Goal: Task Accomplishment & Management: Manage account settings

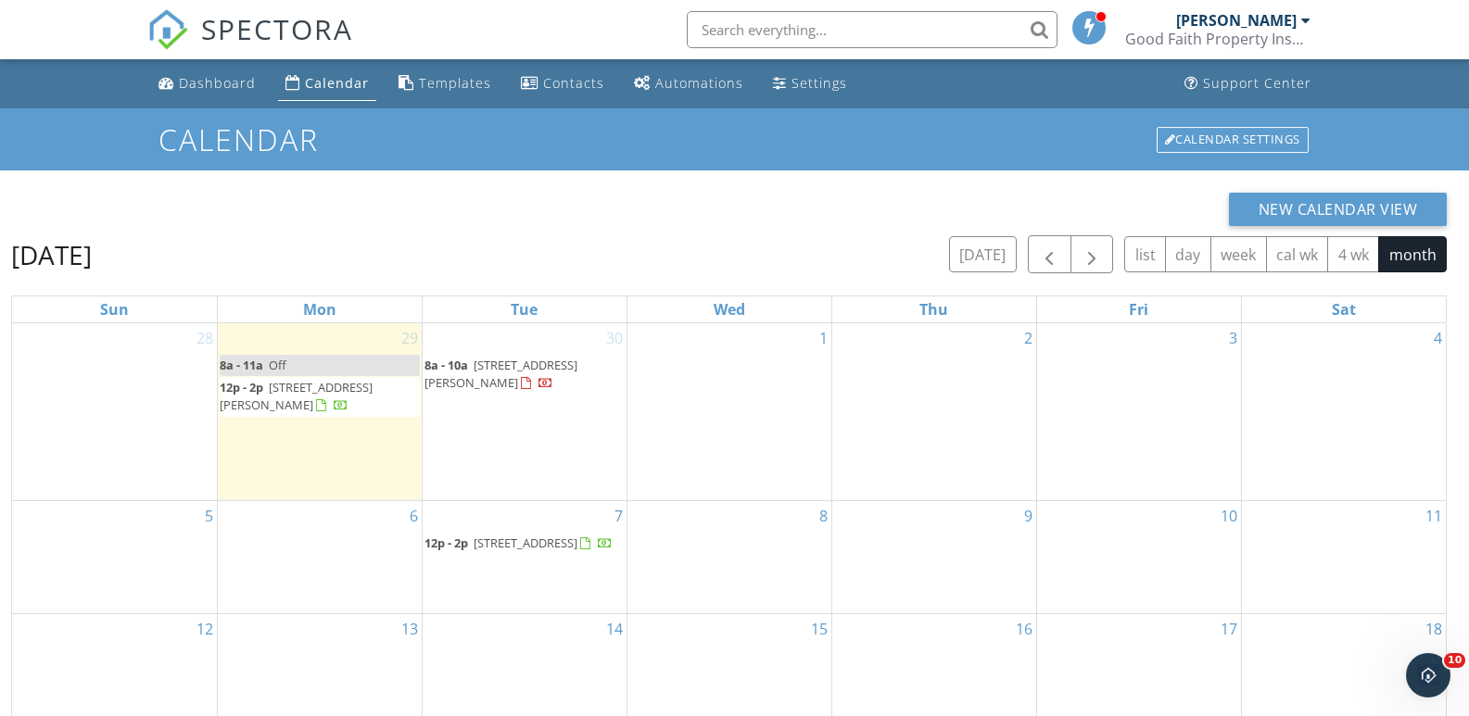
click at [810, 30] on input "text" at bounding box center [872, 29] width 371 height 37
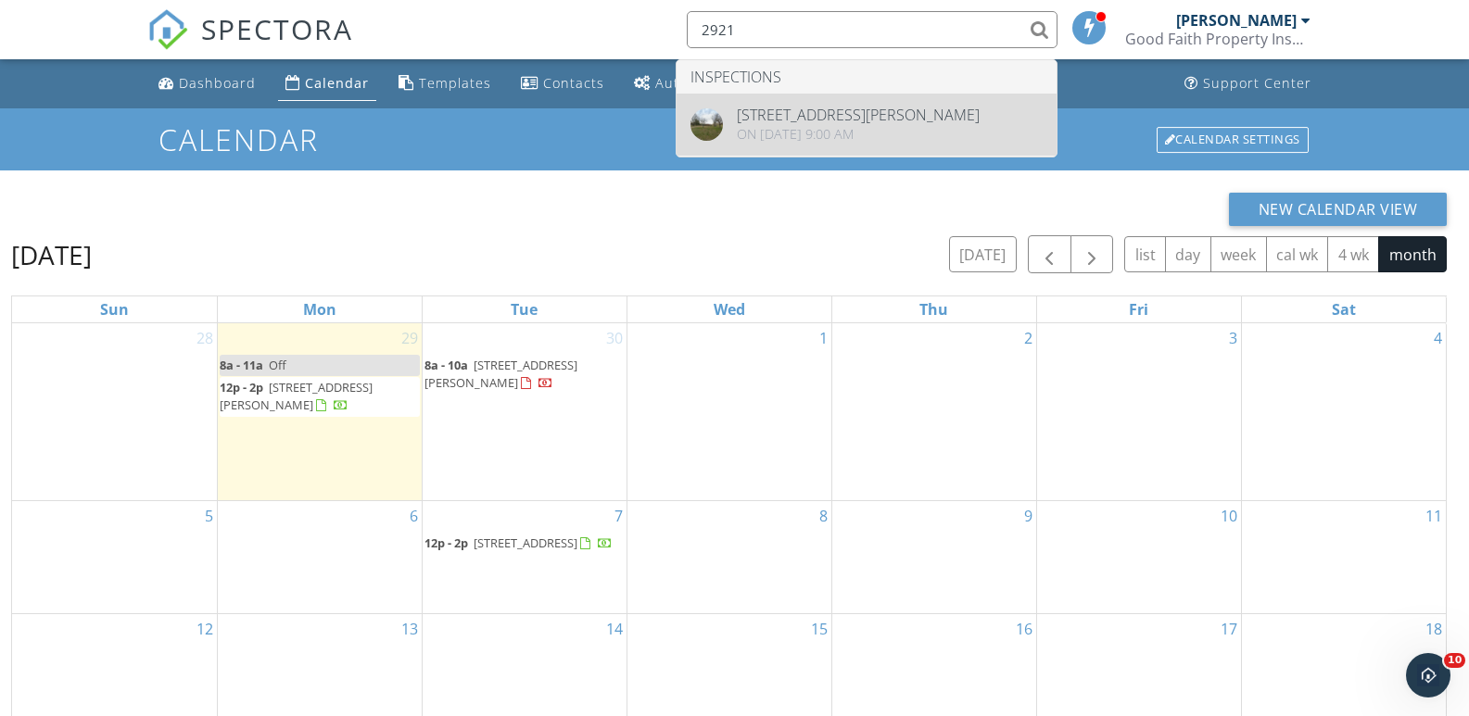
type input "2921"
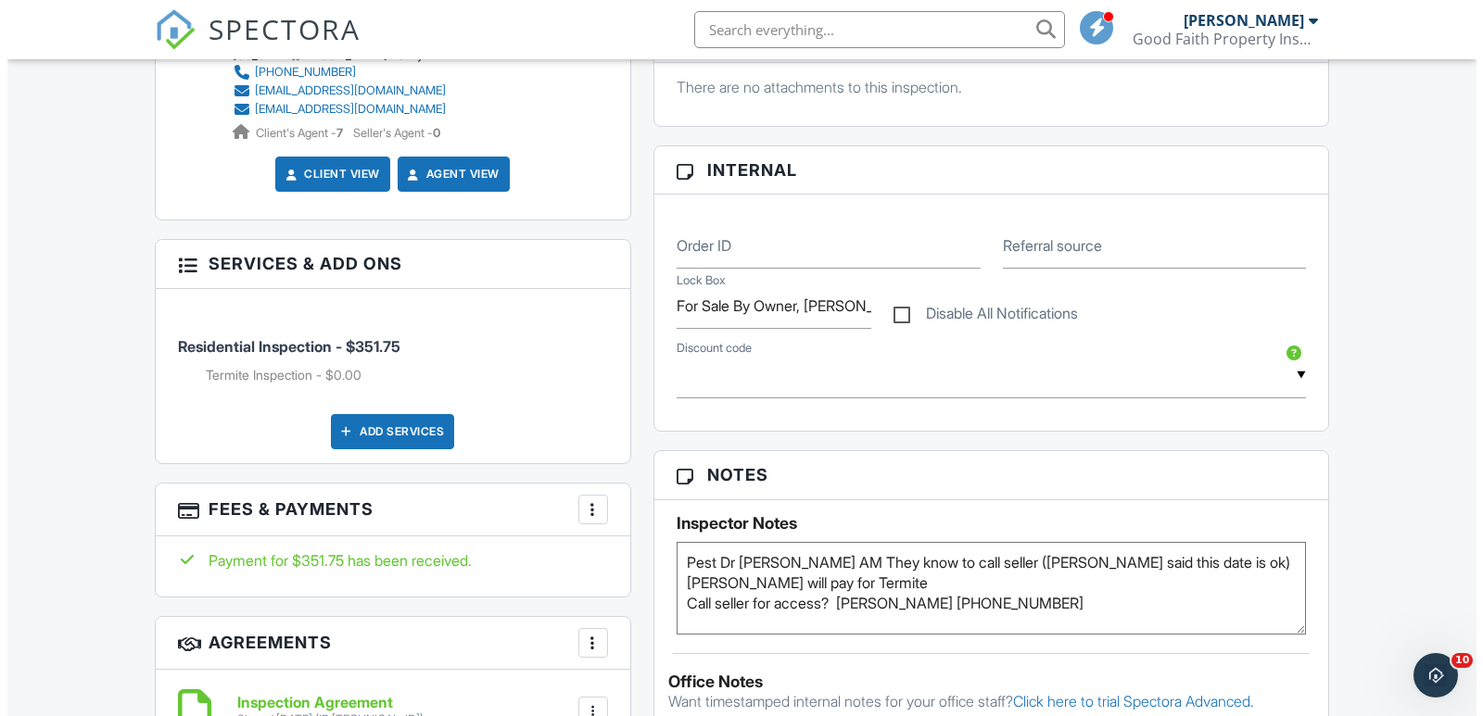
scroll to position [927, 0]
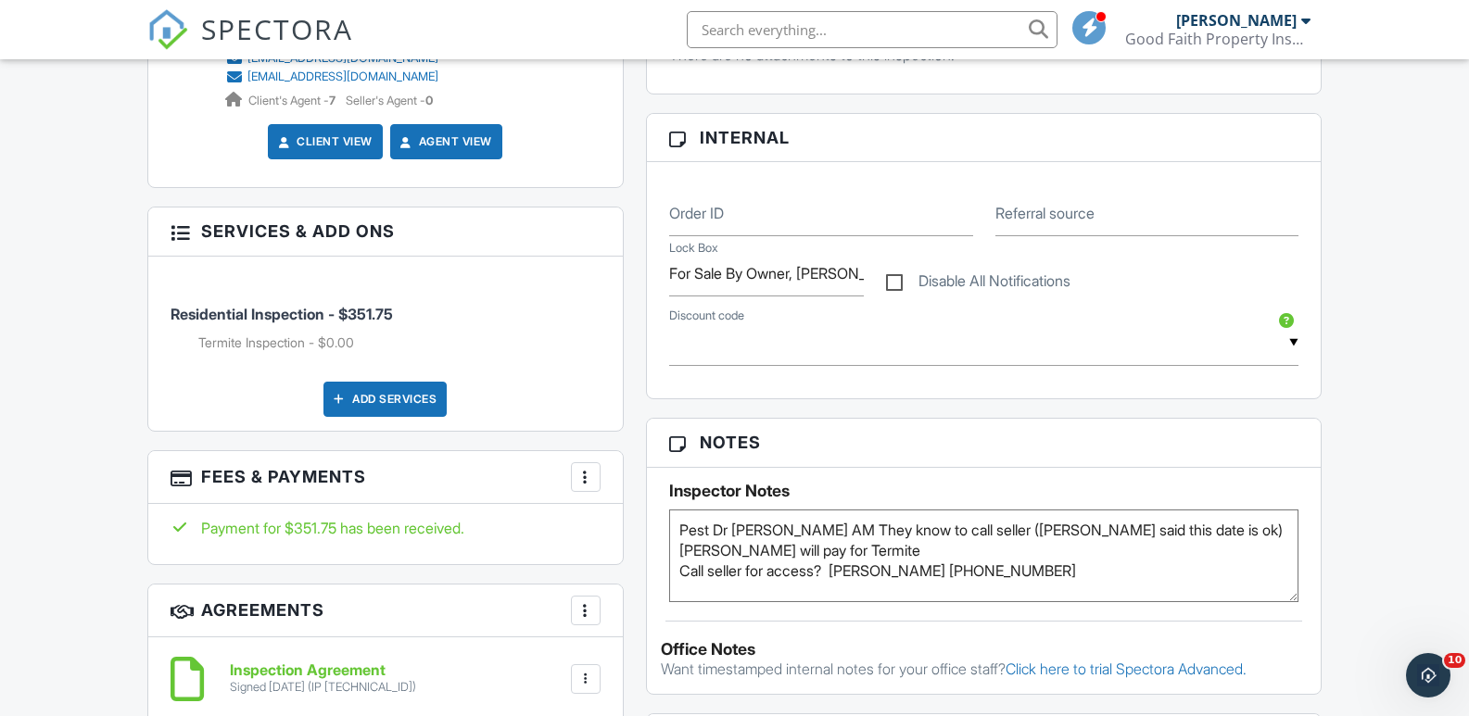
click at [434, 392] on div "Add Services" at bounding box center [384, 399] width 123 height 35
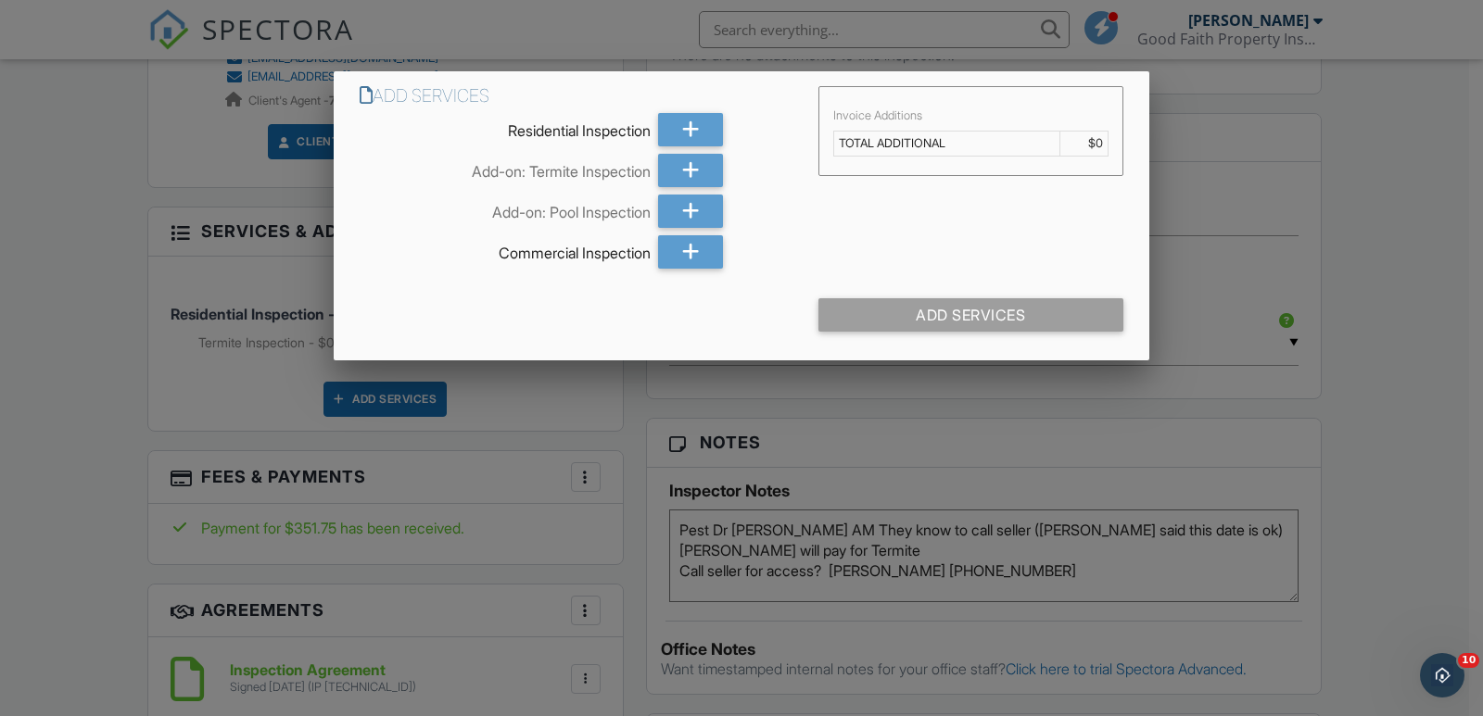
click at [1359, 314] on div at bounding box center [741, 354] width 1483 height 895
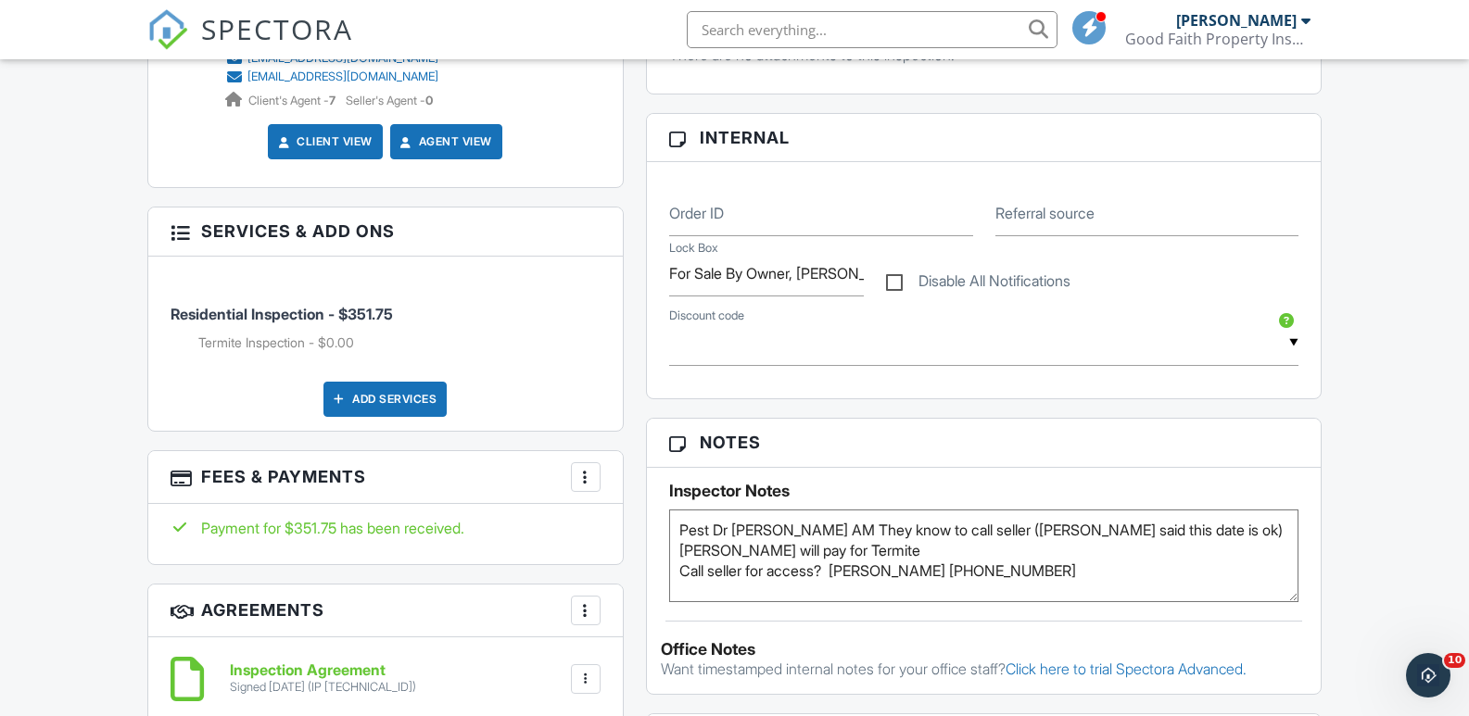
click at [583, 478] on div at bounding box center [585, 477] width 19 height 19
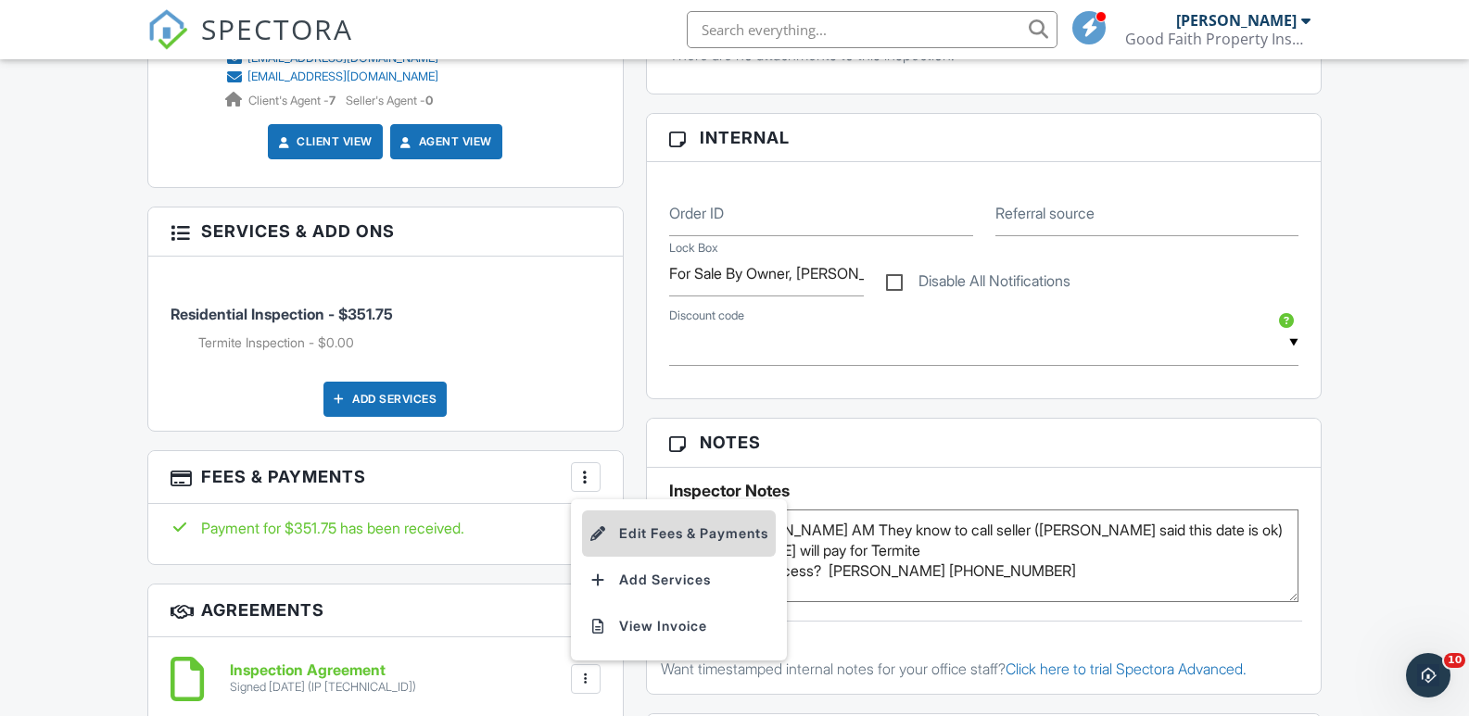
click at [662, 534] on li "Edit Fees & Payments" at bounding box center [679, 534] width 194 height 46
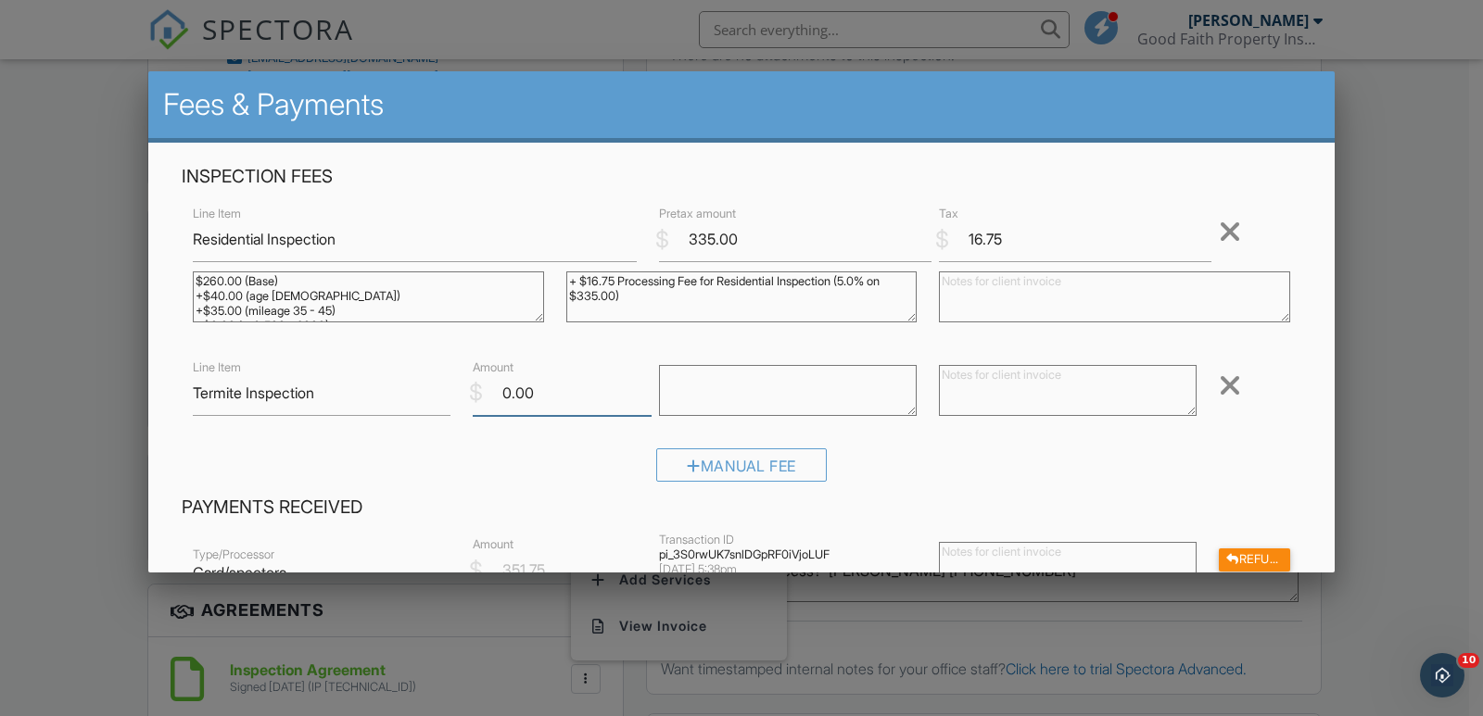
click at [506, 390] on input "0.00" at bounding box center [562, 393] width 179 height 45
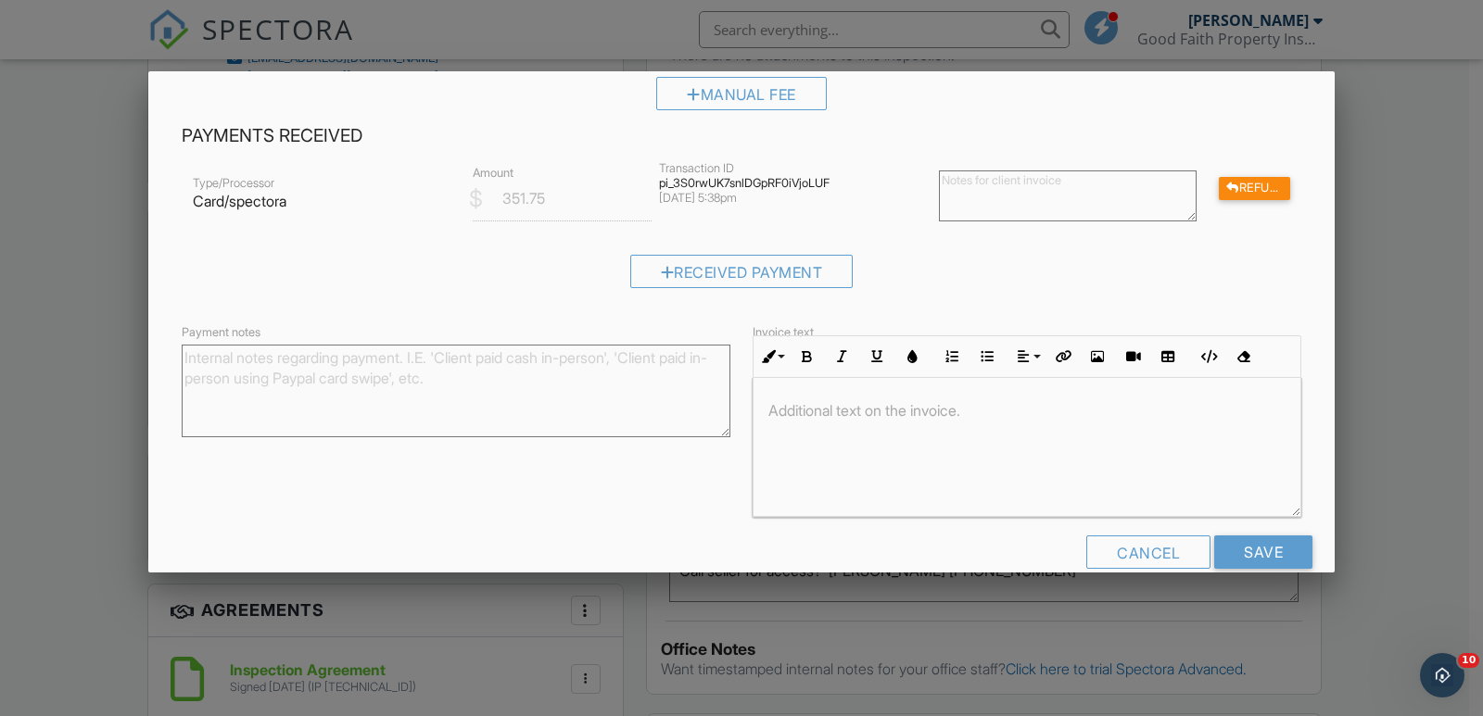
scroll to position [404, 0]
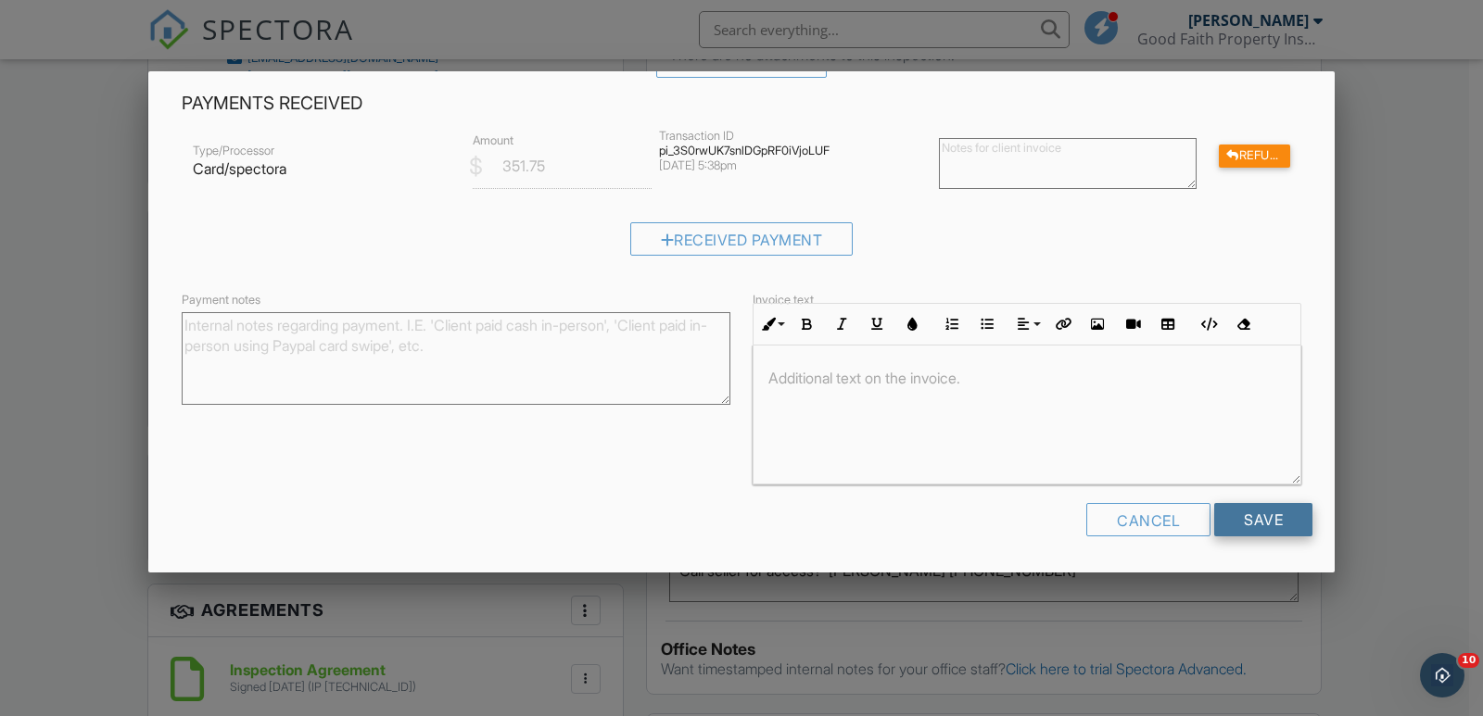
type input "75.00"
click at [1244, 521] on input "Save" at bounding box center [1263, 519] width 98 height 33
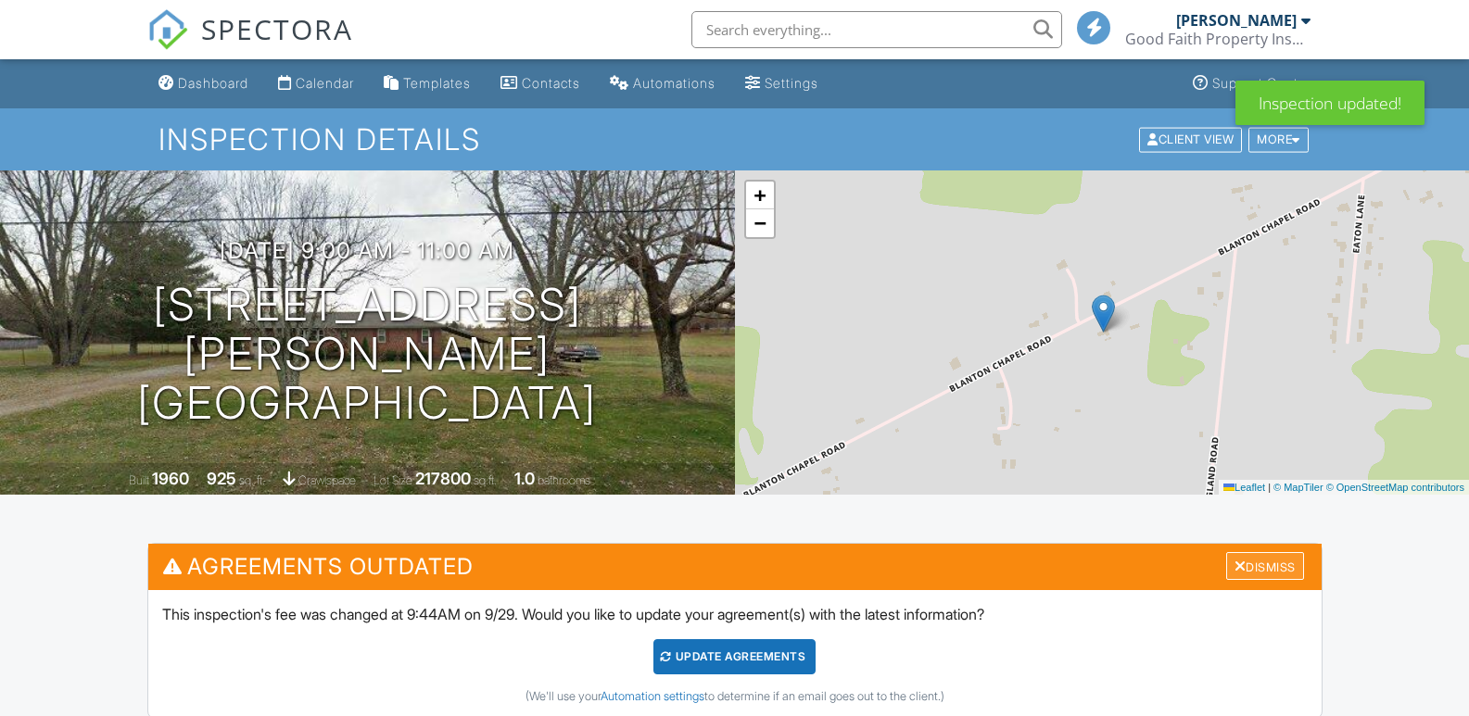
click at [1280, 567] on div "Dismiss" at bounding box center [1265, 566] width 78 height 29
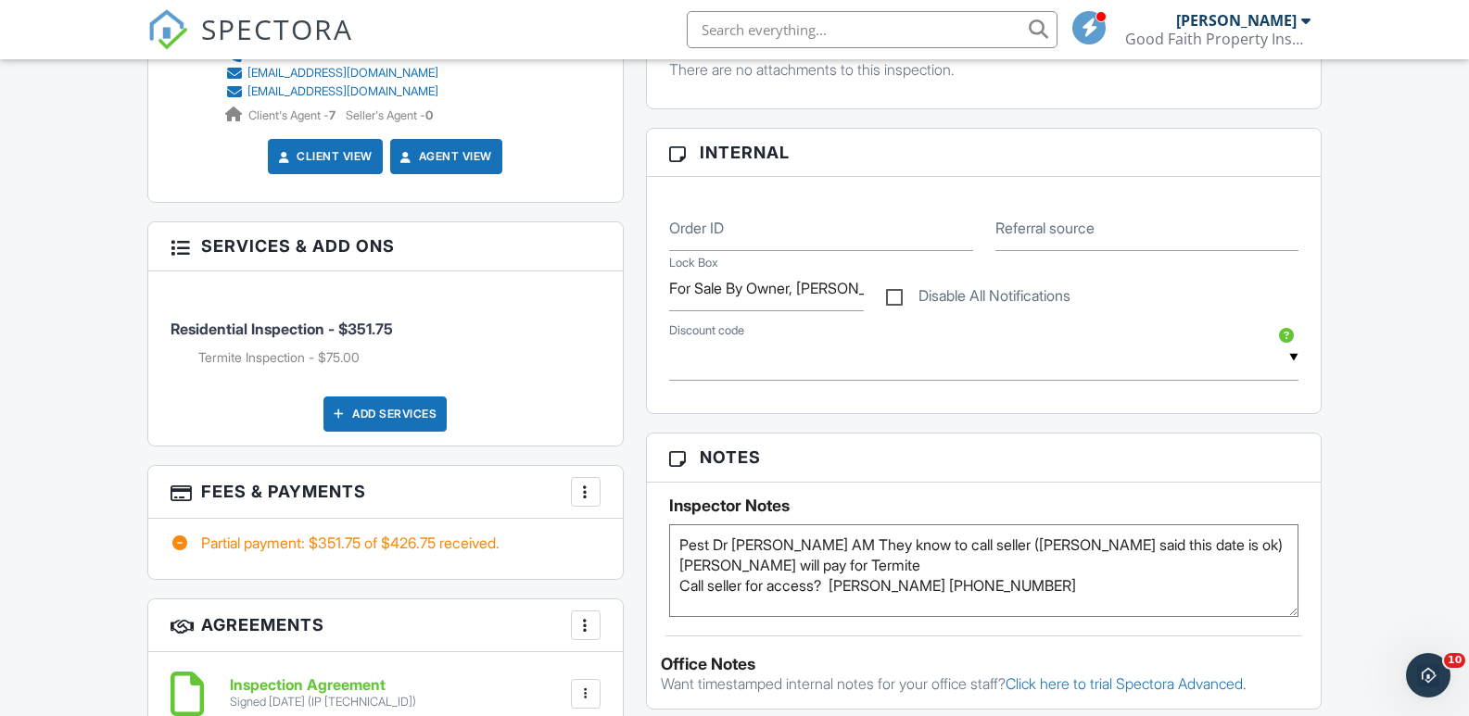
scroll to position [1019, 0]
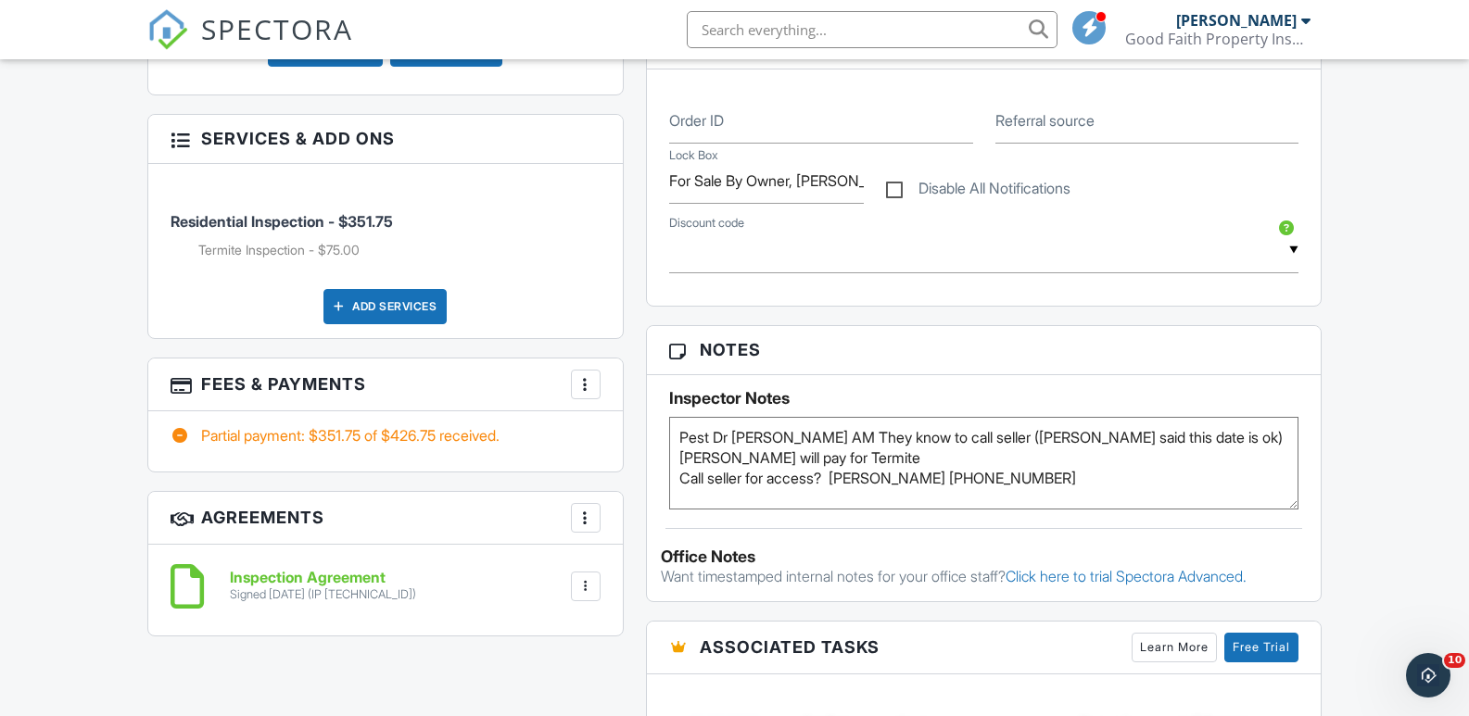
click at [915, 464] on textarea "Pest Dr Tue AM They know to call seller (Irene said this date is ok) Brandy wil…" at bounding box center [984, 463] width 630 height 93
type textarea "Pest Dr Tue AM They know to call seller (Irene said this date is ok) Brandy wil…"
click at [816, 532] on div "Notes Inspector Notes Pest Dr Tue AM They know to call seller (Irene said this …" at bounding box center [984, 463] width 676 height 277
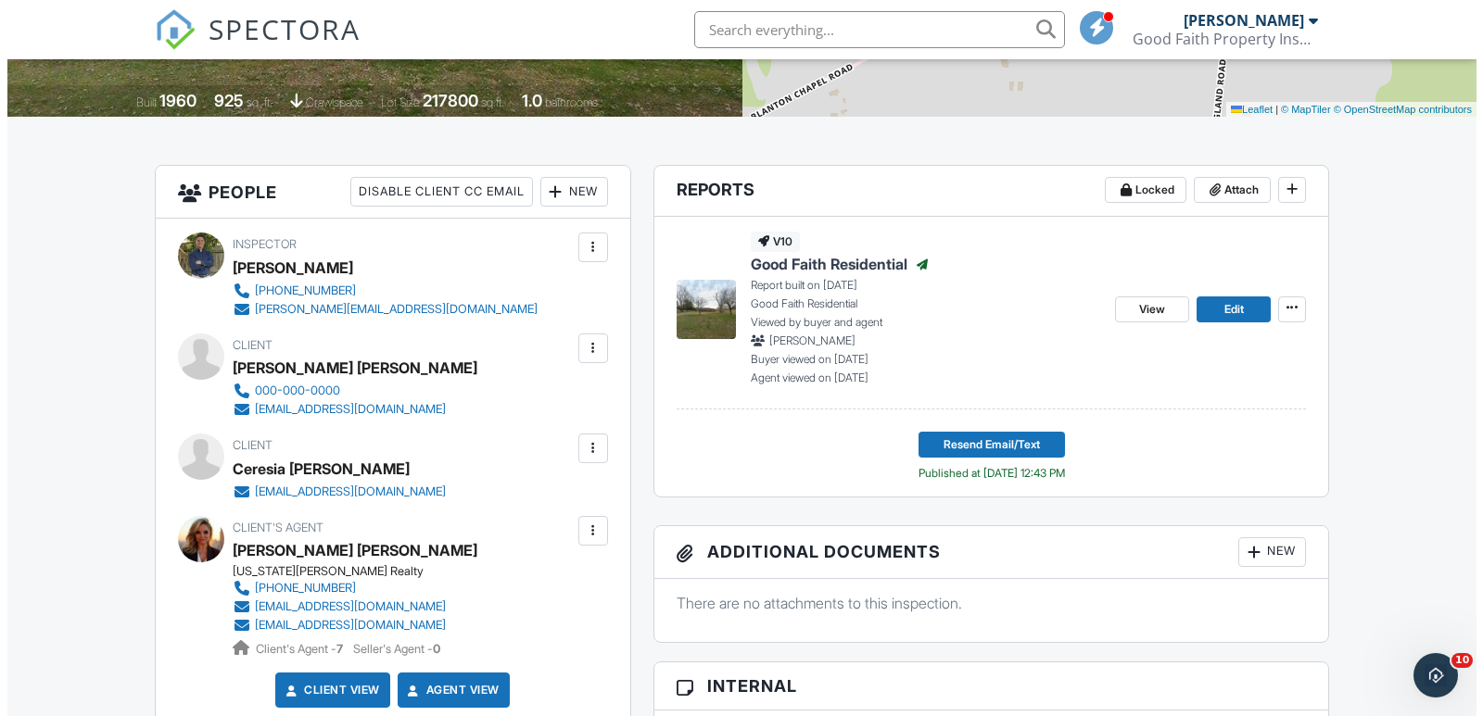
scroll to position [371, 0]
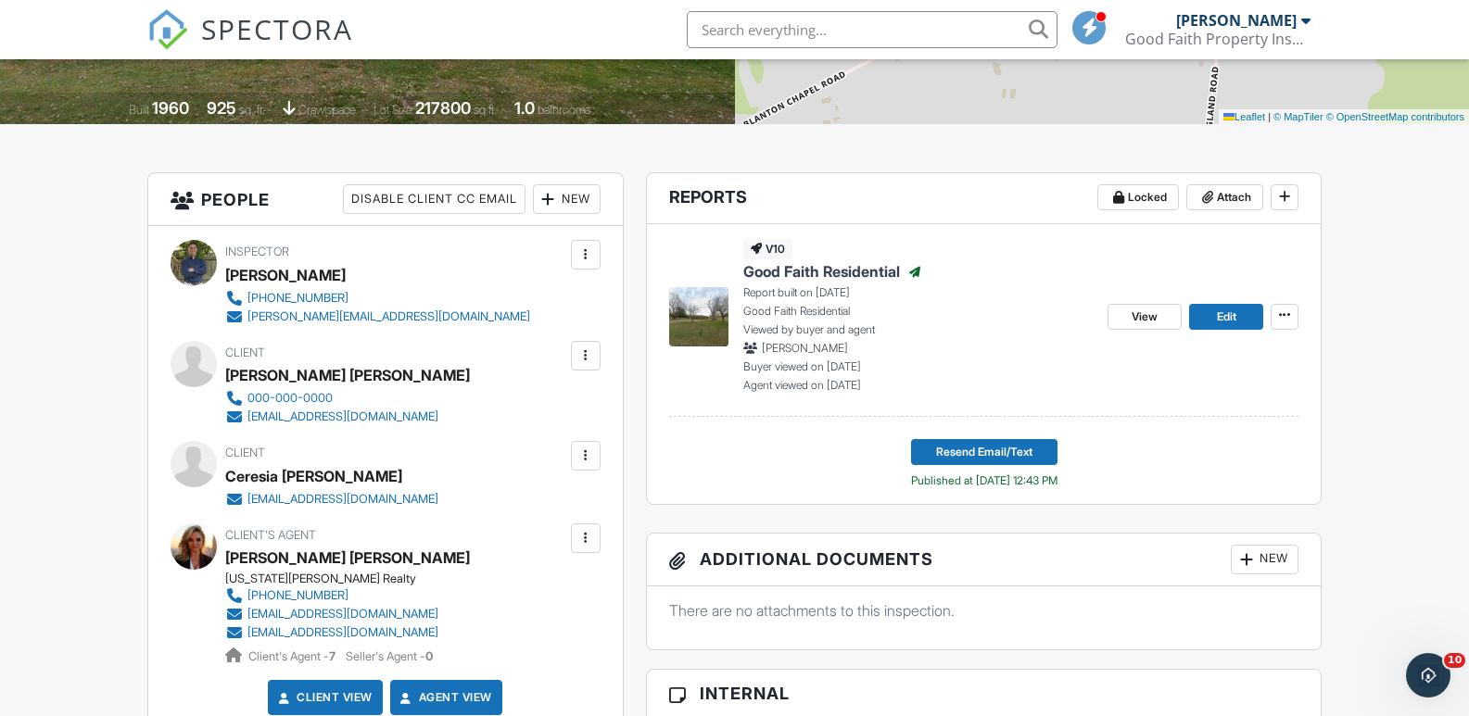
click at [585, 543] on div at bounding box center [585, 538] width 19 height 19
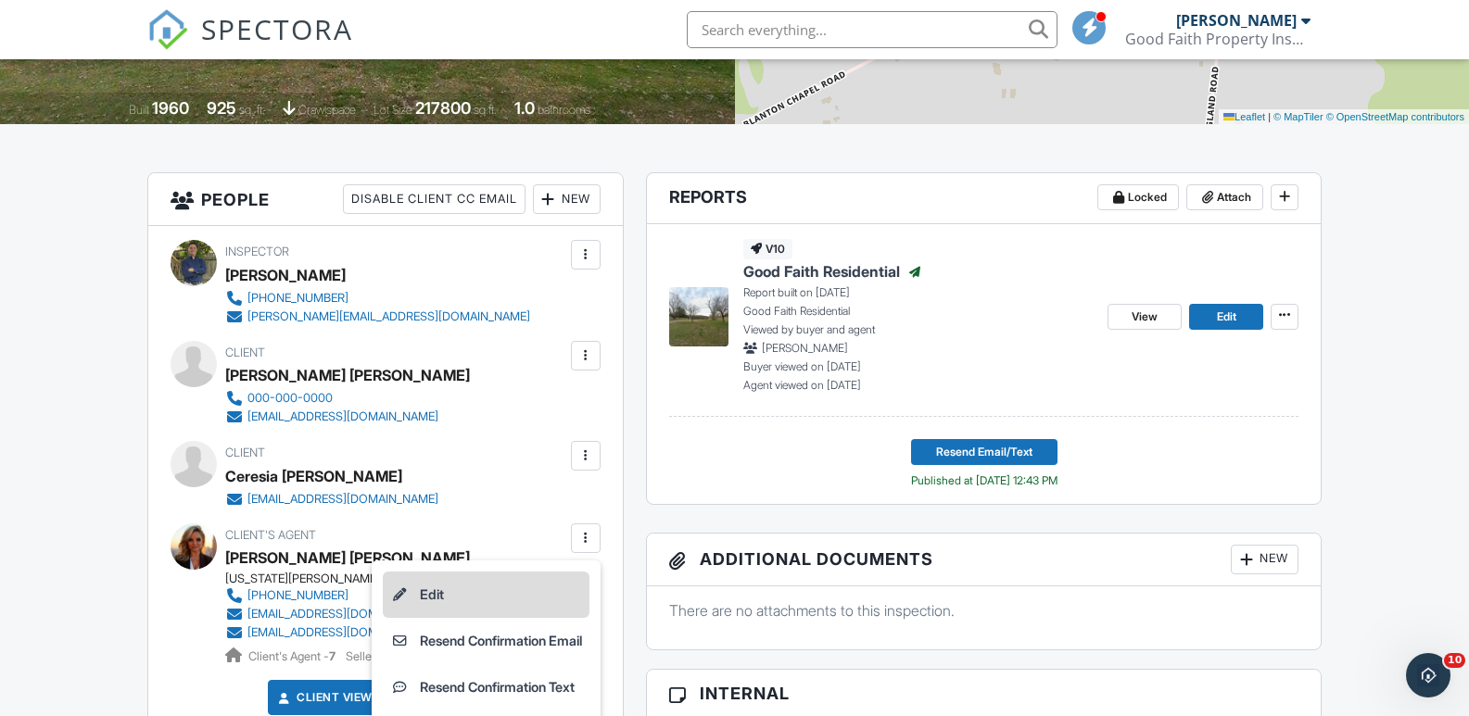
click at [434, 600] on li "Edit" at bounding box center [486, 595] width 207 height 46
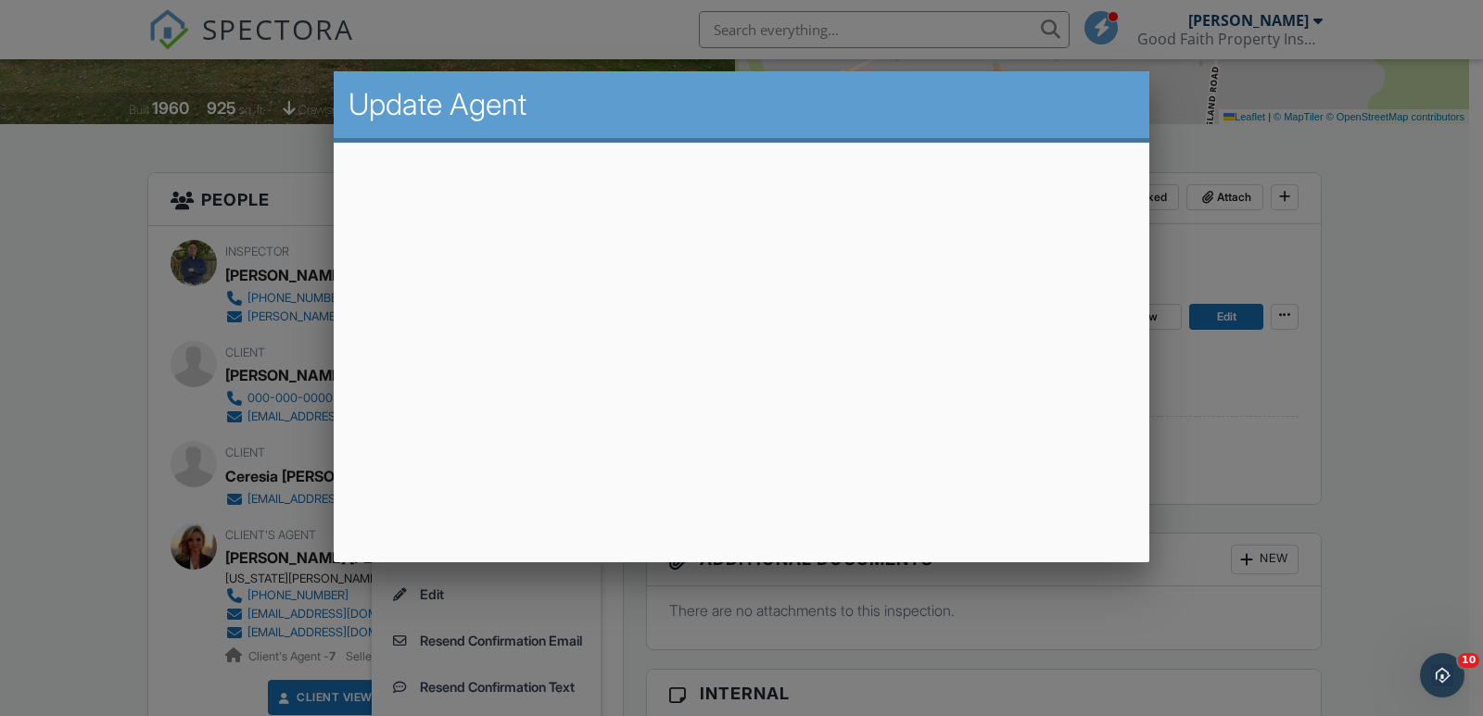
click at [100, 391] on div at bounding box center [741, 354] width 1483 height 895
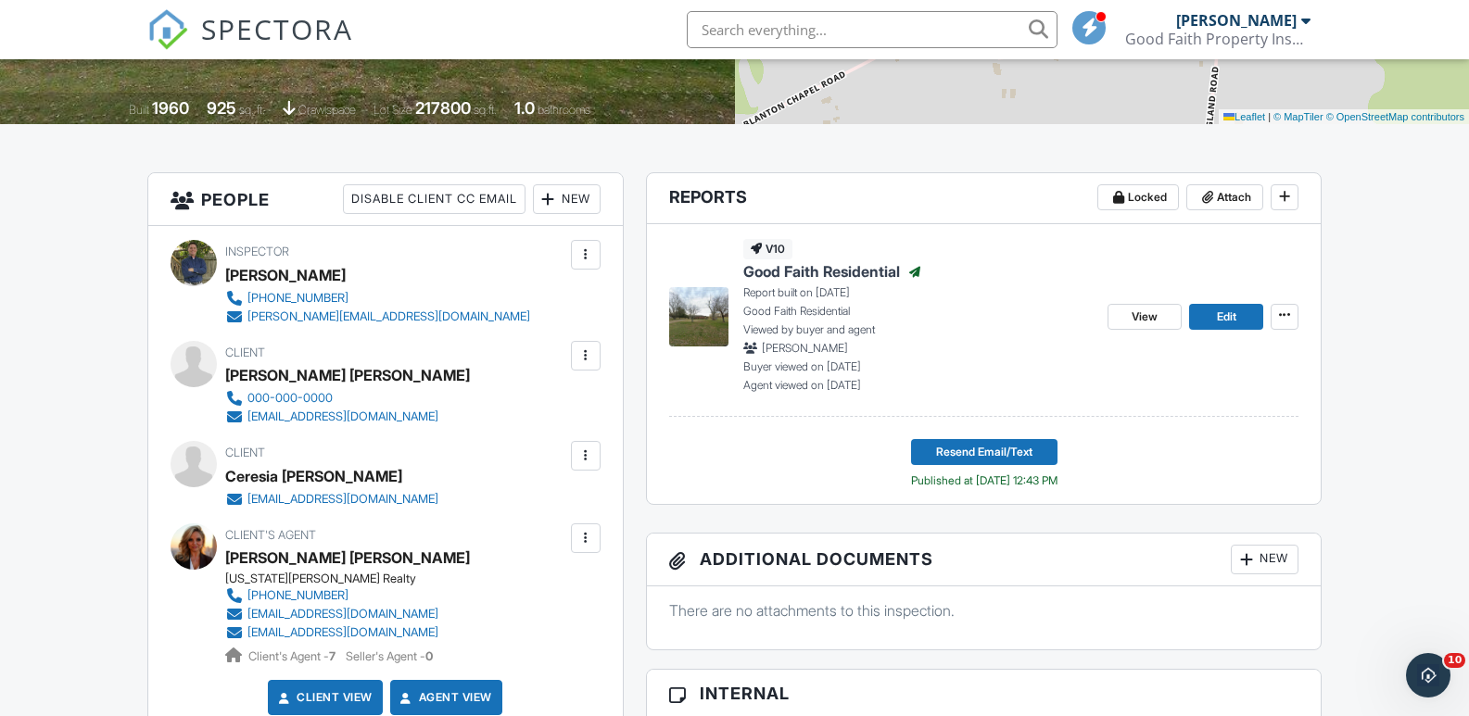
click at [584, 353] on div at bounding box center [585, 356] width 19 height 19
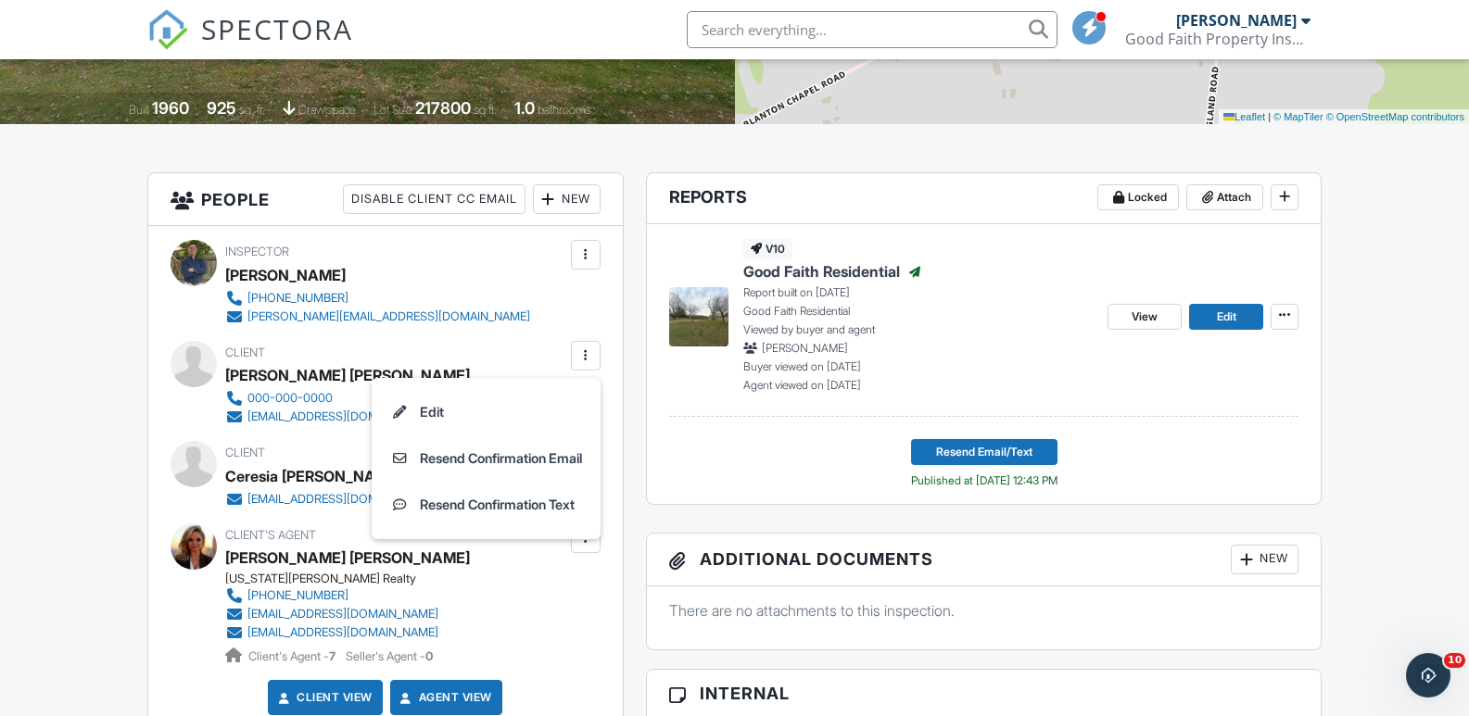
click at [497, 462] on li "Resend Confirmation Email" at bounding box center [486, 459] width 207 height 46
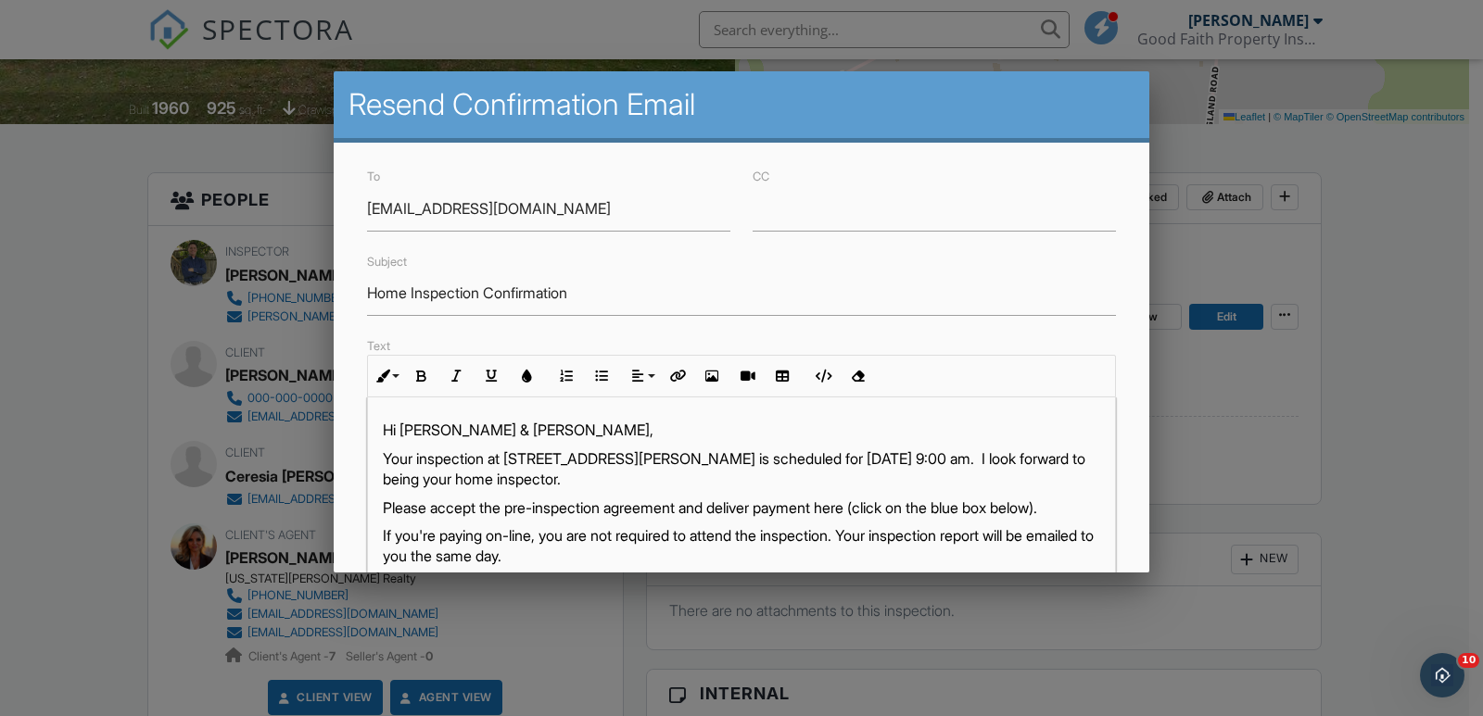
drag, startPoint x: 438, startPoint y: 207, endPoint x: 871, endPoint y: 259, distance: 435.8
click at [871, 259] on div "Subject Home Inspection Confirmation" at bounding box center [741, 283] width 771 height 66
drag, startPoint x: 543, startPoint y: 211, endPoint x: 347, endPoint y: 211, distance: 196.4
click at [347, 211] on div "To lingerj08@gmail.com CC Subject Home Inspection Confirmation Text Inline Styl…" at bounding box center [741, 563] width 815 height 840
paste input "brandygambillrealtor@gmail.com"
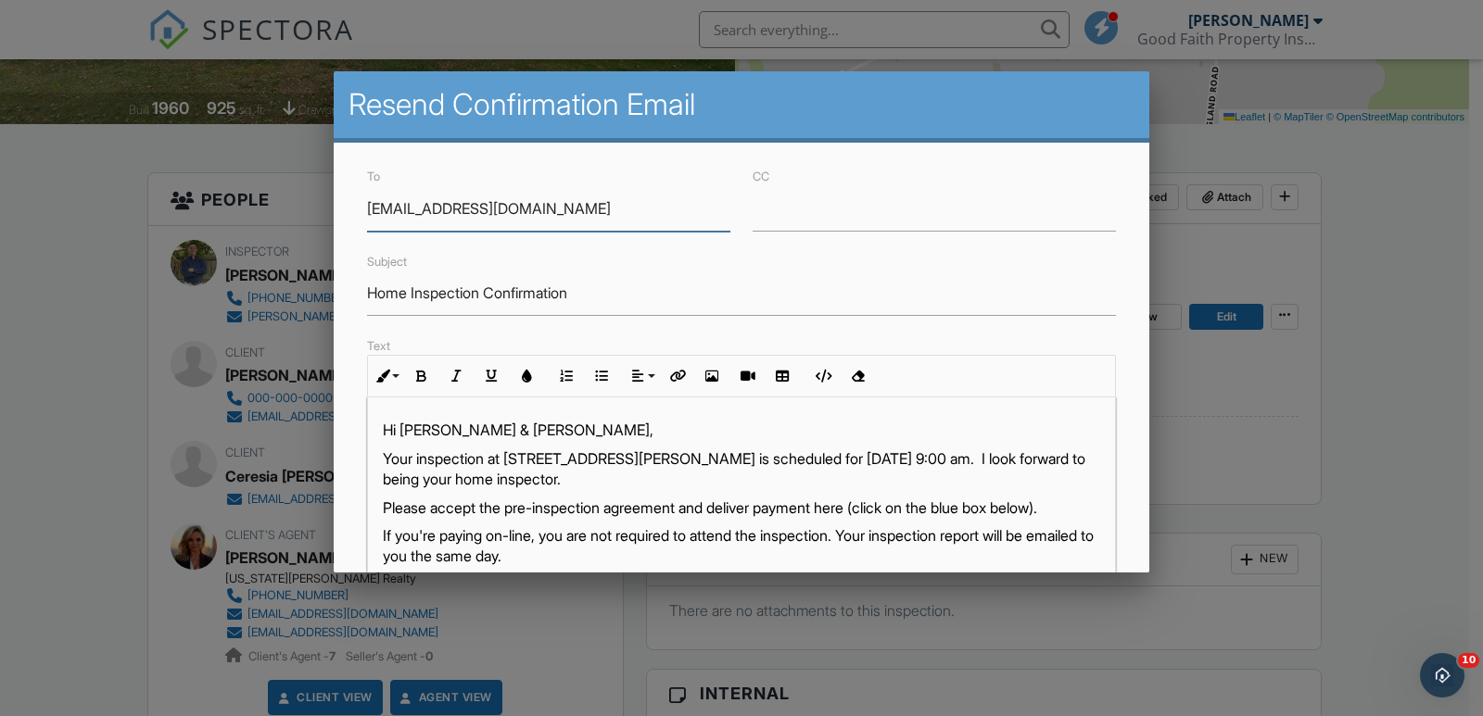
type input "brandygambillrealtor@gmail.com"
drag, startPoint x: 582, startPoint y: 292, endPoint x: 362, endPoint y: 296, distance: 219.6
click at [362, 296] on div "Subject Home Inspection Confirmation" at bounding box center [741, 283] width 771 height 66
click at [368, 289] on input "Termite Inspection Invoice" at bounding box center [741, 293] width 749 height 45
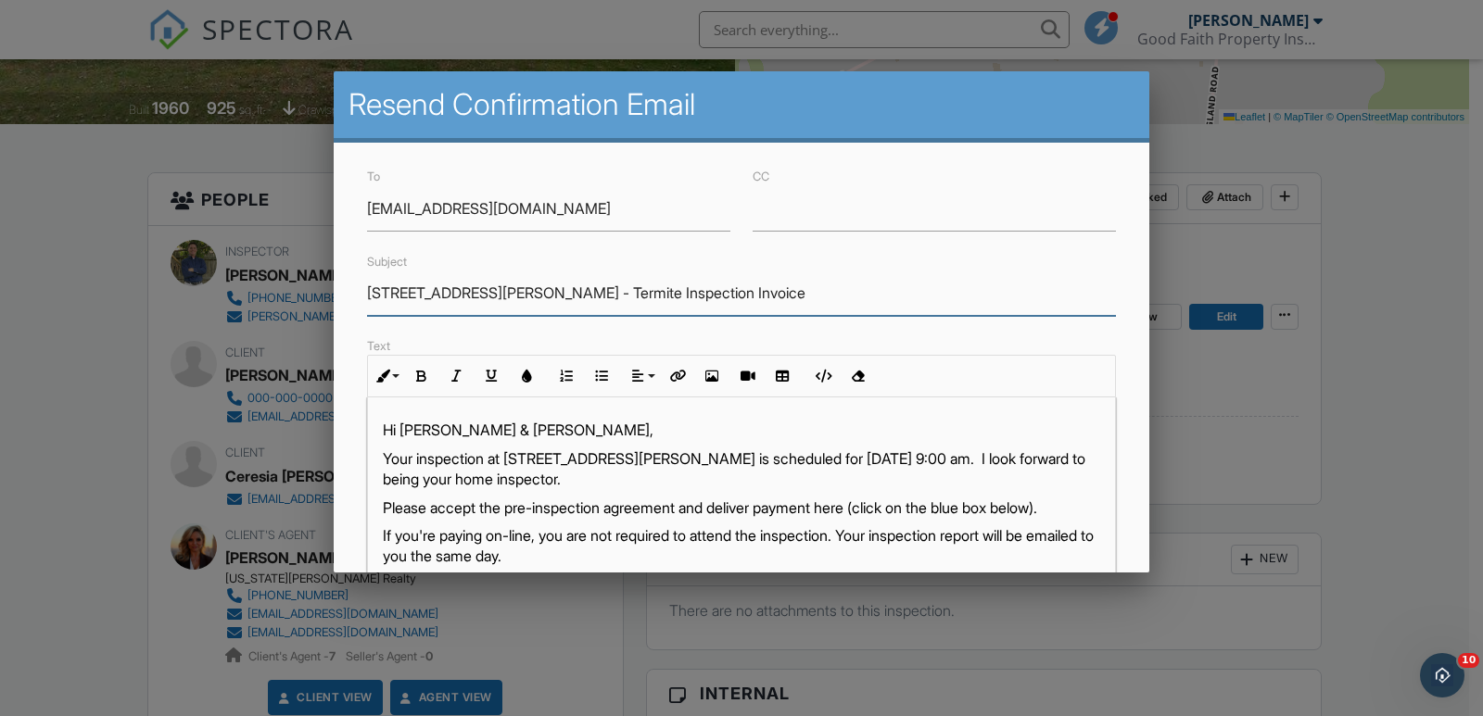
type input "2921 Blanton Chapel Rd - Termite Inspection Invoice"
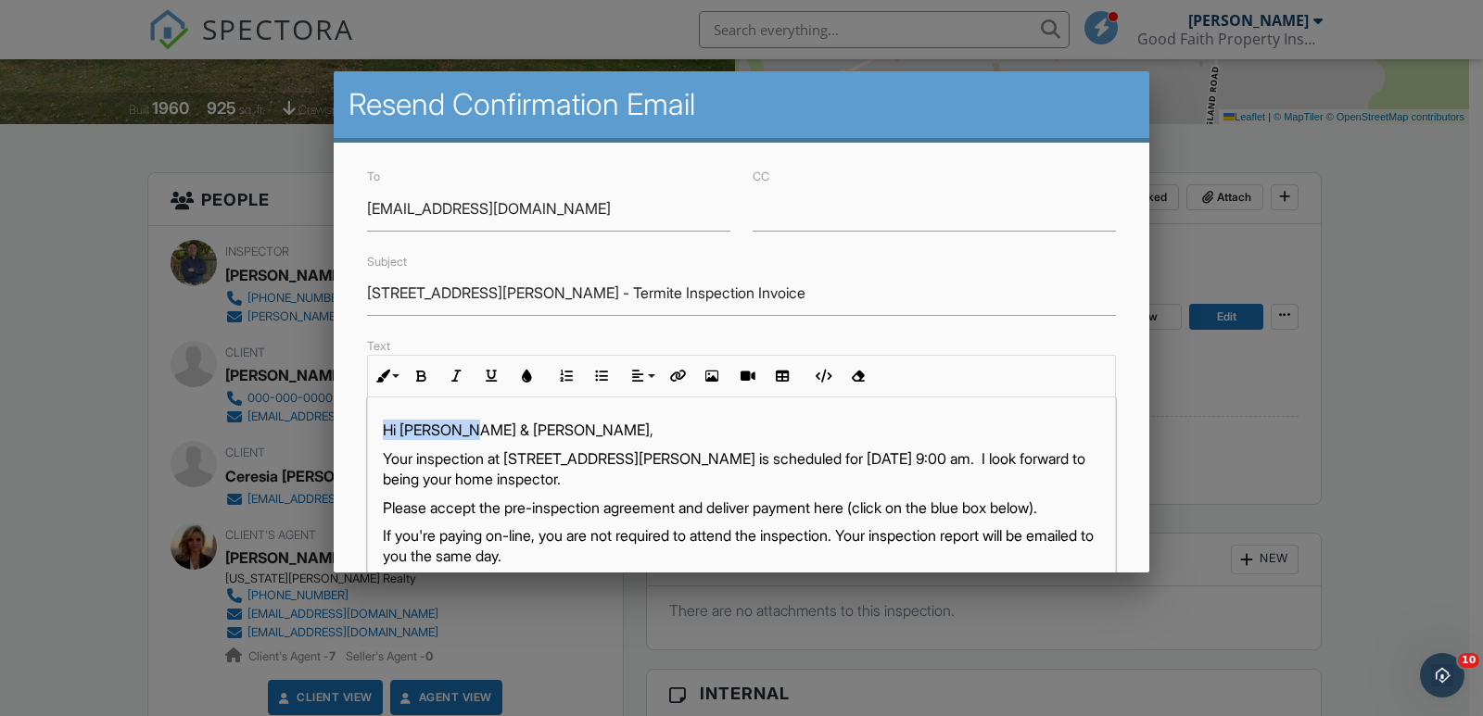
drag, startPoint x: 386, startPoint y: 429, endPoint x: 468, endPoint y: 429, distance: 81.5
click at [468, 429] on div "Hi Justin Andrew & Ceresia Marie, Your inspection at 2921 Blanton Chapel Rd, Ma…" at bounding box center [741, 656] width 747 height 516
click at [468, 429] on p "Hi Justin Andrew & Ceresia Marie," at bounding box center [741, 430] width 717 height 20
drag, startPoint x: 405, startPoint y: 430, endPoint x: 636, endPoint y: 433, distance: 230.7
click at [636, 433] on p "Hi Justin Andrew & Ceresia Marie," at bounding box center [741, 430] width 717 height 20
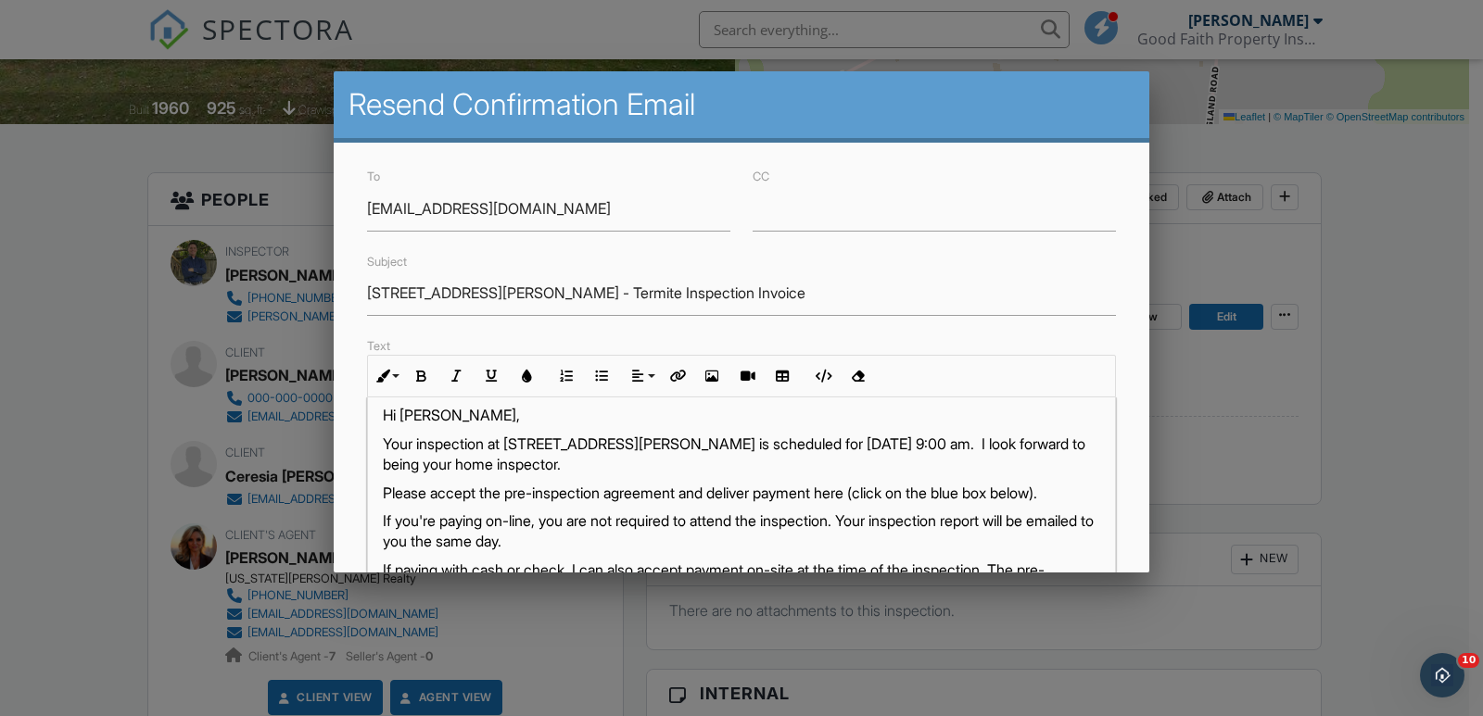
scroll to position [0, 0]
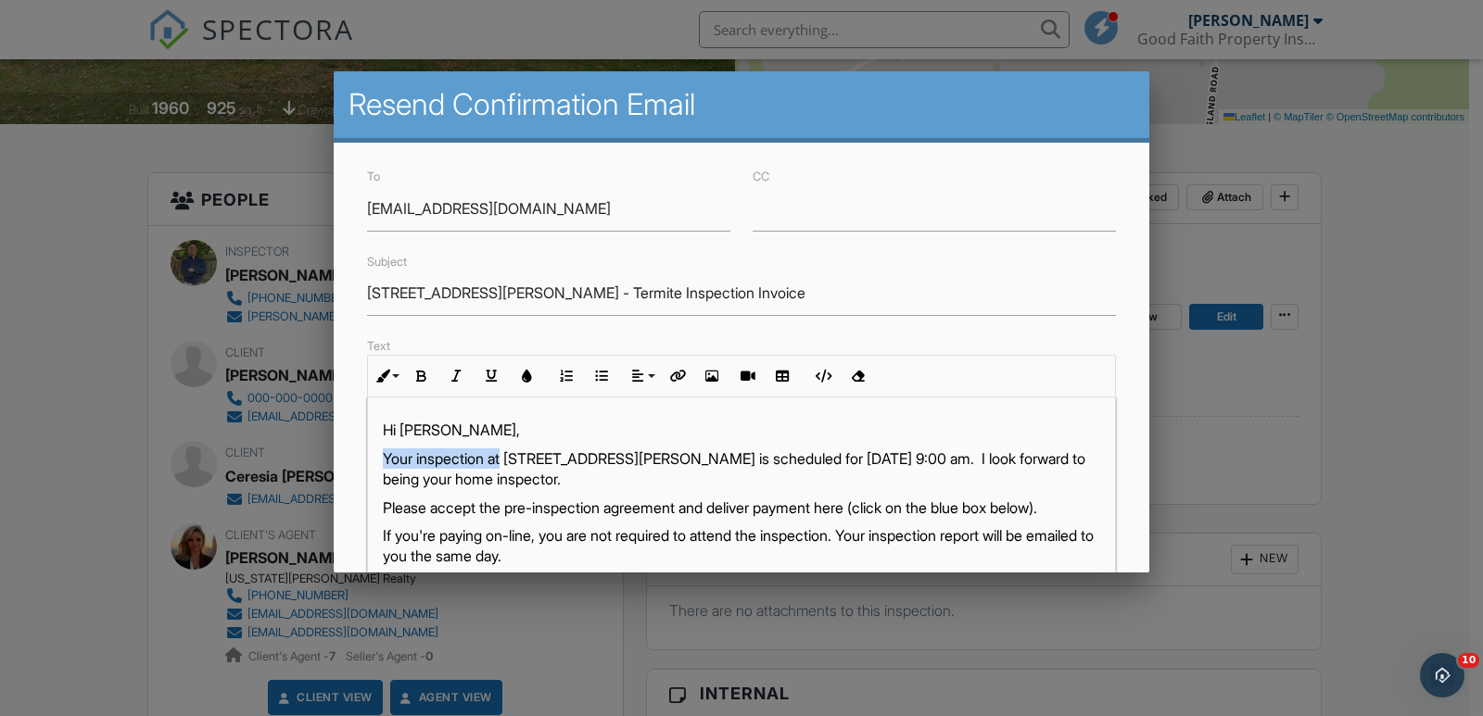
drag, startPoint x: 506, startPoint y: 460, endPoint x: 386, endPoint y: 461, distance: 119.5
click at [386, 461] on p "Your inspection at 2921 Blanton Chapel Rd, Manchester, TN 37355 is scheduled fo…" at bounding box center [741, 469] width 717 height 42
click at [995, 459] on p "Here's the termite inspection invoice for 2921 Blanton Chapel Rd, Manchester, T…" at bounding box center [741, 469] width 717 height 42
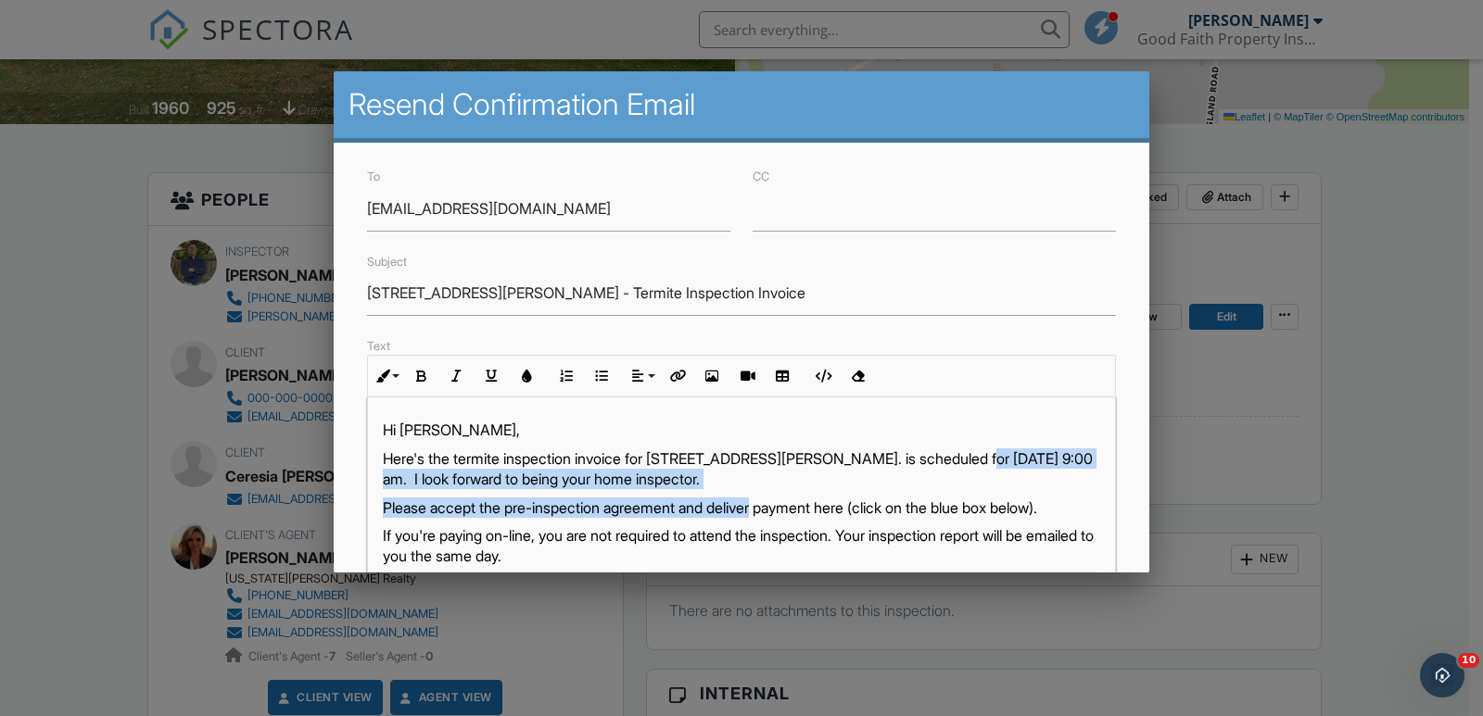
drag, startPoint x: 1001, startPoint y: 458, endPoint x: 773, endPoint y: 512, distance: 234.2
click at [773, 512] on div "Hi Brandy, Here's the termite inspection invoice for 2921 Blanton Chapel Rd, Ma…" at bounding box center [741, 656] width 747 height 516
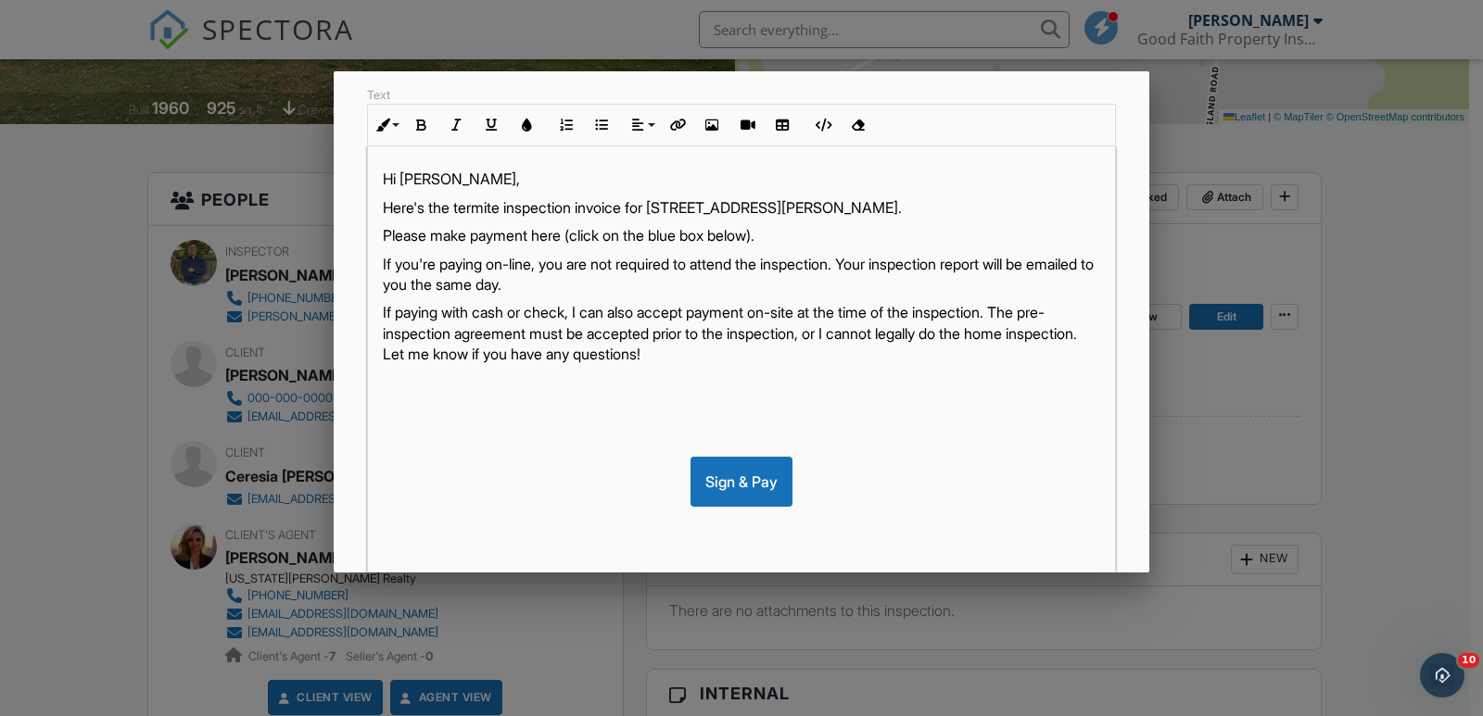
scroll to position [259, 0]
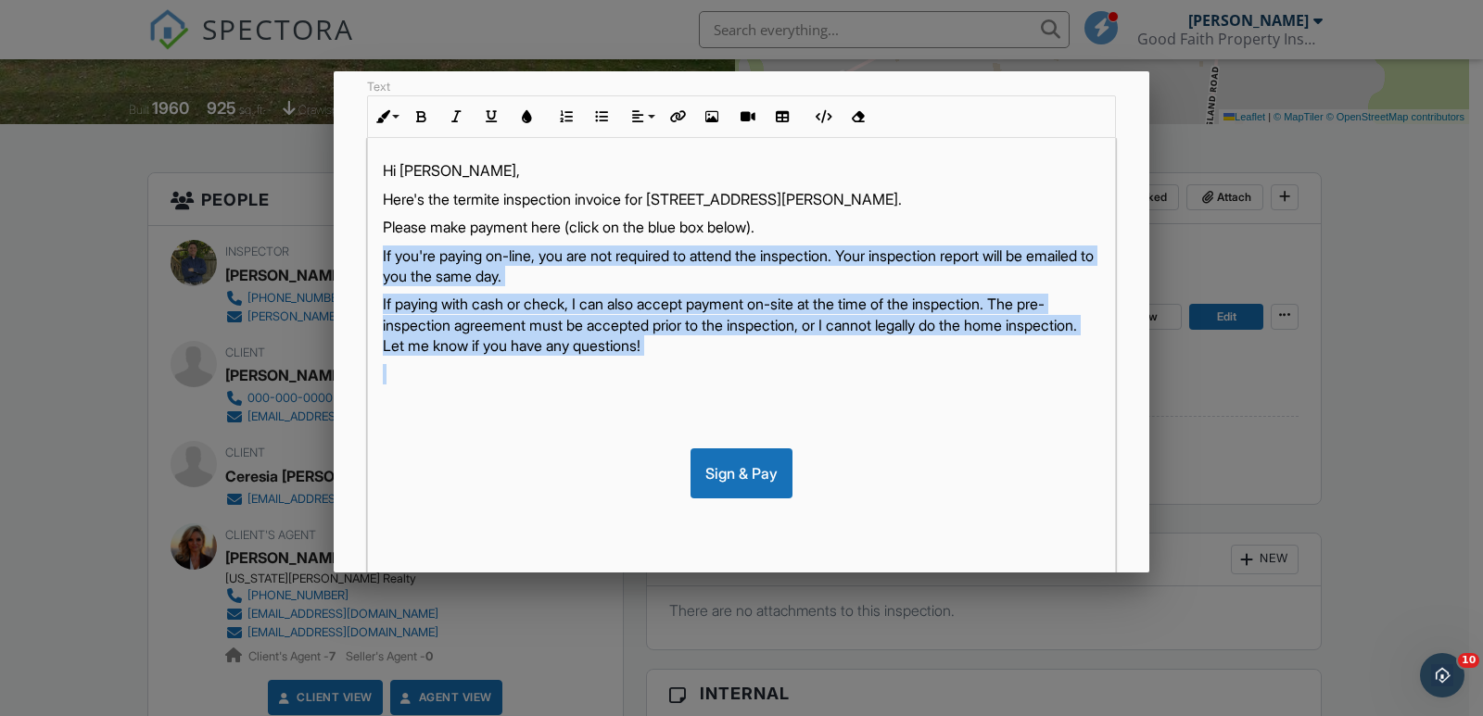
drag, startPoint x: 382, startPoint y: 254, endPoint x: 726, endPoint y: 361, distance: 361.1
click at [726, 361] on div "Hi Brandy, Here's the termite inspection invoice for 2921 Blanton Chapel Rd, Ma…" at bounding box center [741, 385] width 747 height 495
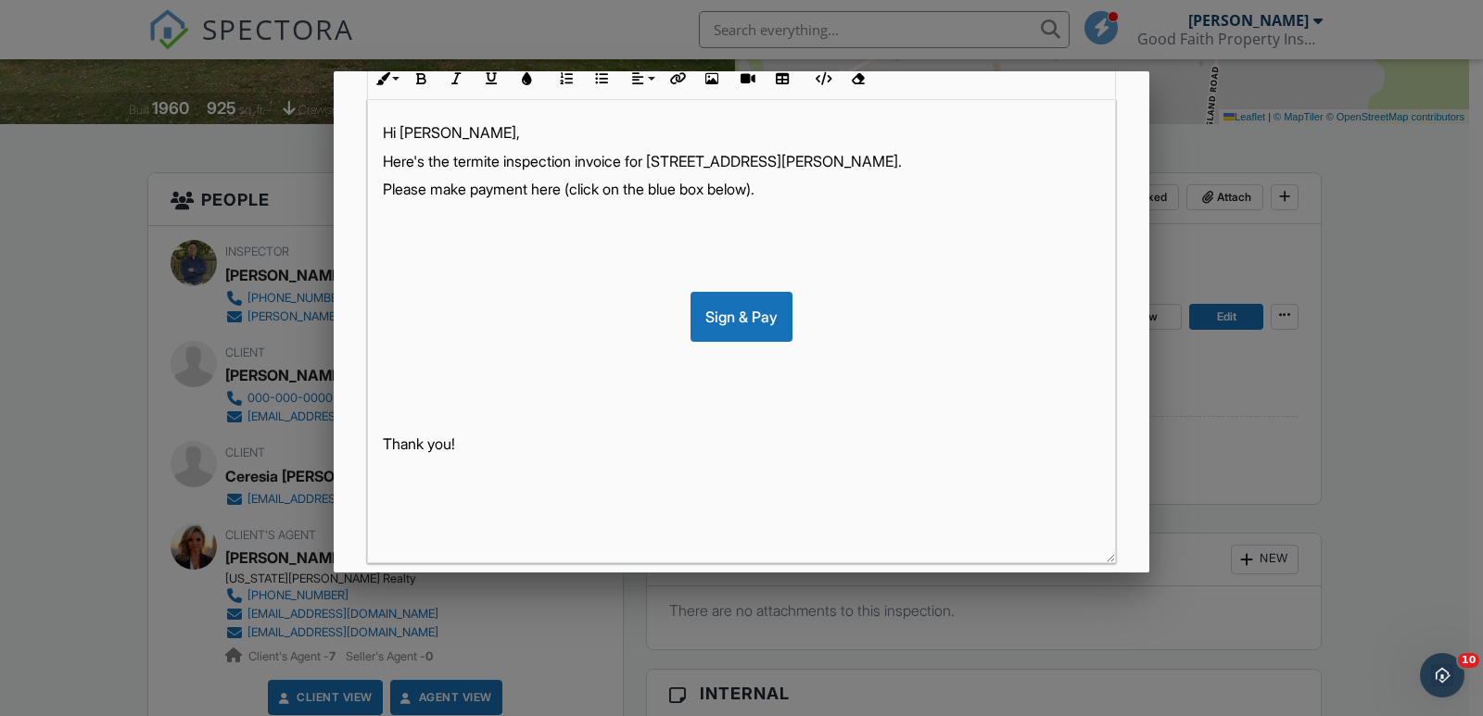
scroll to position [410, 0]
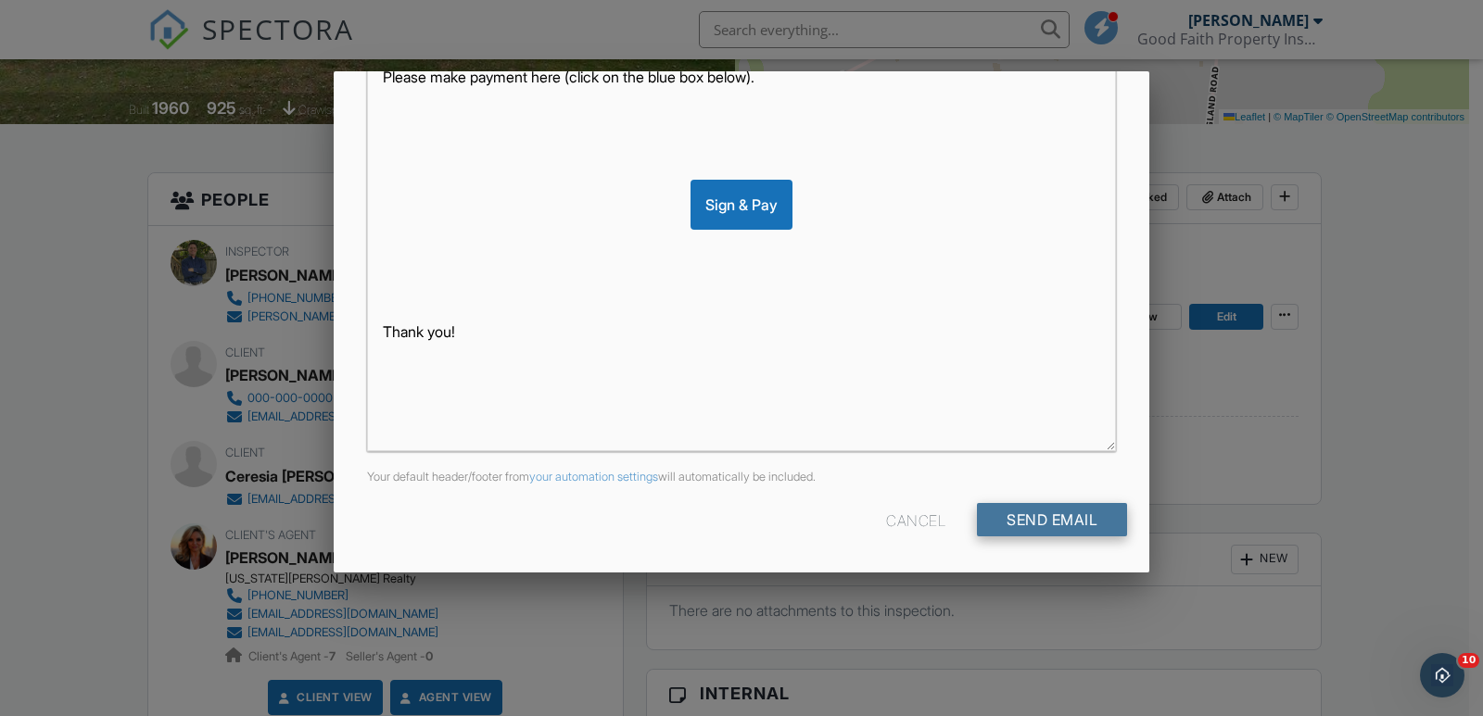
click at [1055, 517] on input "Send Email" at bounding box center [1052, 519] width 150 height 33
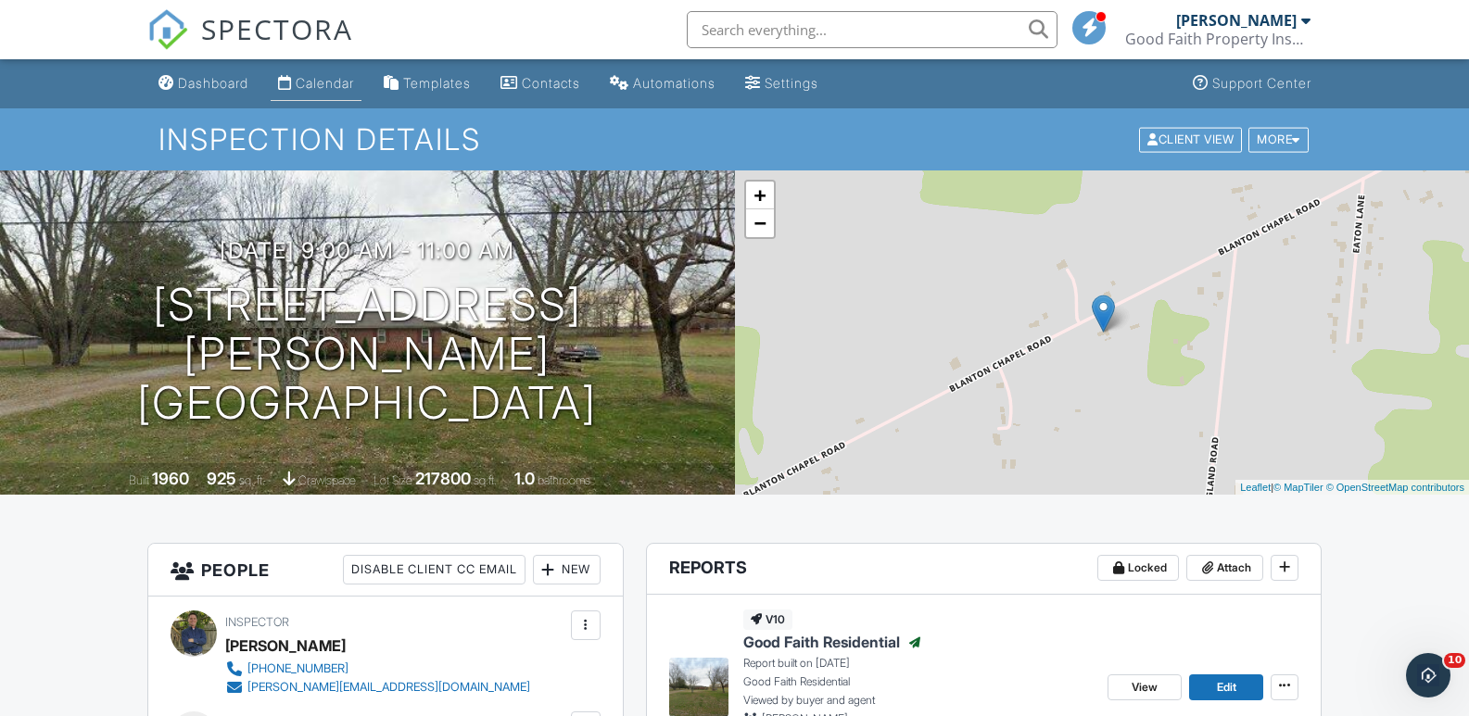
click at [337, 82] on div "Calendar" at bounding box center [325, 83] width 58 height 16
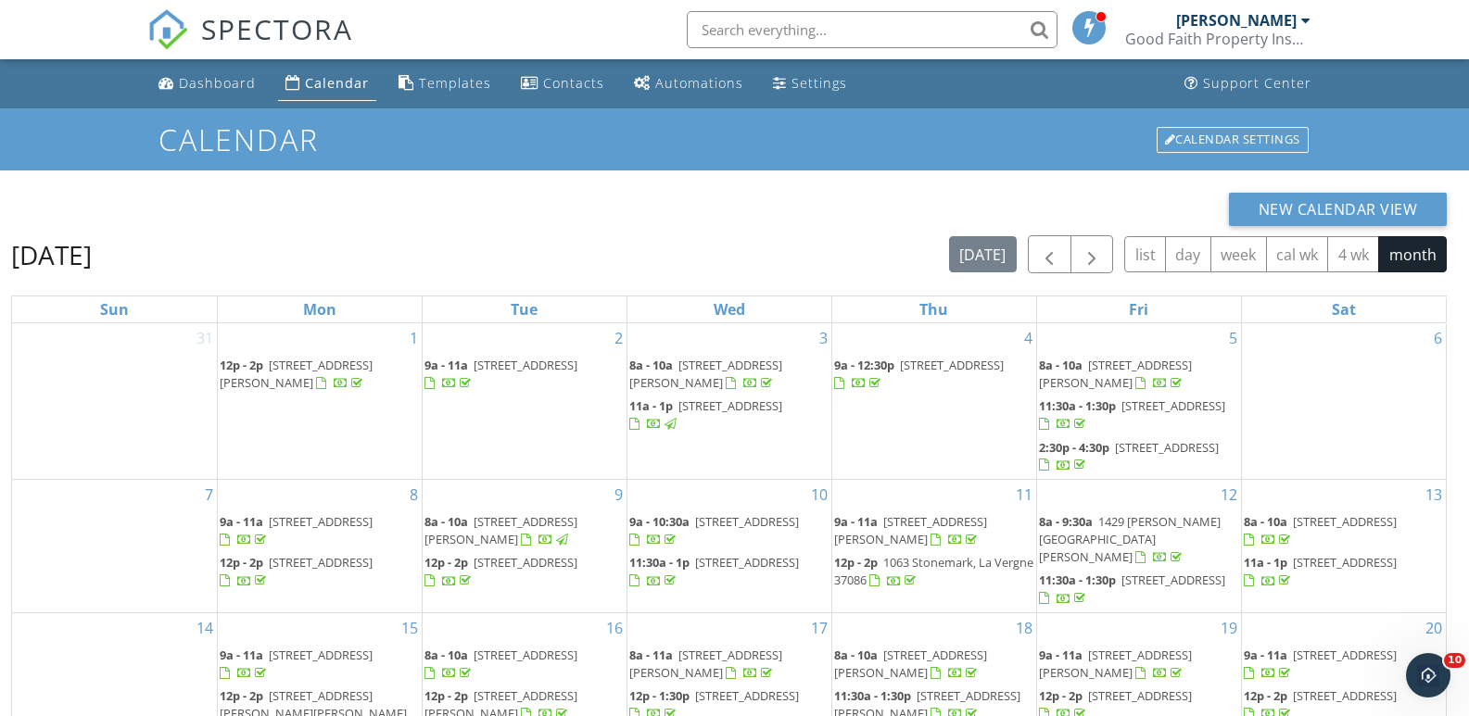
click at [811, 30] on input "text" at bounding box center [872, 29] width 371 height 37
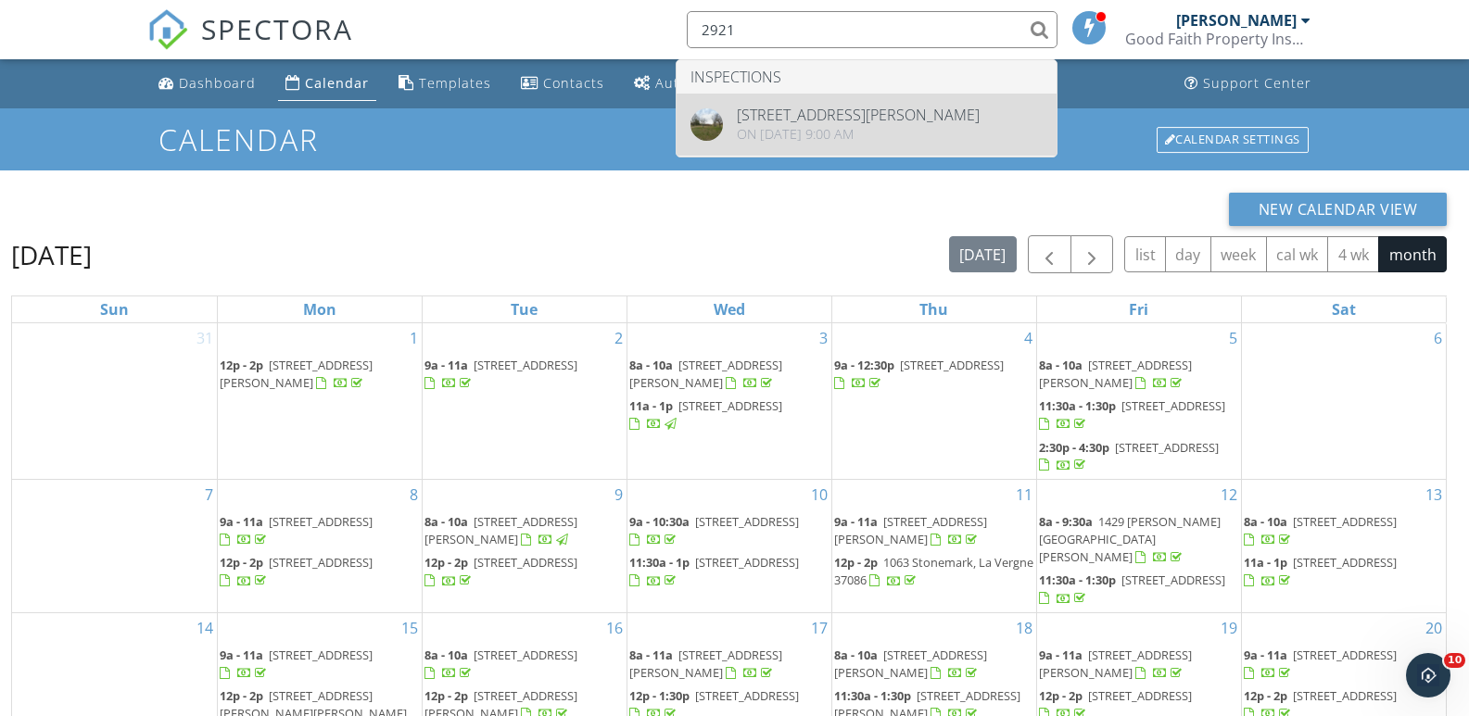
type input "2921"
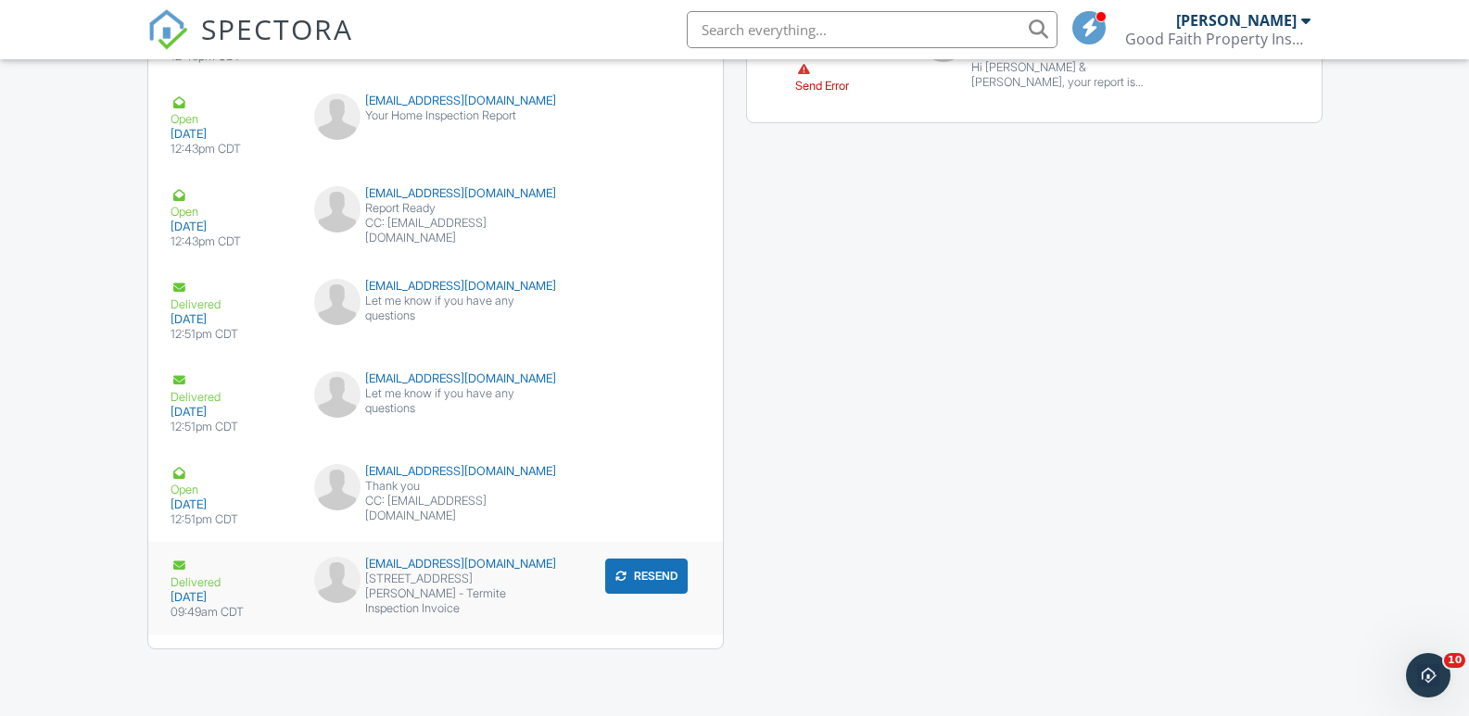
click at [412, 560] on div "brandygambillrealtor@gmail.com" at bounding box center [435, 564] width 243 height 15
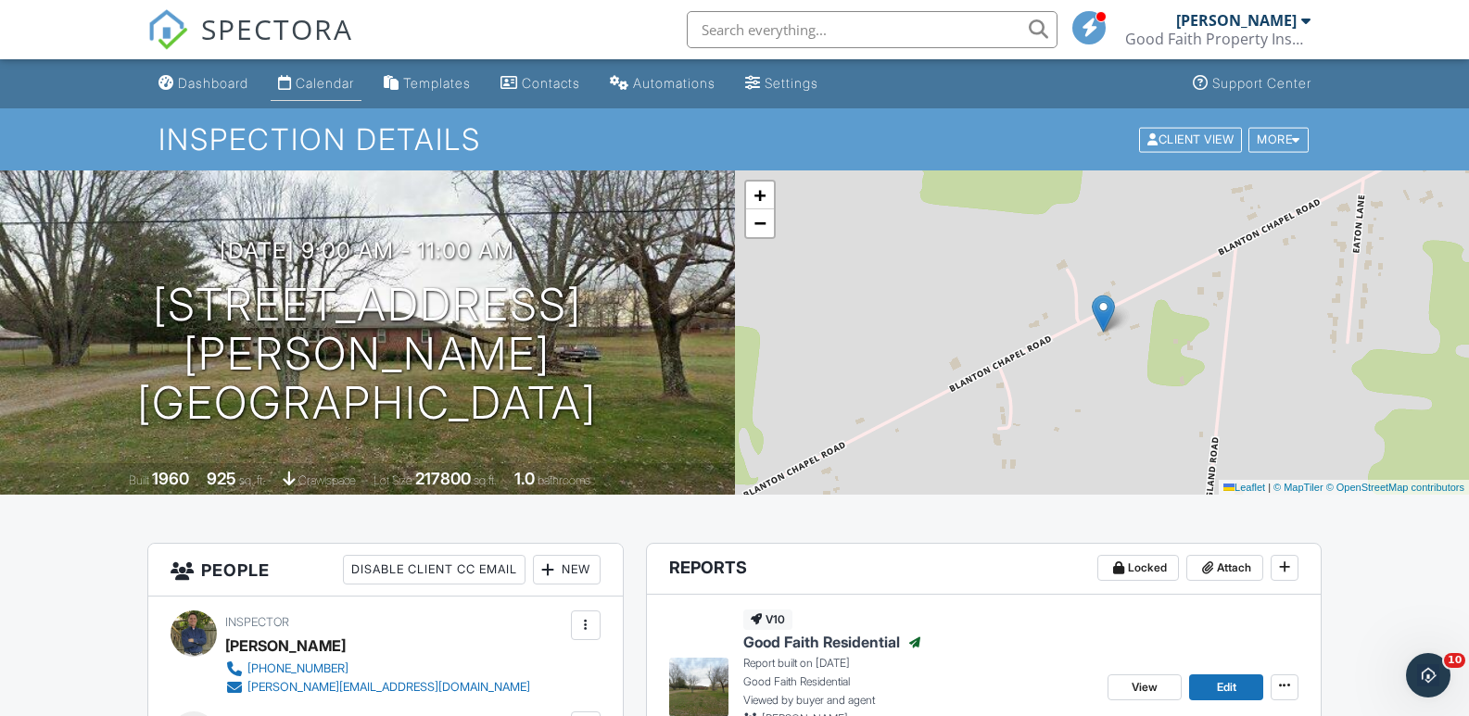
click at [330, 75] on div "Calendar" at bounding box center [325, 83] width 58 height 16
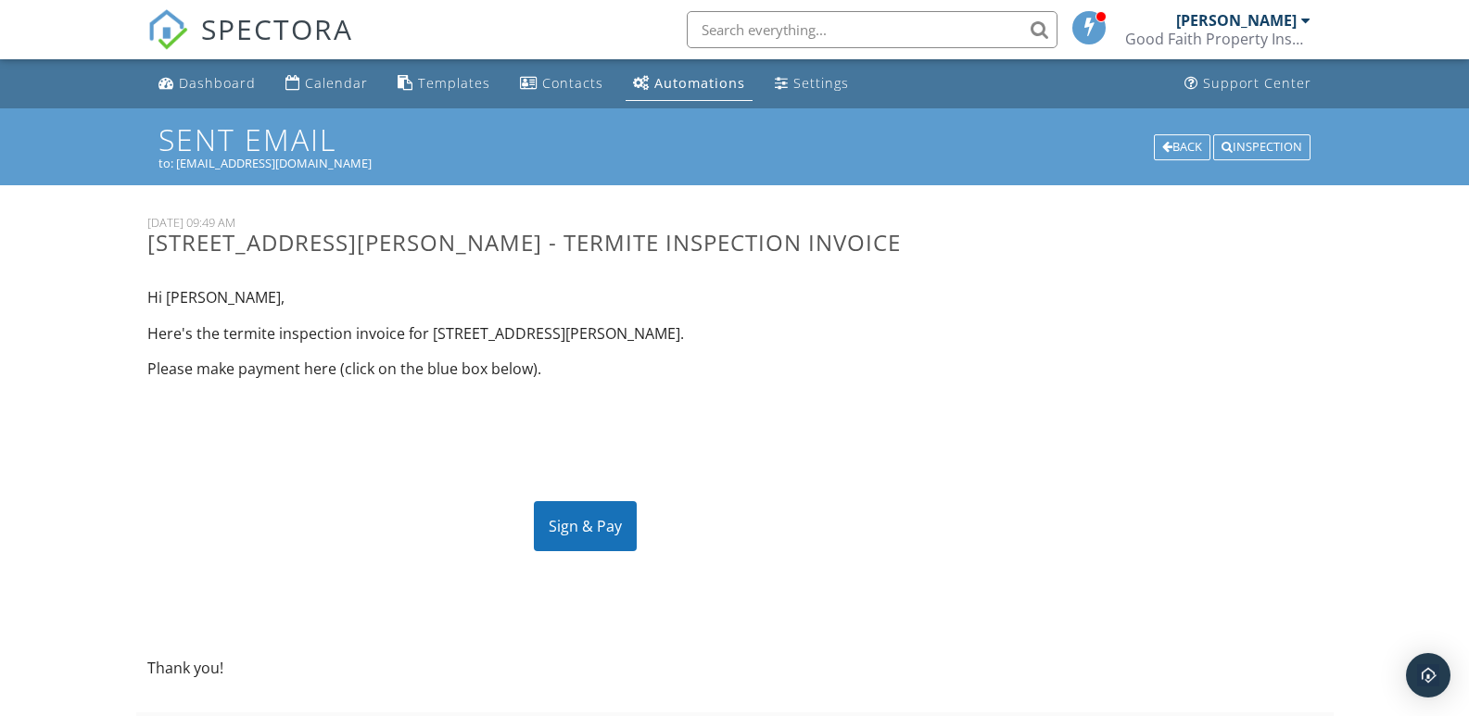
click at [586, 520] on div "Sign & Pay" at bounding box center [585, 526] width 103 height 50
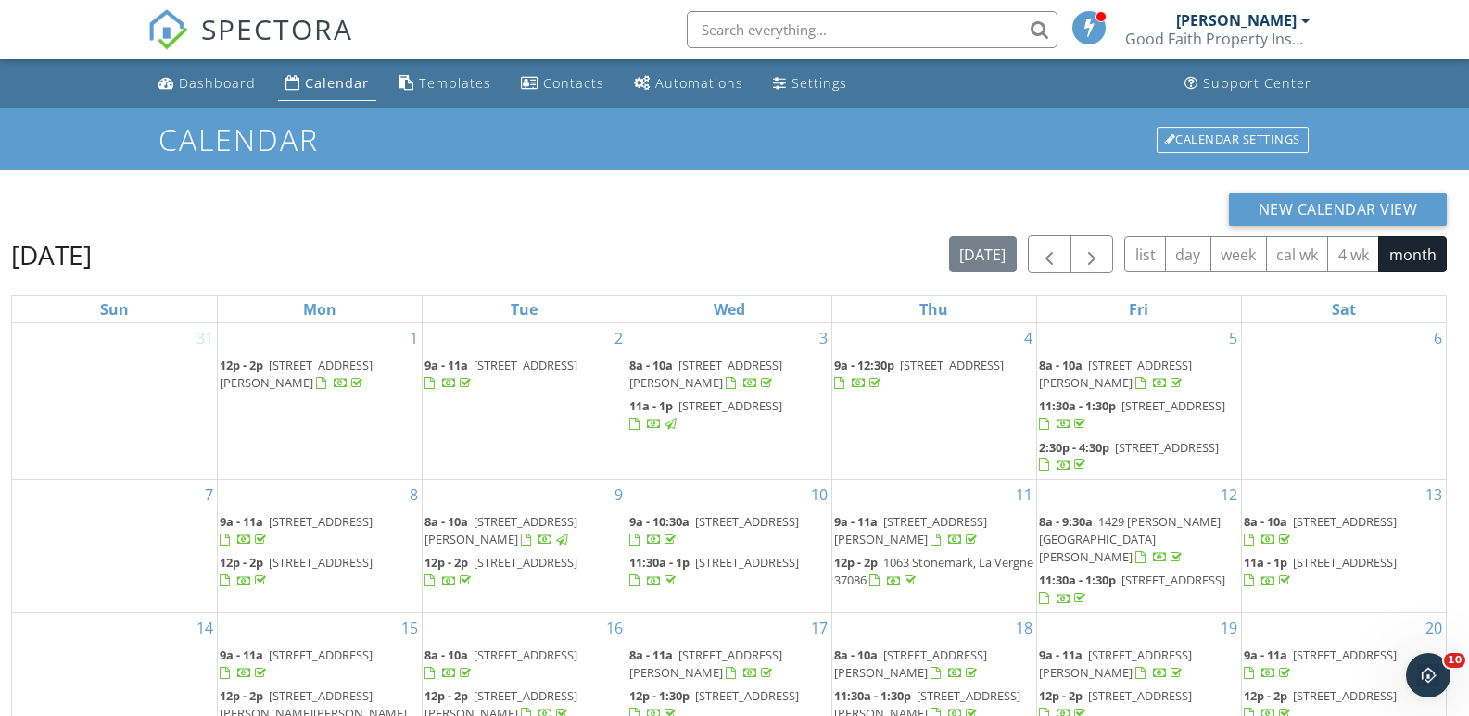
click at [788, 25] on input "text" at bounding box center [872, 29] width 371 height 37
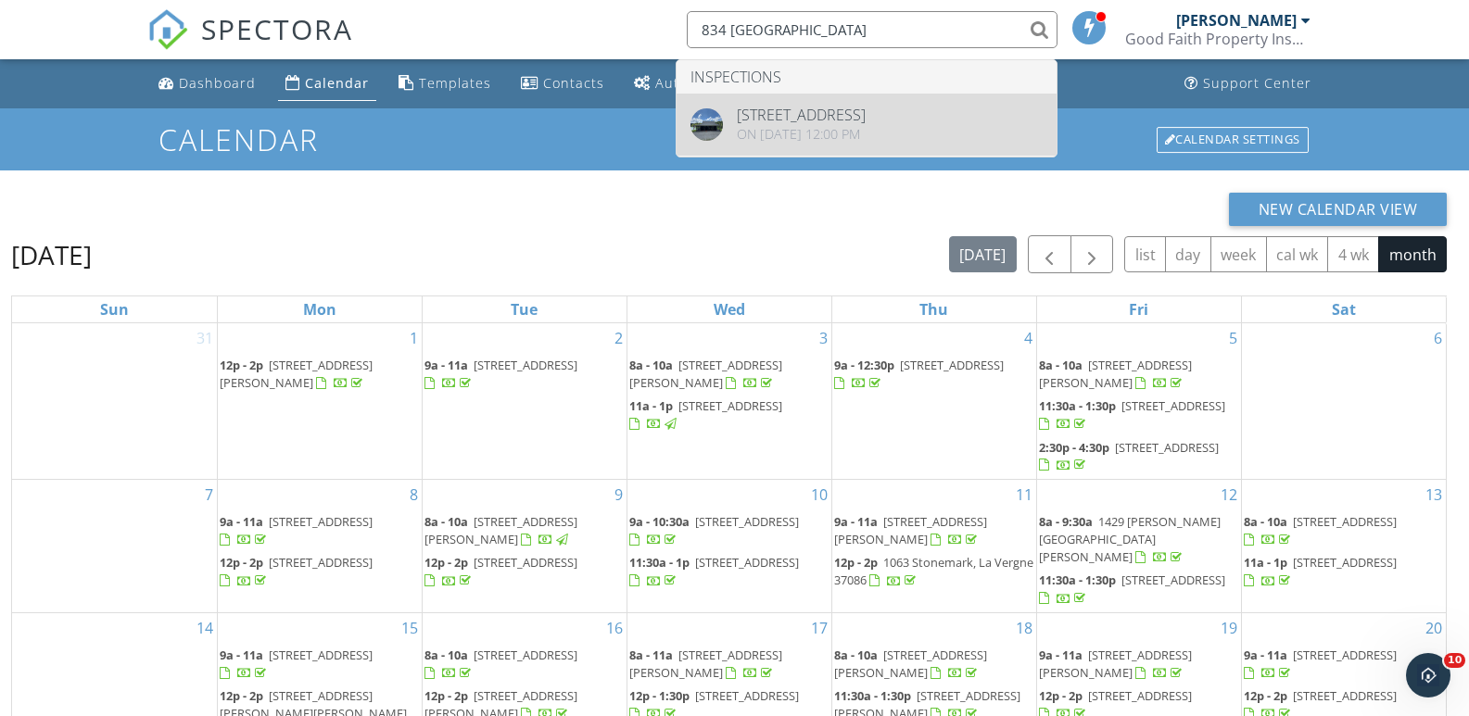
type input "834 [GEOGRAPHIC_DATA]"
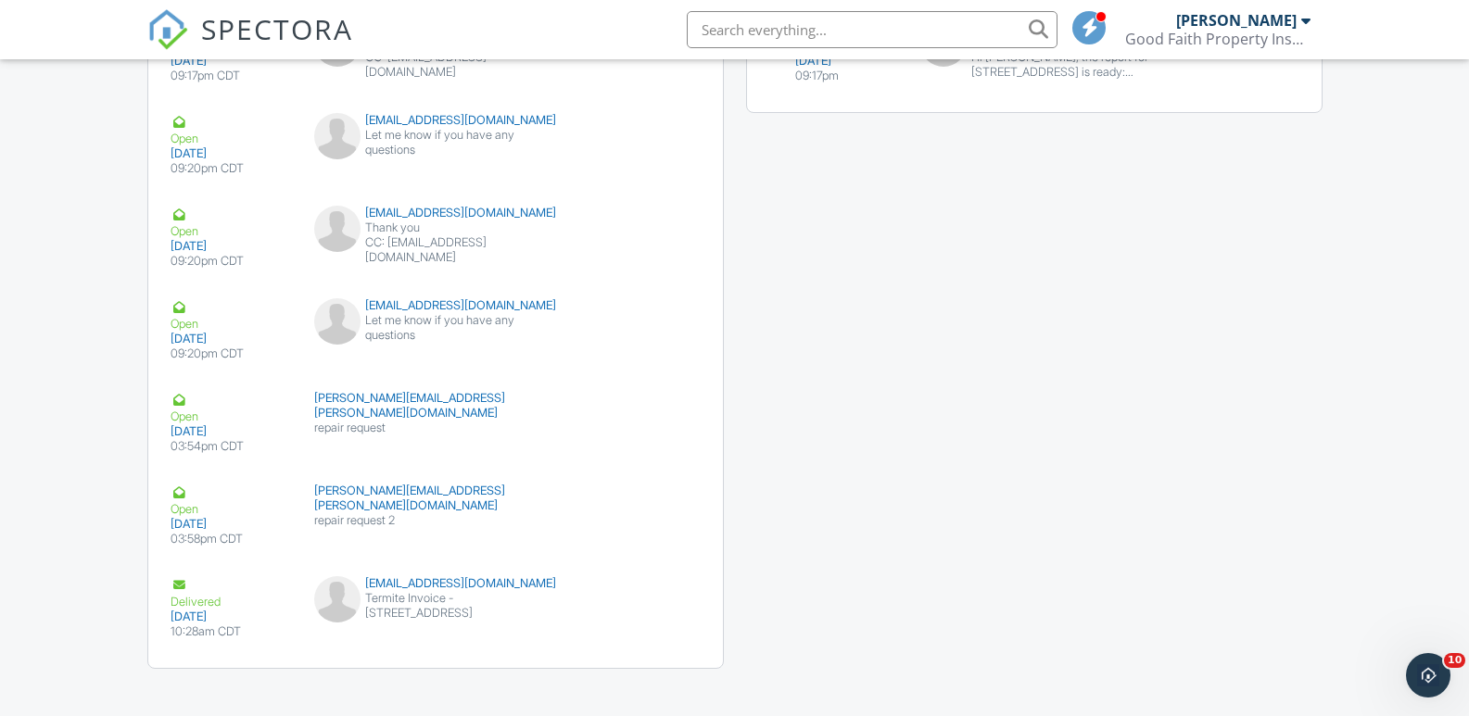
scroll to position [2810, 0]
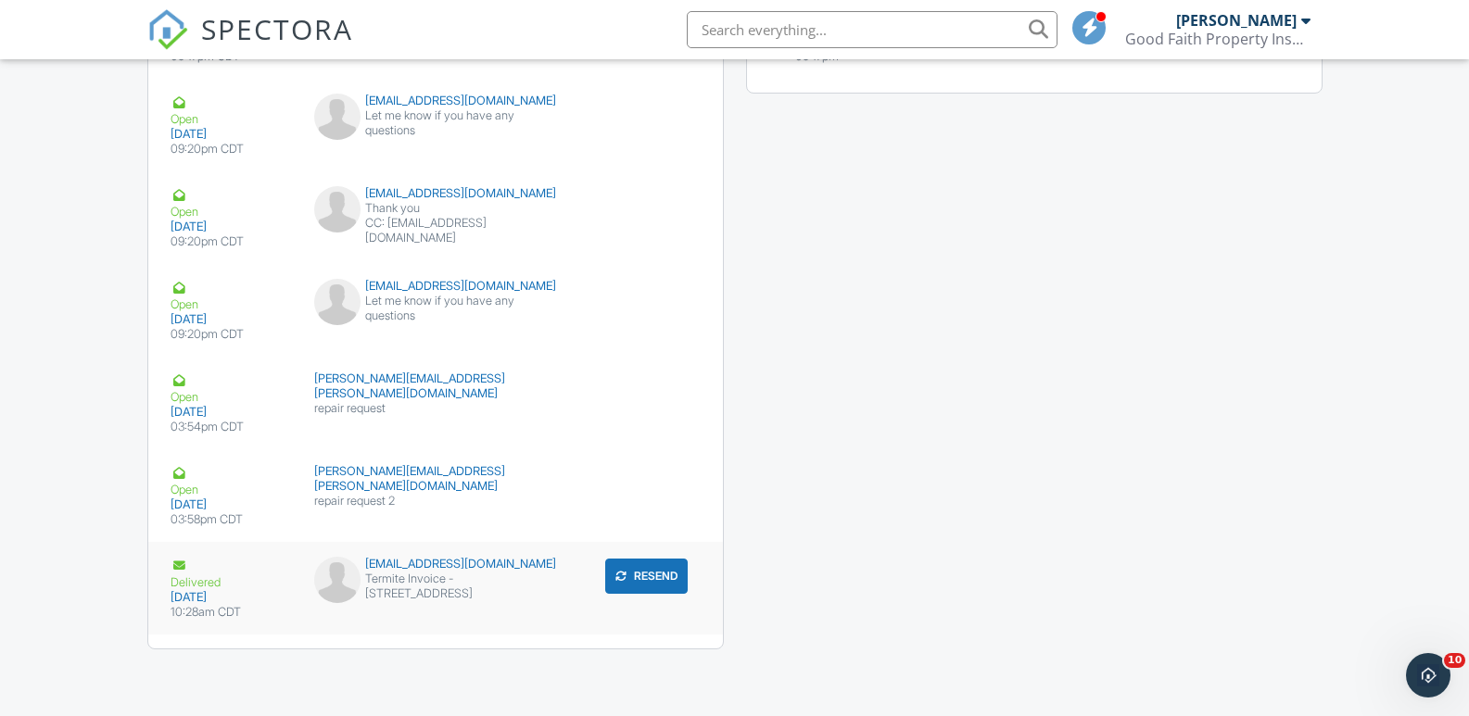
click at [440, 562] on div "brandygambillrealtor@gmail.com" at bounding box center [435, 564] width 243 height 15
click at [426, 566] on div "brandygambillrealtor@gmail.com" at bounding box center [435, 564] width 243 height 15
click at [482, 577] on div "Termite Invoice - [STREET_ADDRESS]" at bounding box center [435, 587] width 243 height 30
click at [650, 575] on button "Resend" at bounding box center [646, 576] width 82 height 35
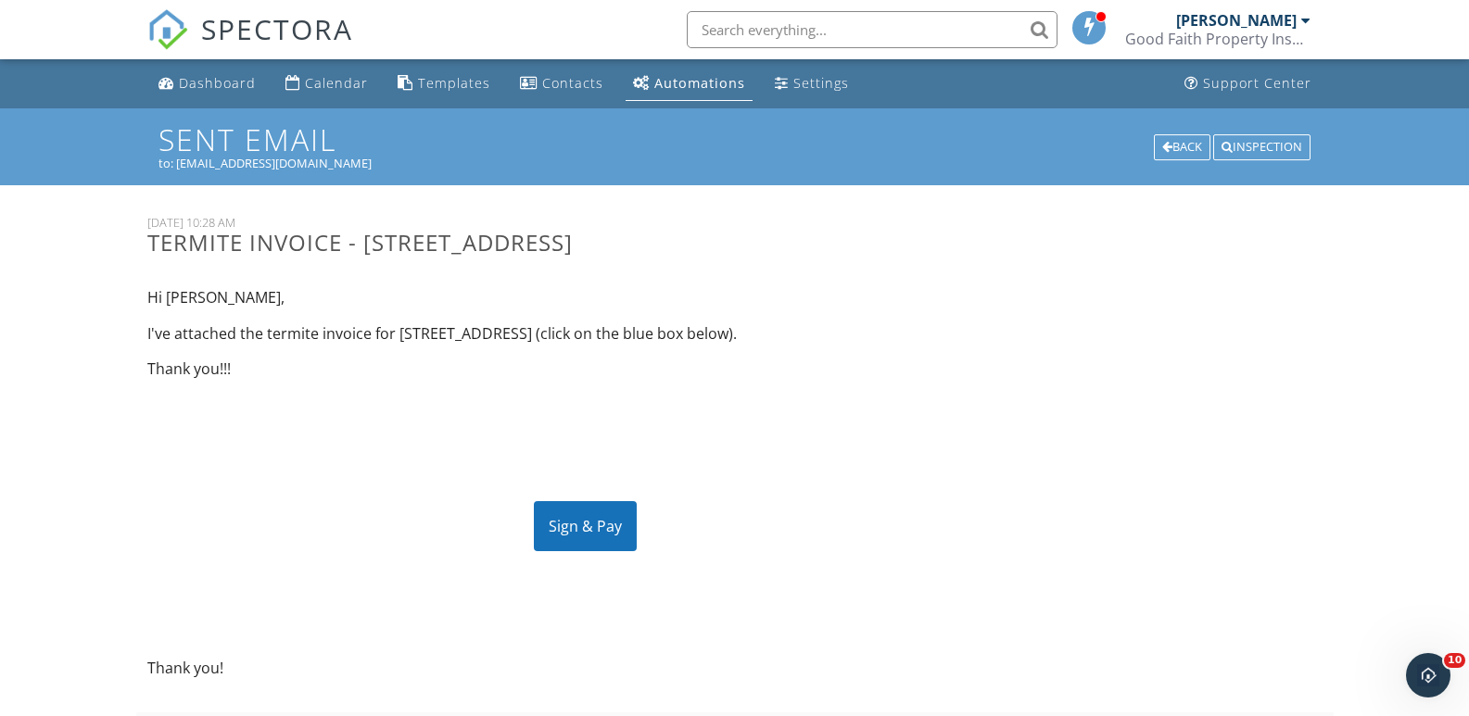
click at [565, 521] on div "Sign & Pay" at bounding box center [585, 526] width 103 height 50
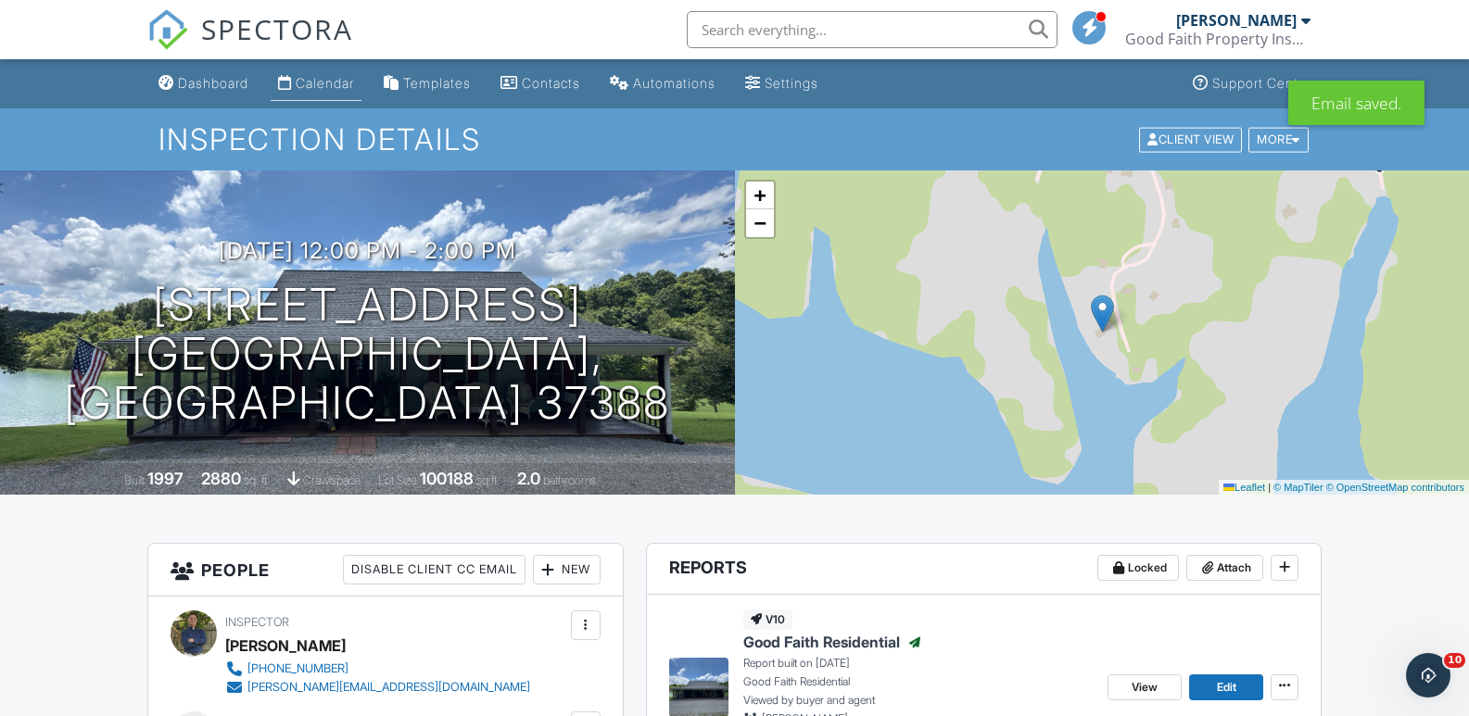
click at [340, 81] on div "Calendar" at bounding box center [325, 83] width 58 height 16
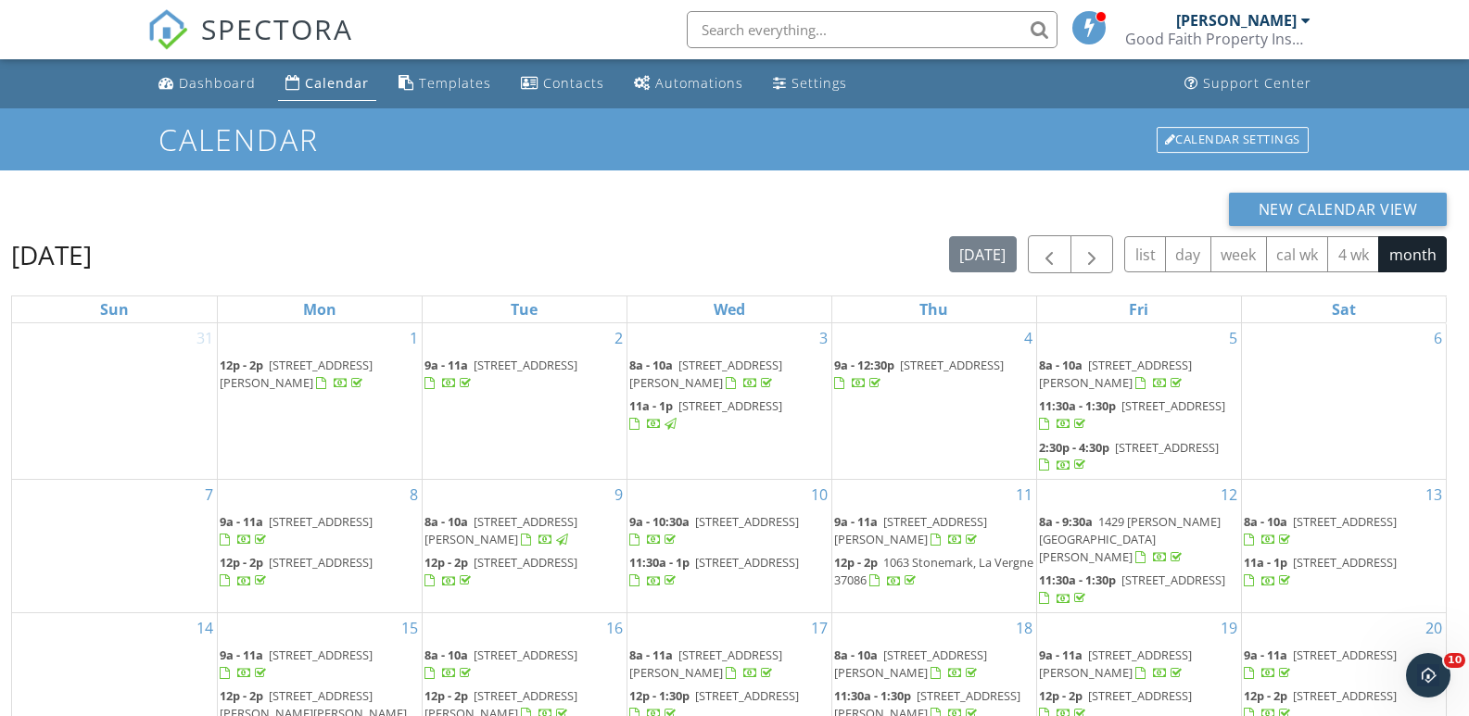
click at [792, 33] on input "text" at bounding box center [872, 29] width 371 height 37
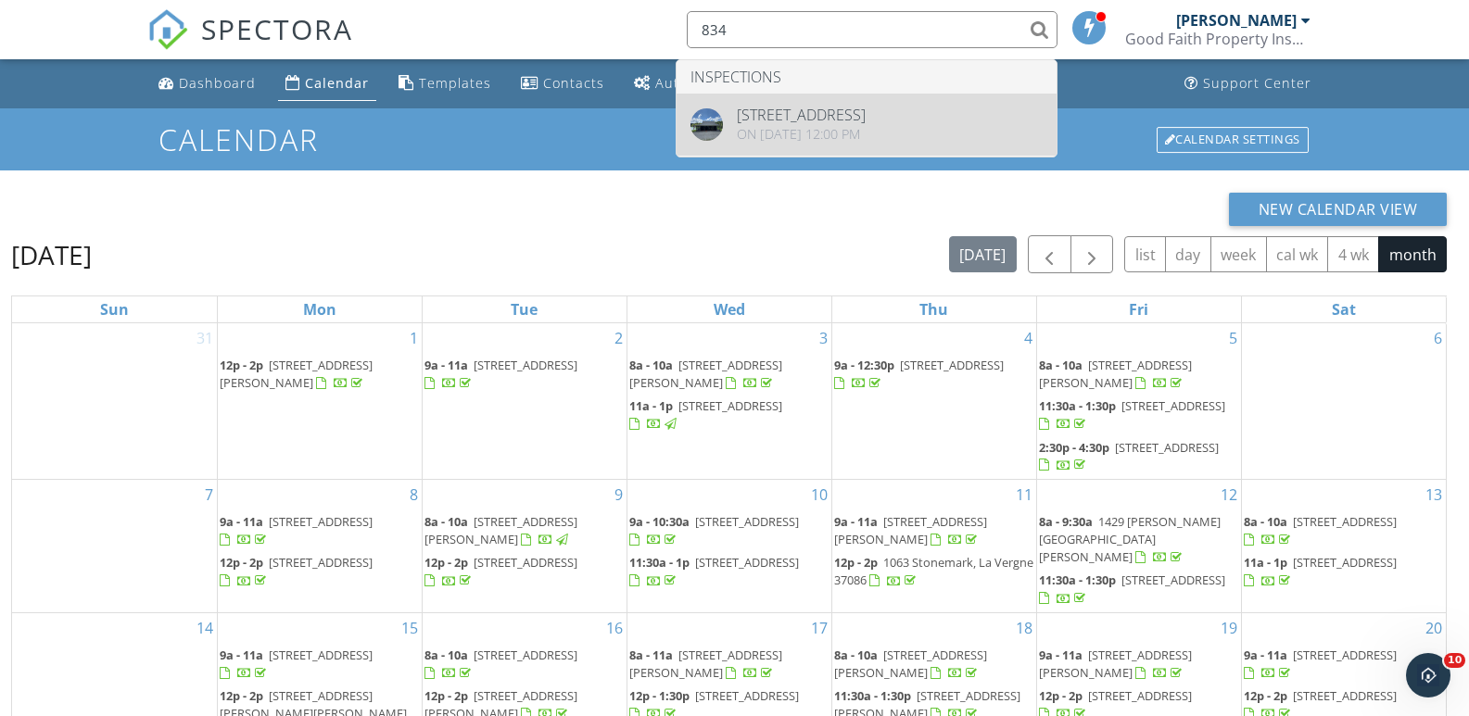
type input "834"
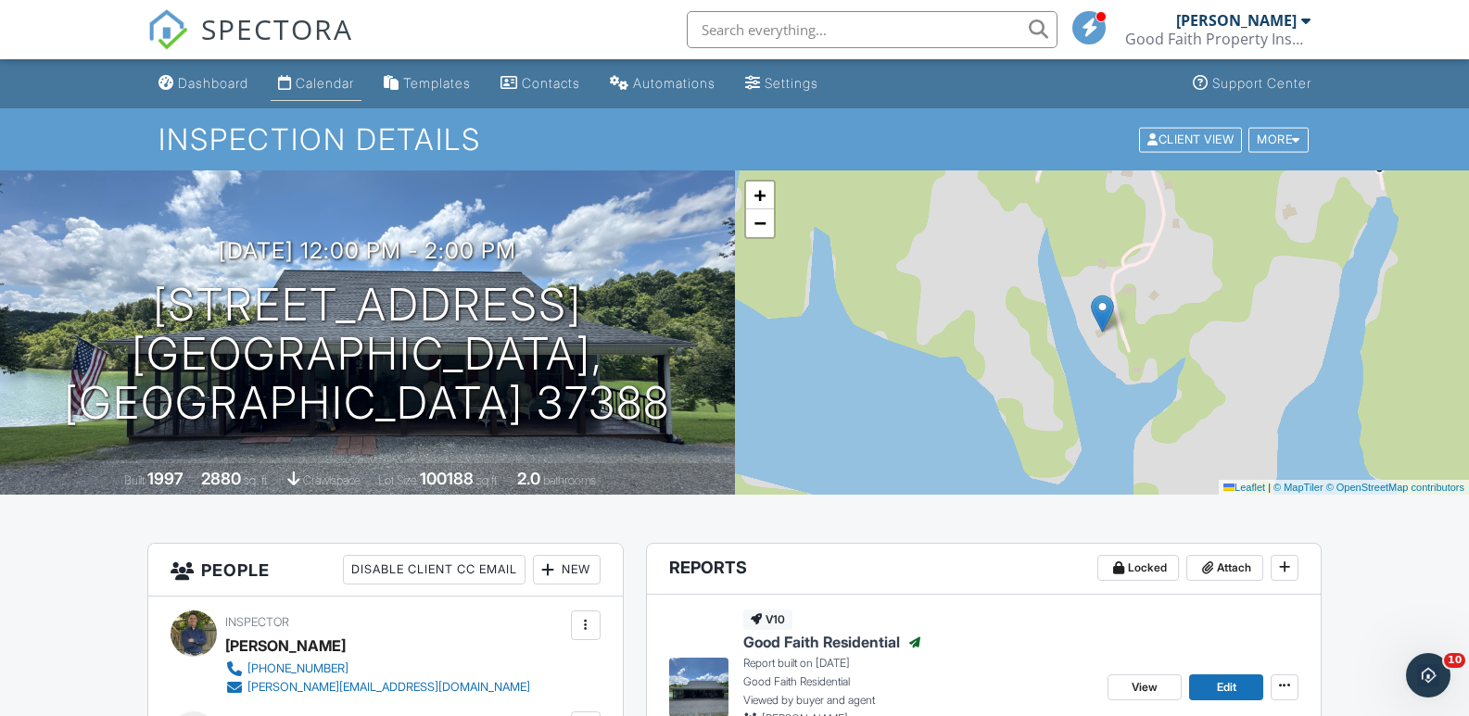
click at [329, 77] on div "Calendar" at bounding box center [325, 83] width 58 height 16
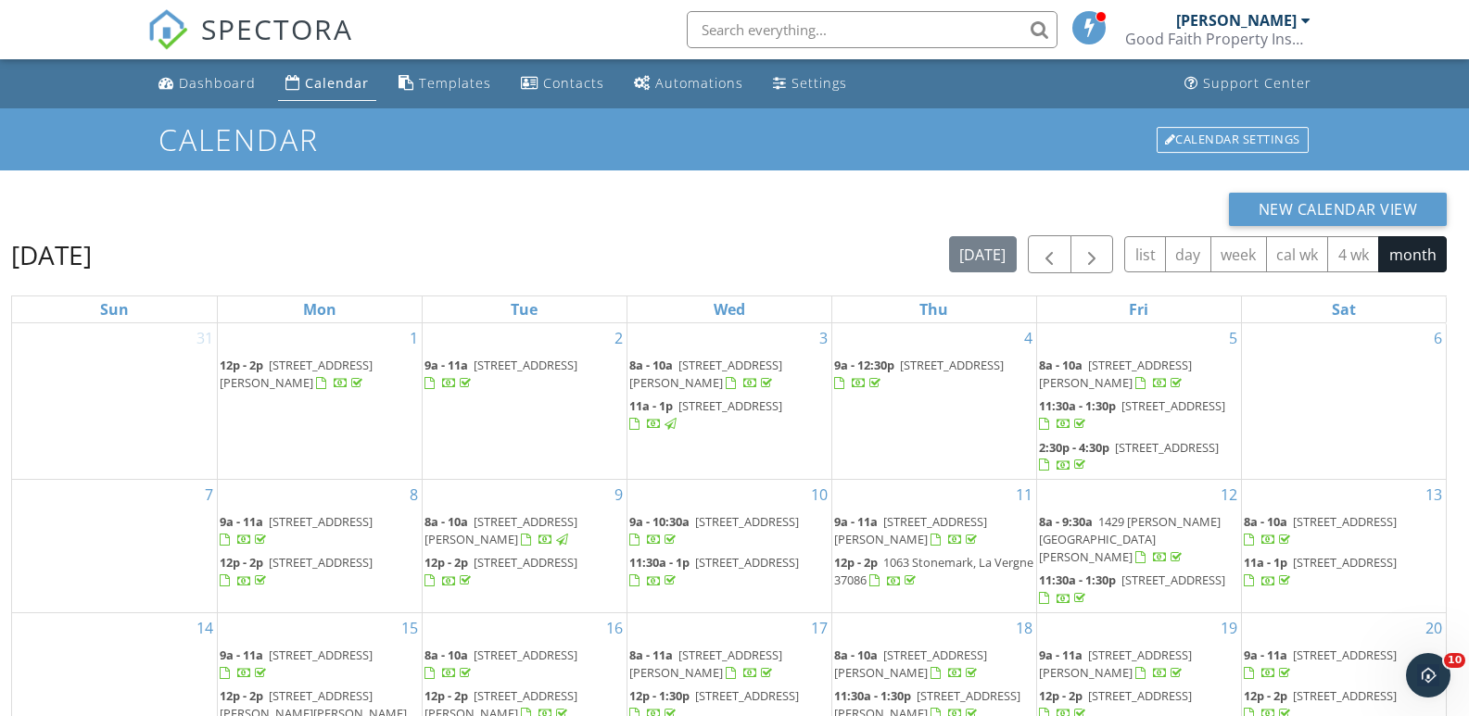
click at [793, 25] on input "text" at bounding box center [872, 29] width 371 height 37
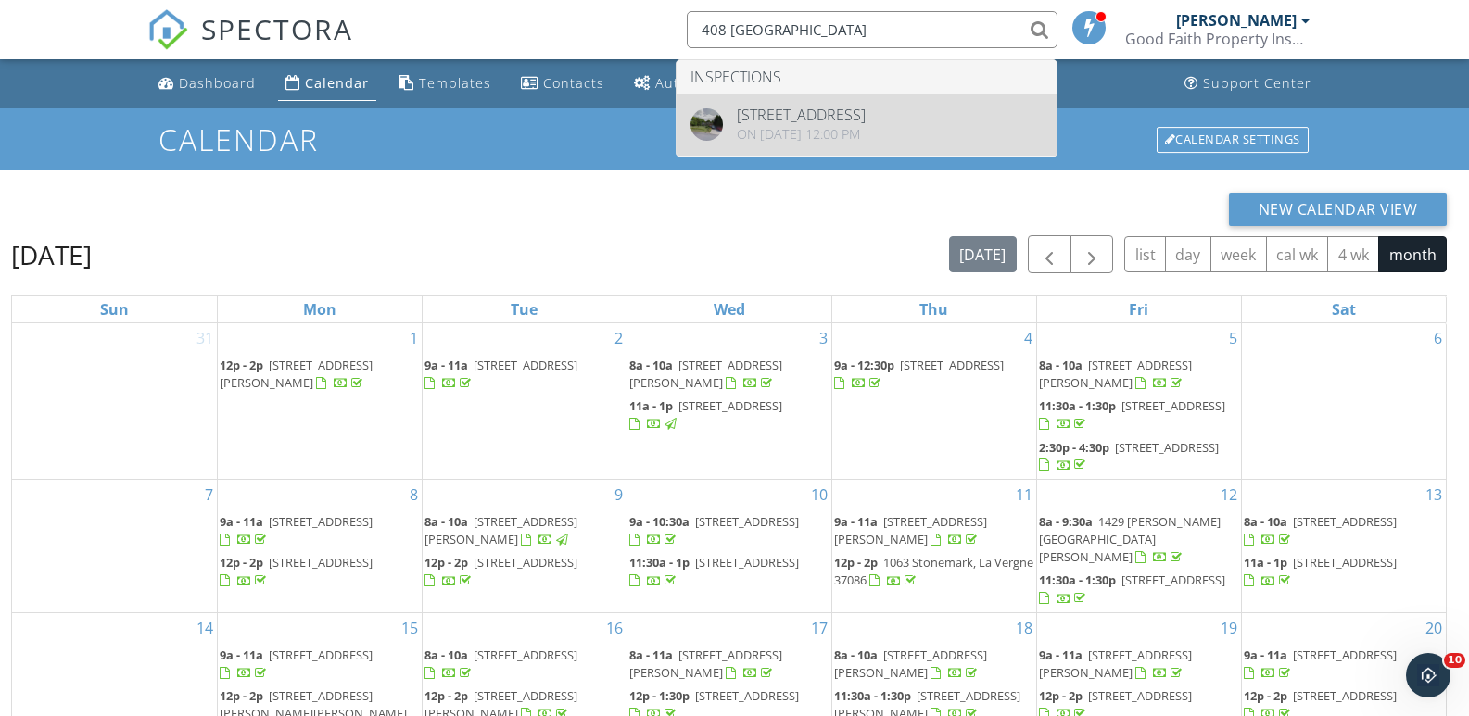
type input "408 Oakhaven"
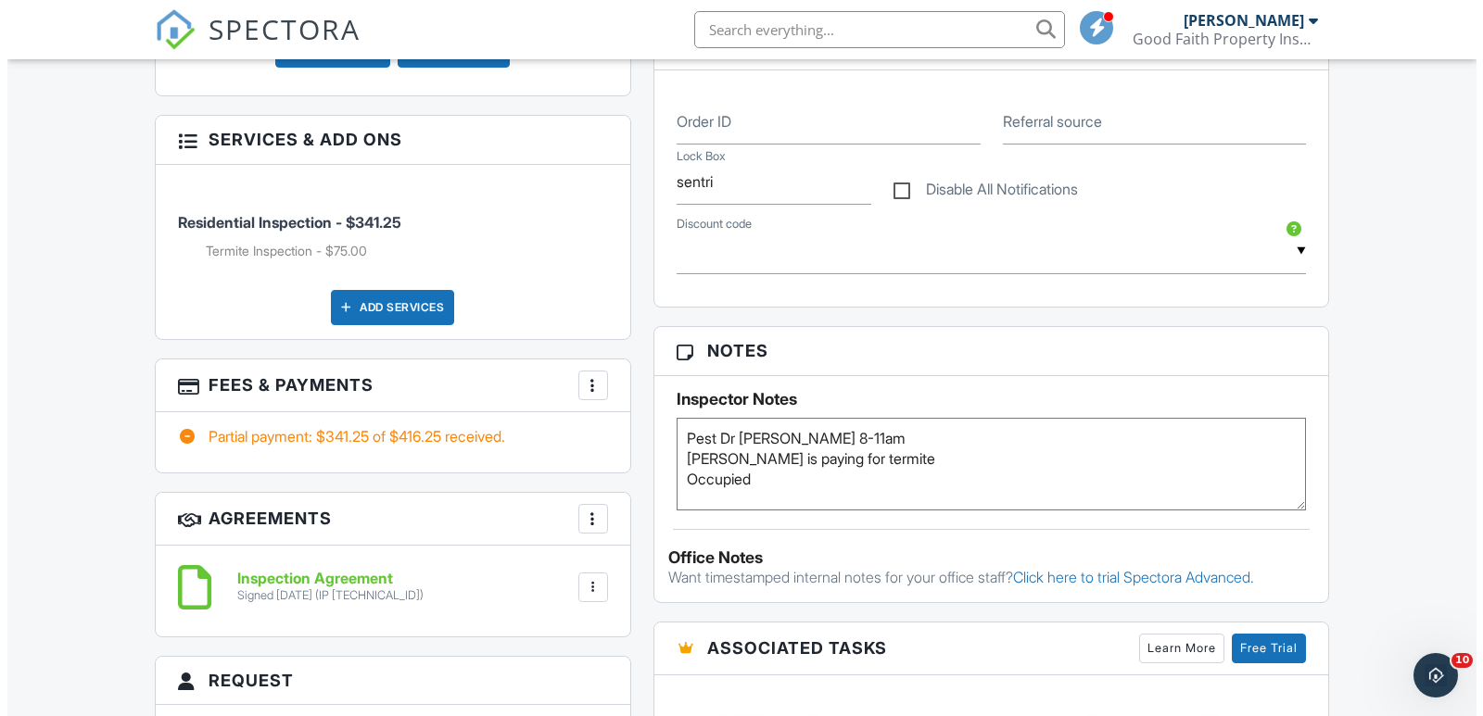
scroll to position [1019, 0]
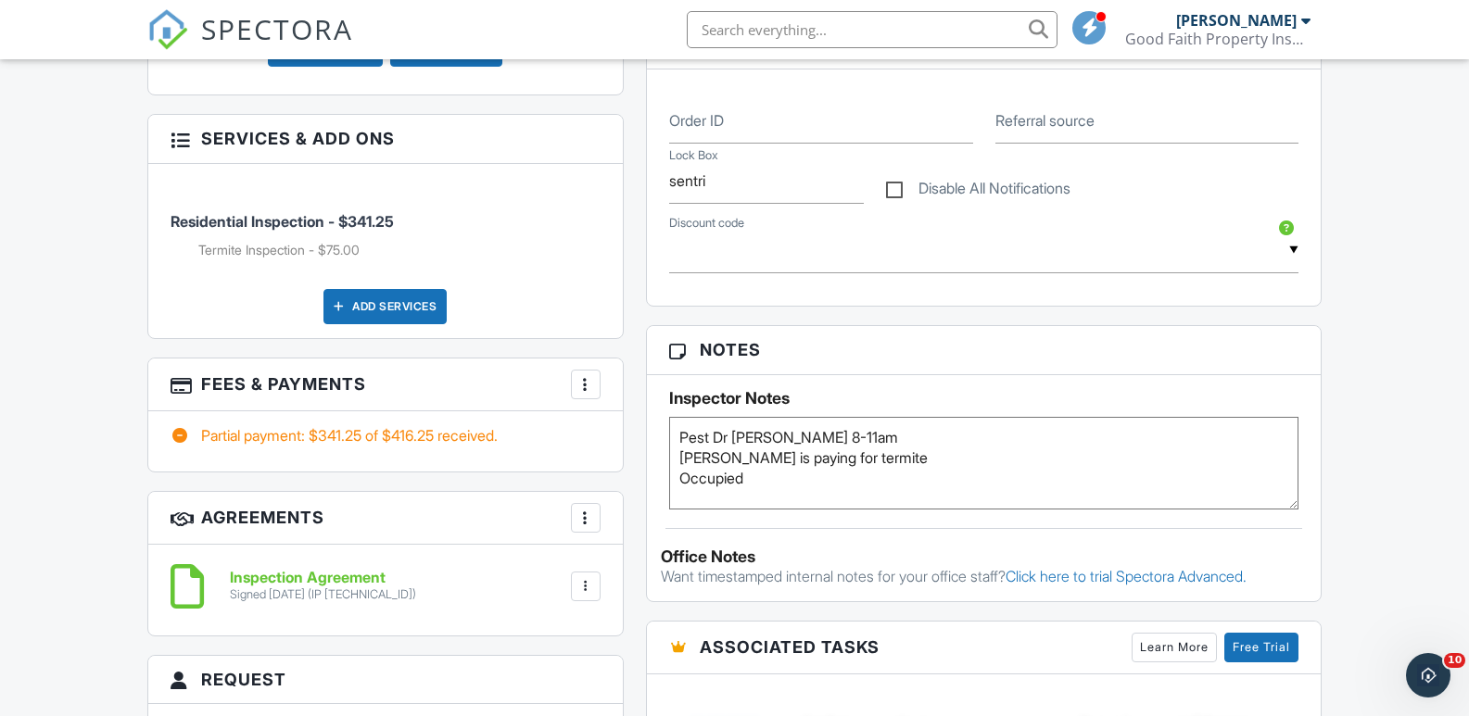
click at [585, 385] on div at bounding box center [585, 384] width 19 height 19
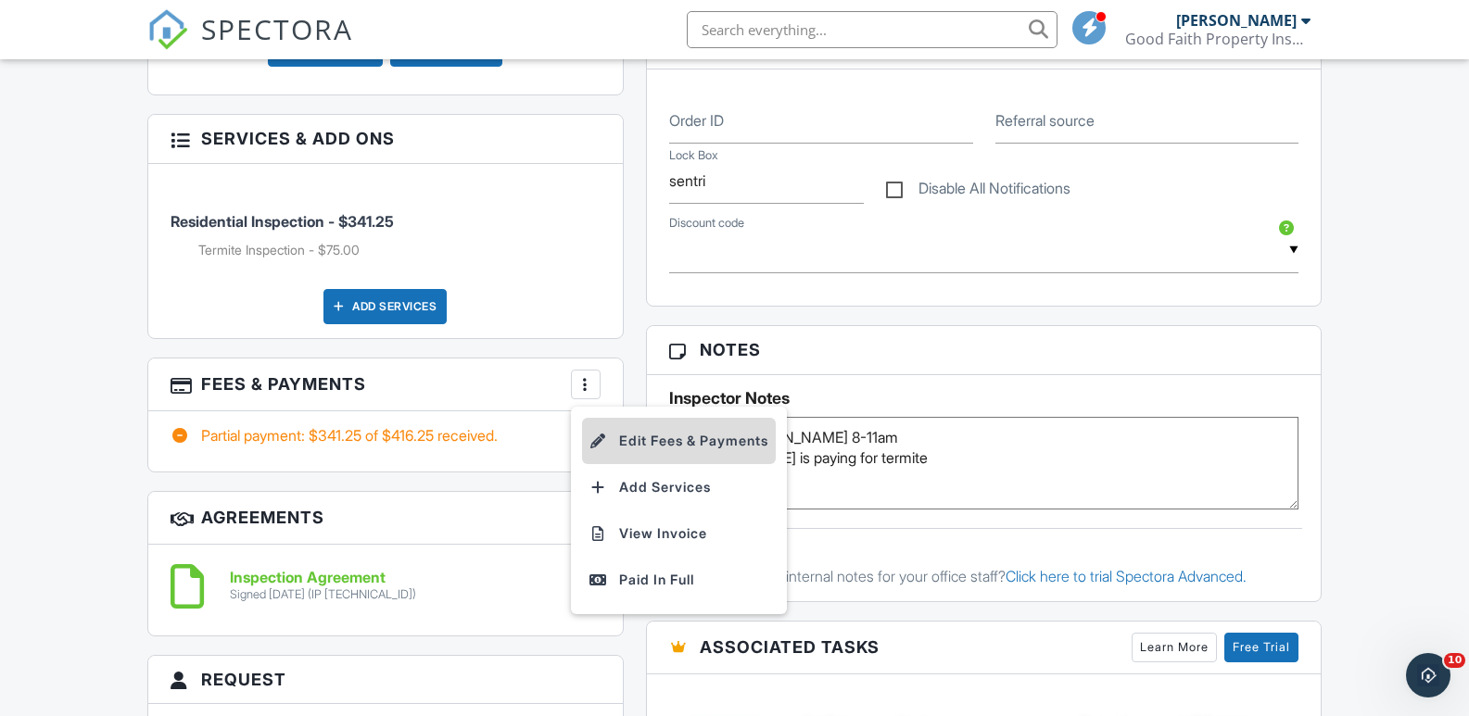
click at [662, 438] on li "Edit Fees & Payments" at bounding box center [679, 441] width 194 height 46
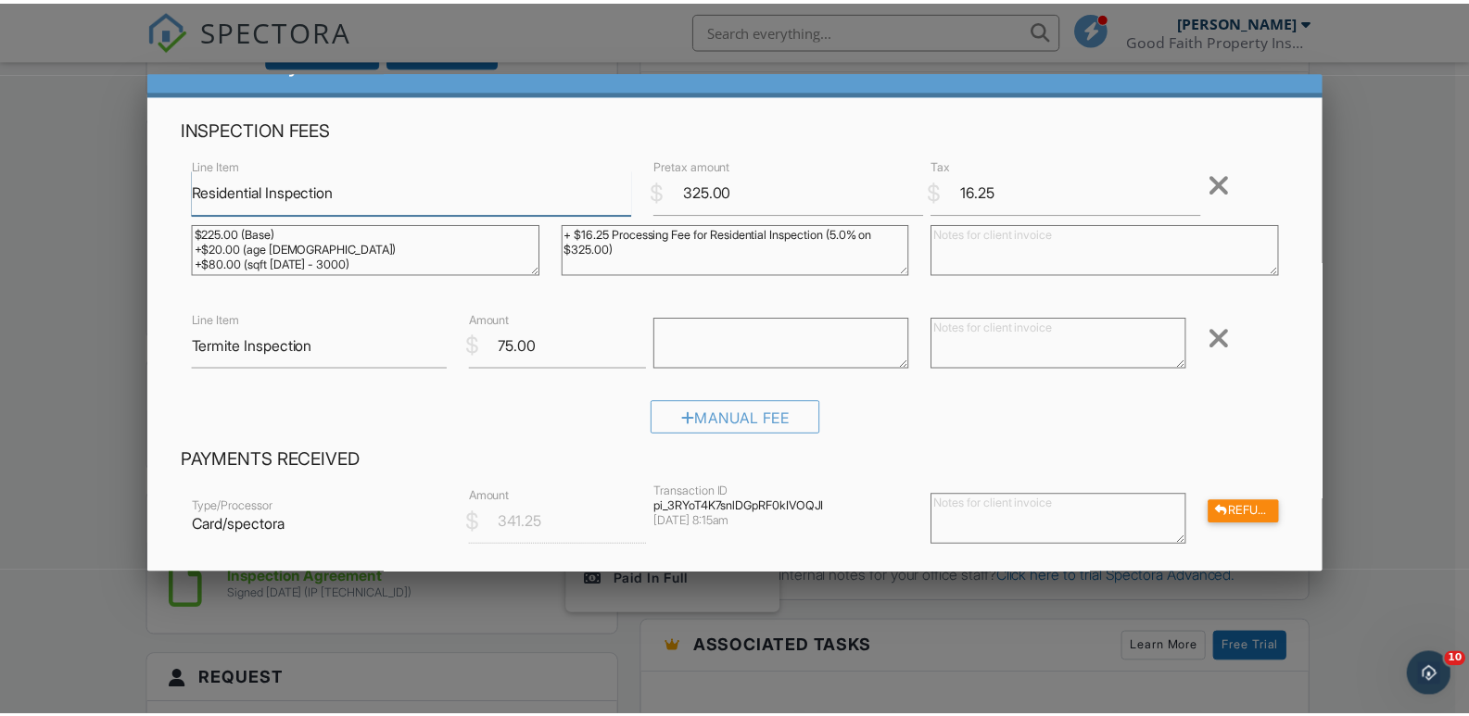
scroll to position [0, 0]
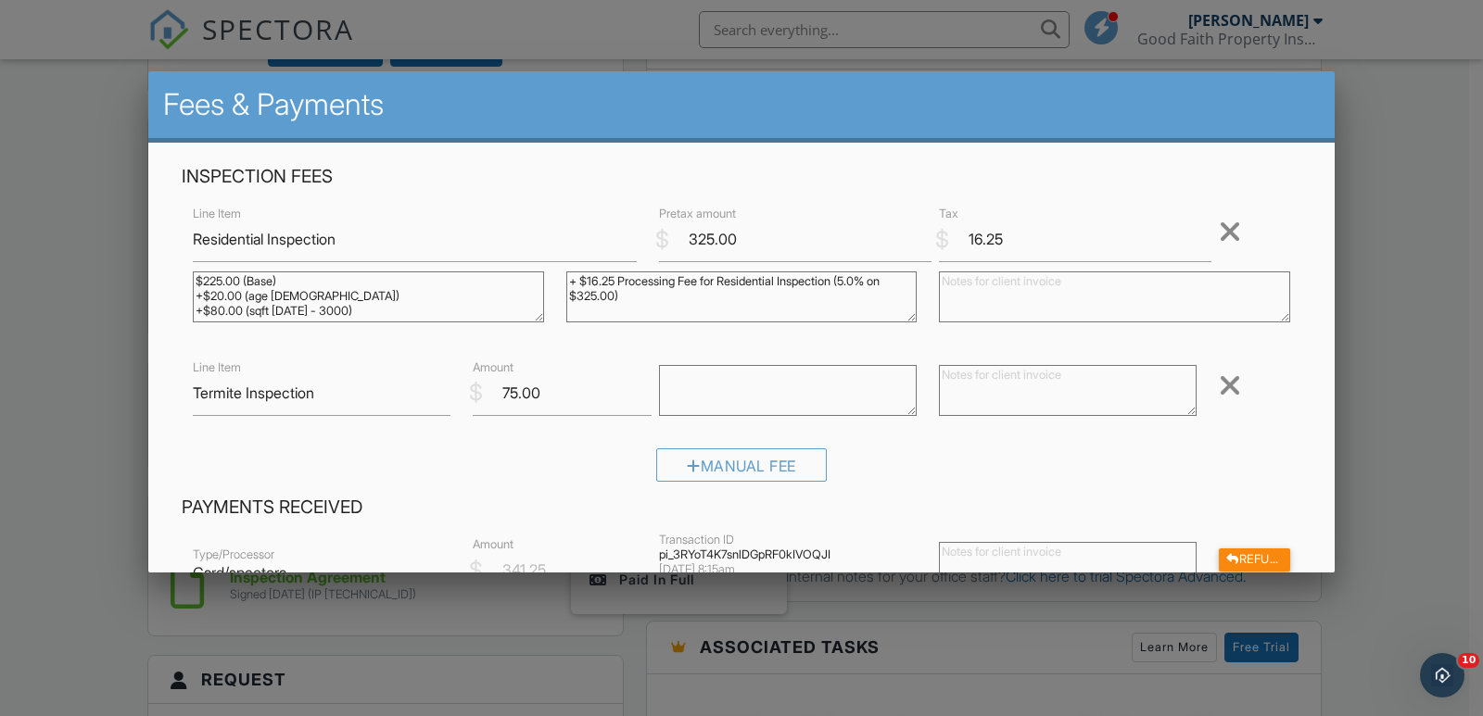
click at [138, 259] on div at bounding box center [741, 354] width 1483 height 895
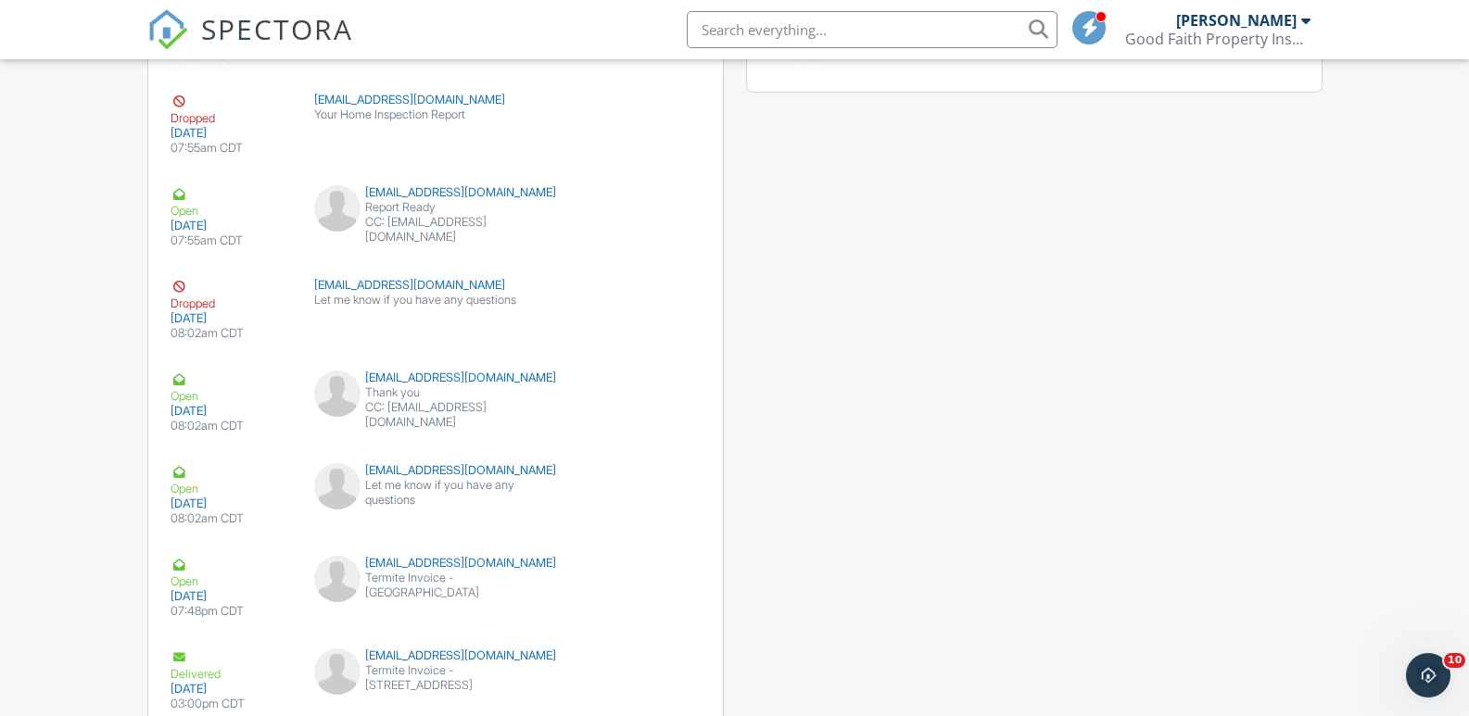
scroll to position [2717, 0]
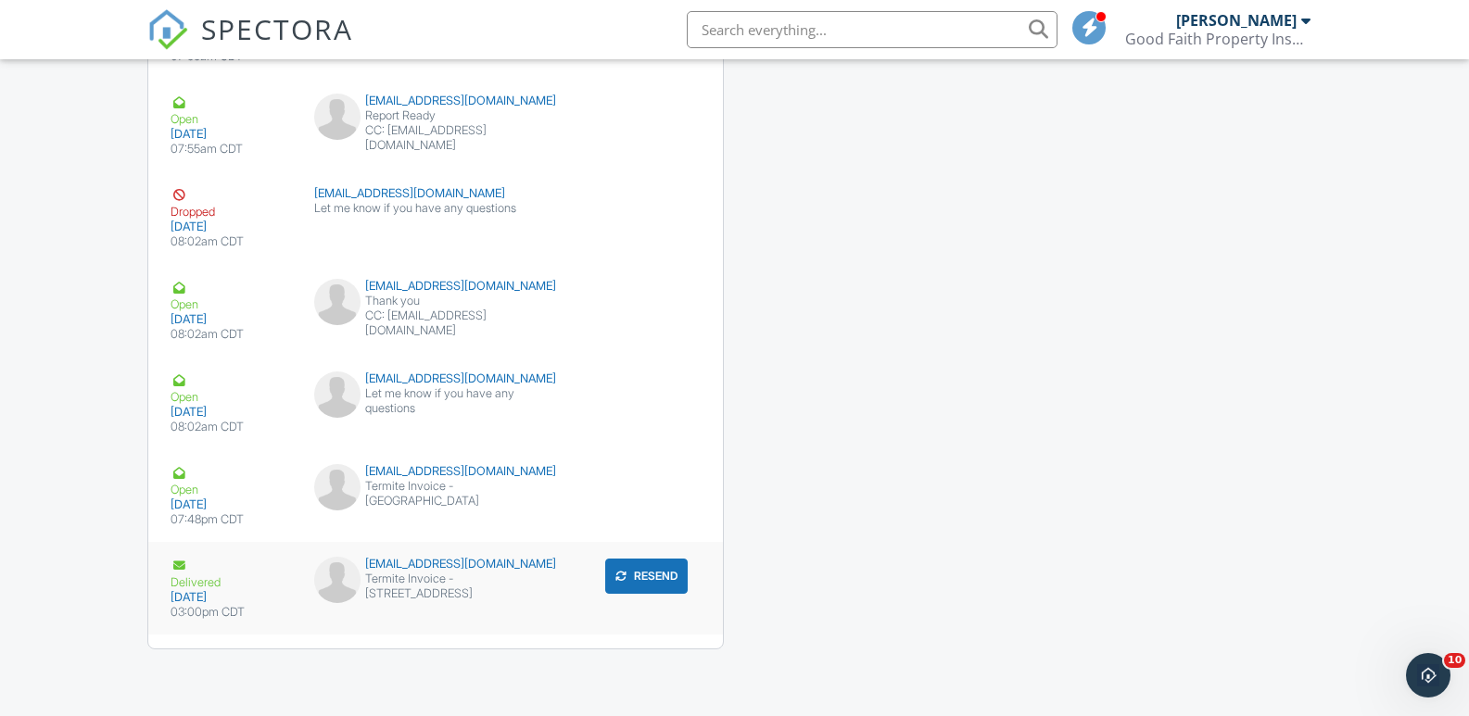
click at [425, 564] on div "[EMAIL_ADDRESS][DOMAIN_NAME]" at bounding box center [435, 564] width 243 height 15
click at [654, 572] on button "Resend" at bounding box center [646, 576] width 82 height 35
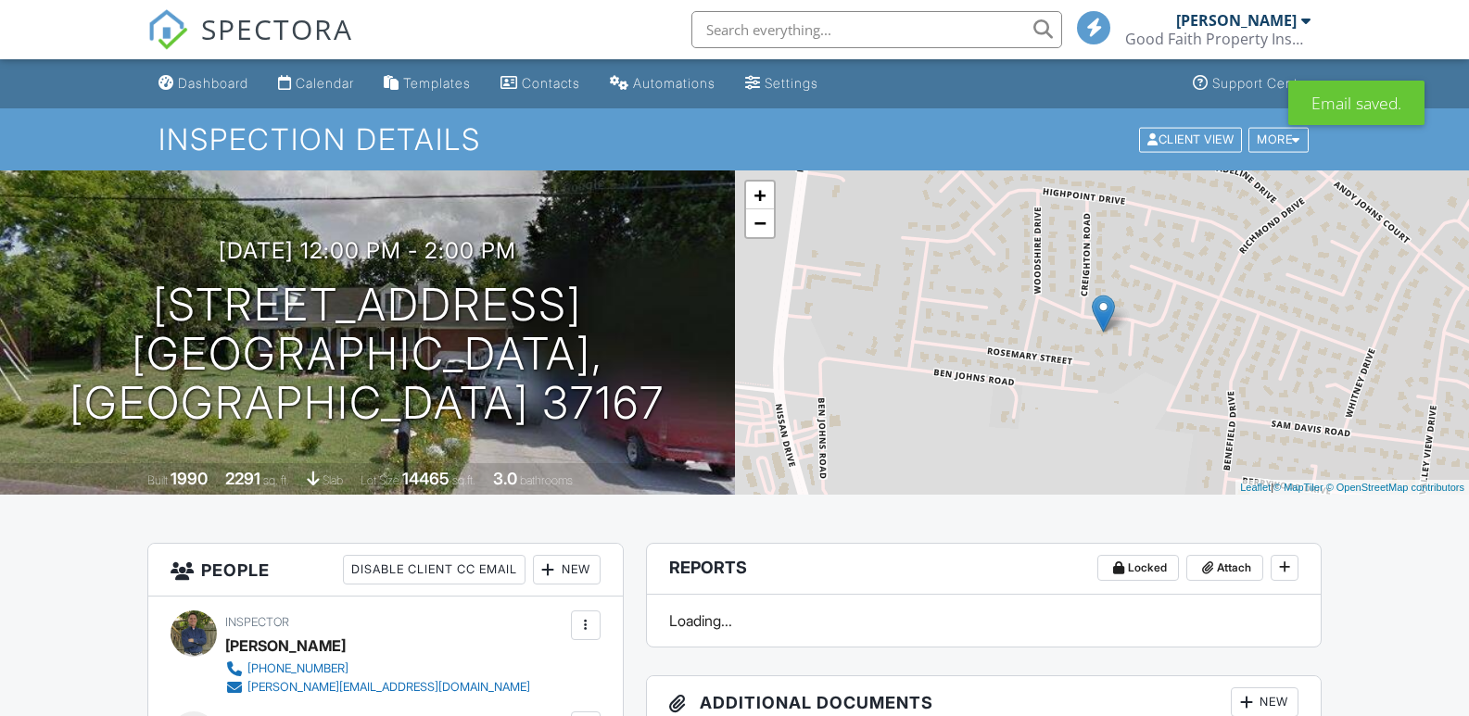
click at [342, 82] on div "Calendar" at bounding box center [325, 83] width 58 height 16
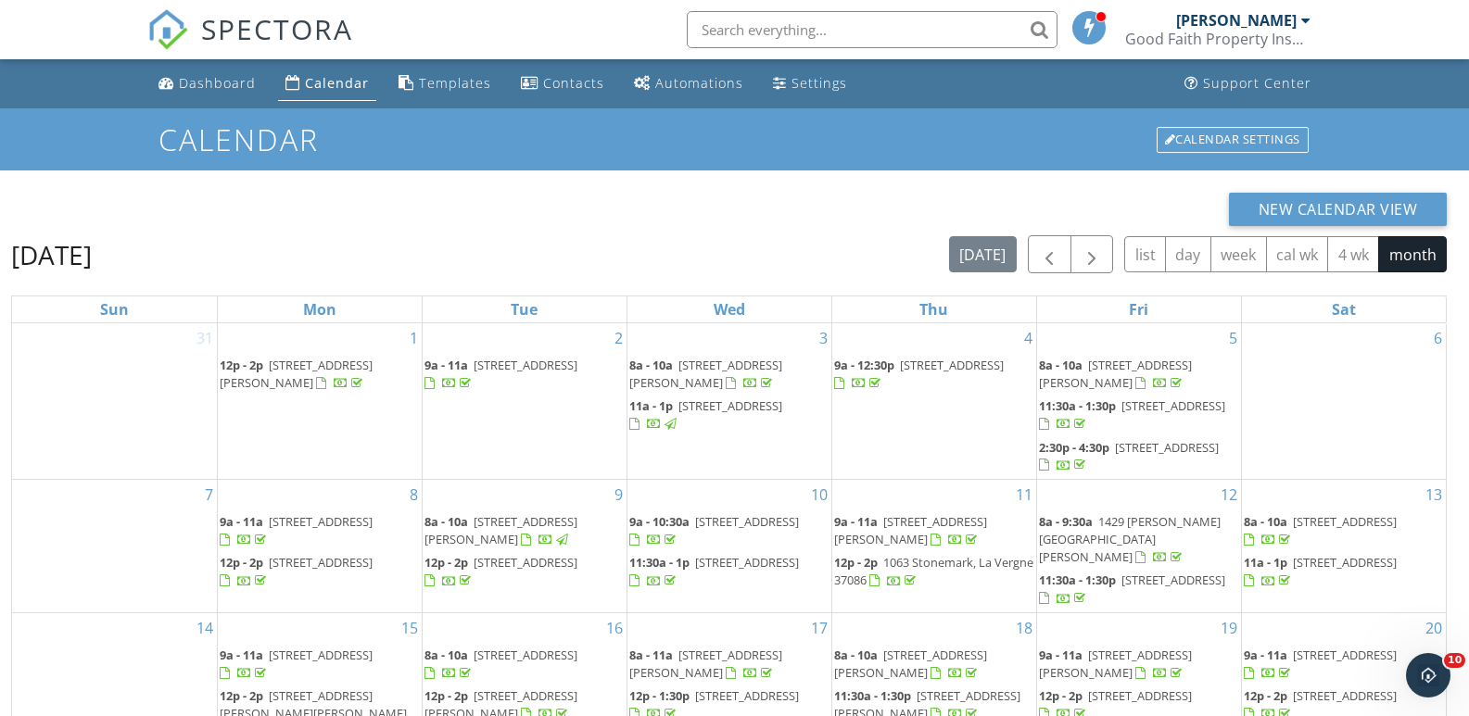
click at [795, 41] on input "text" at bounding box center [872, 29] width 371 height 37
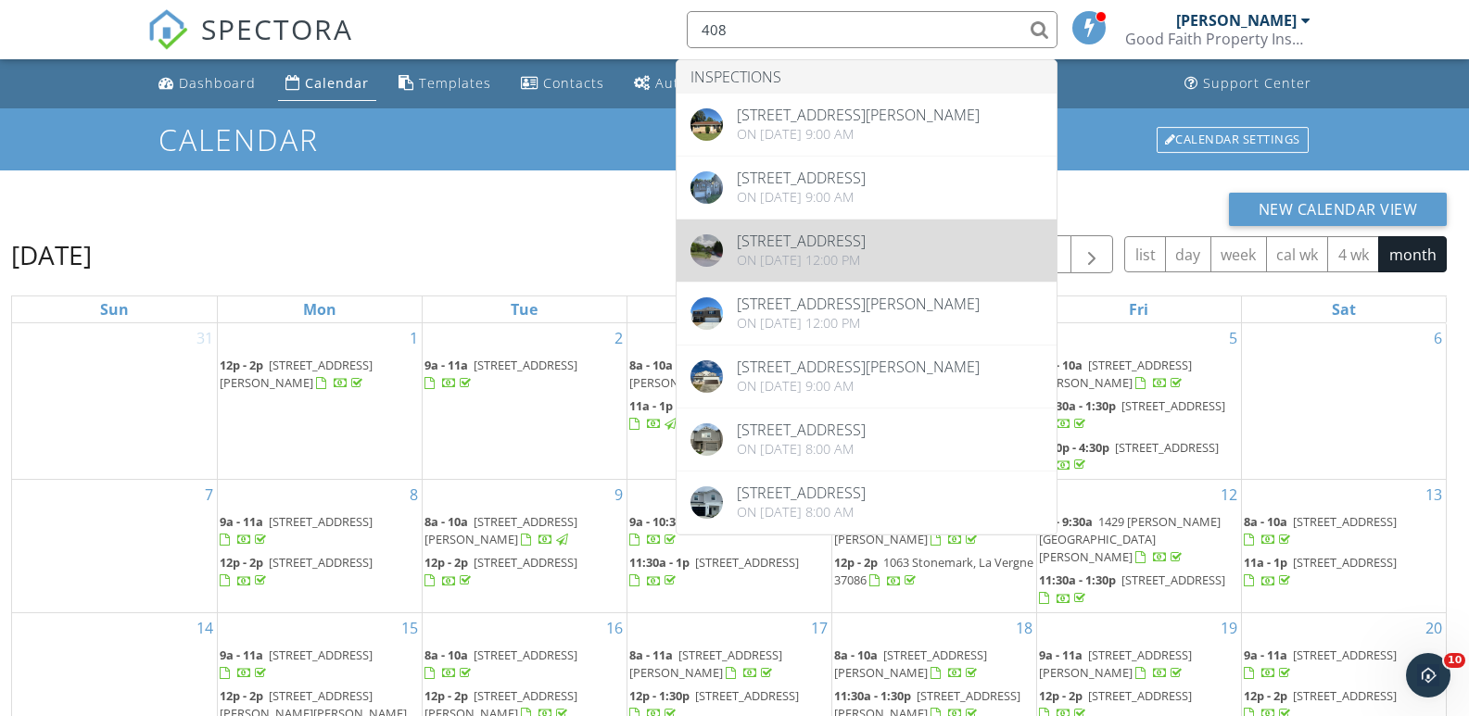
type input "408"
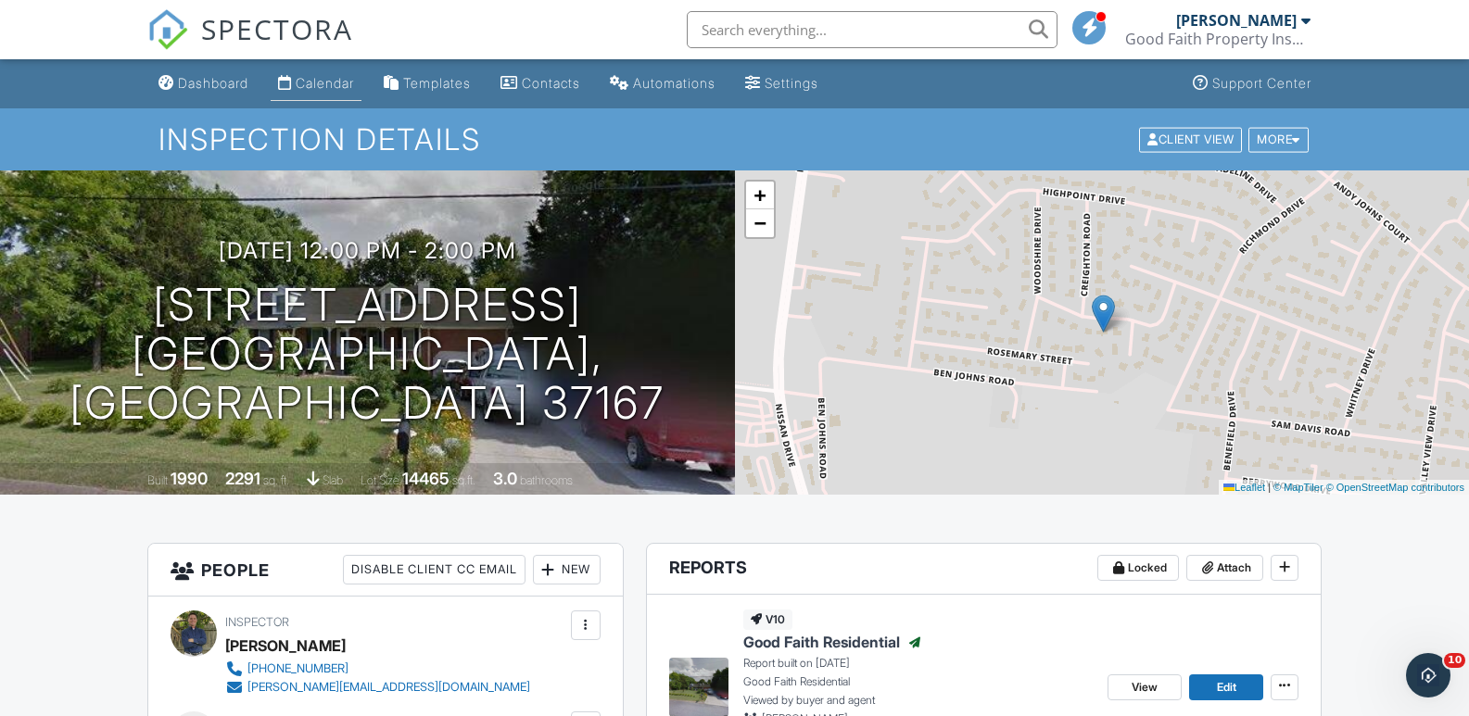
click at [310, 86] on div "Calendar" at bounding box center [325, 83] width 58 height 16
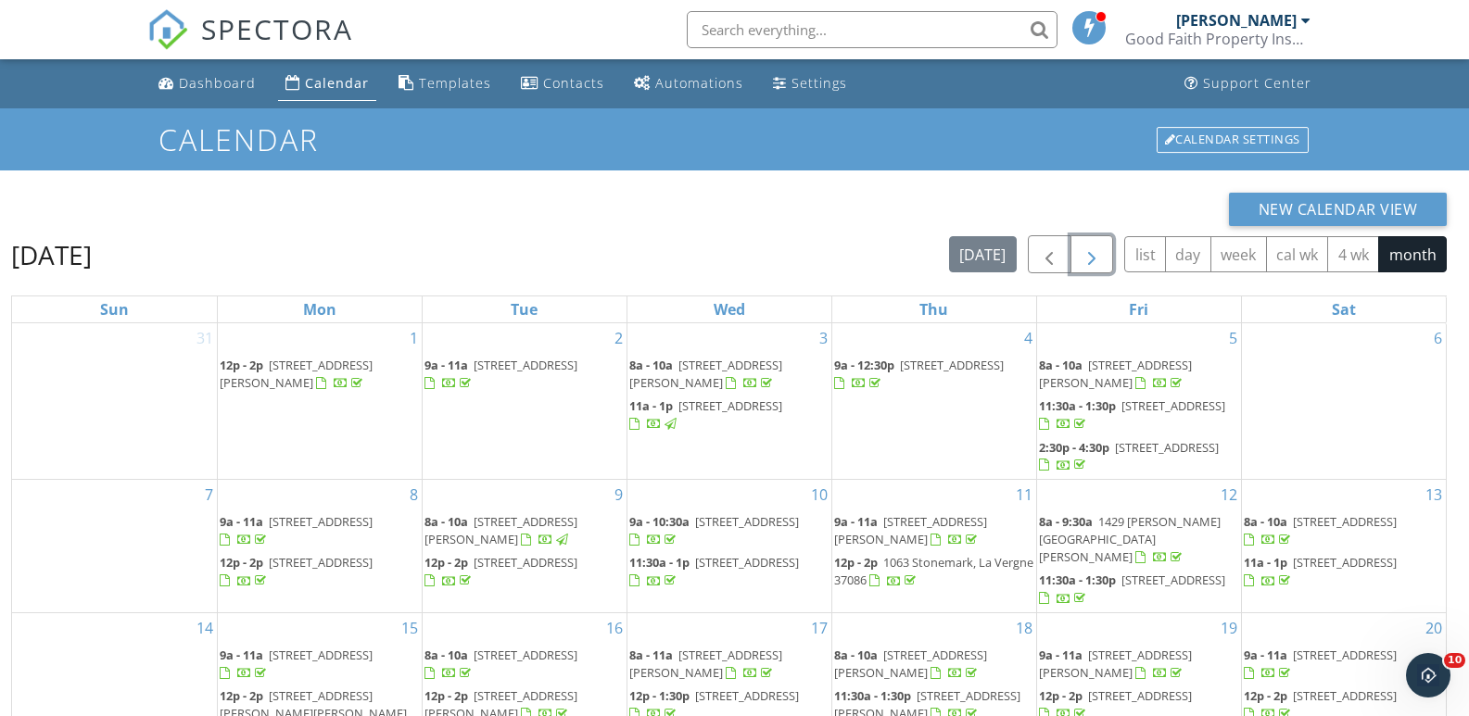
click at [1084, 253] on span "button" at bounding box center [1091, 255] width 22 height 22
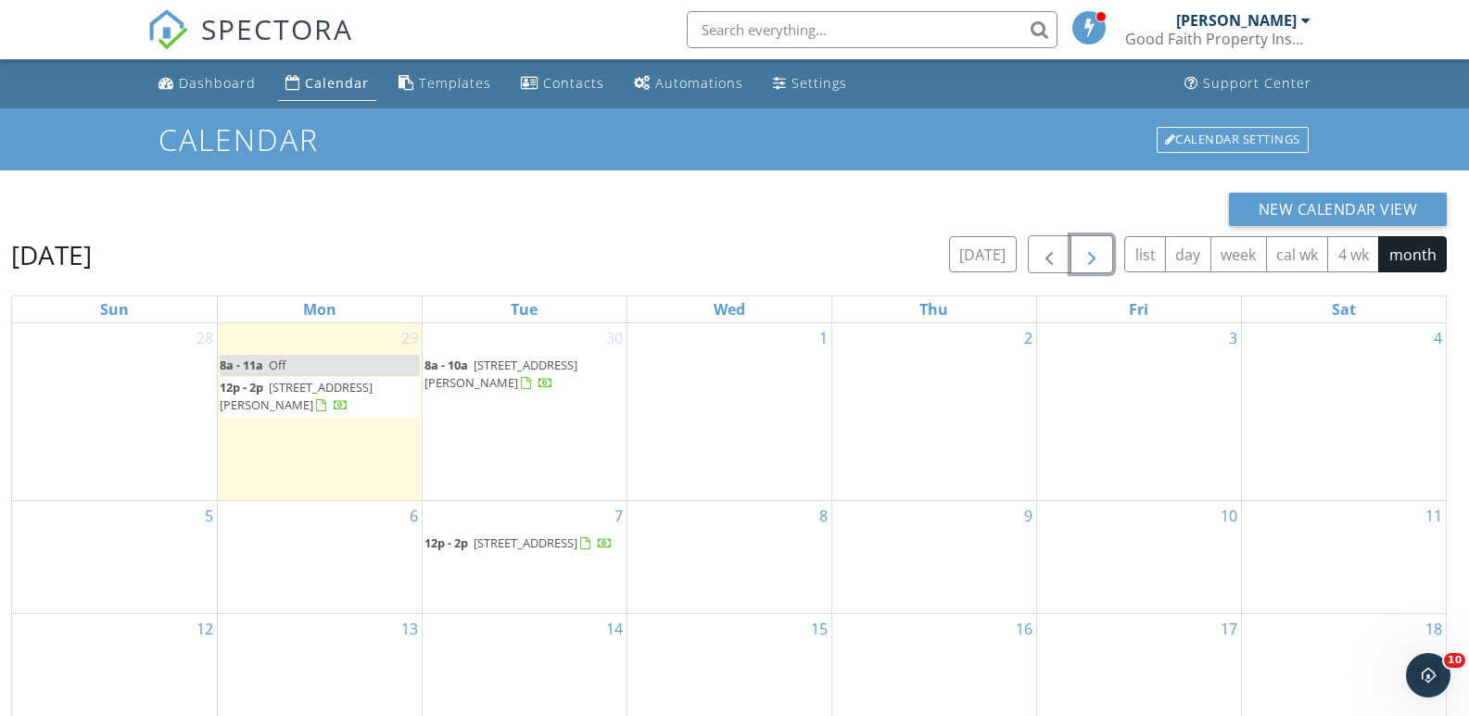
click at [932, 534] on div "9" at bounding box center [934, 557] width 204 height 112
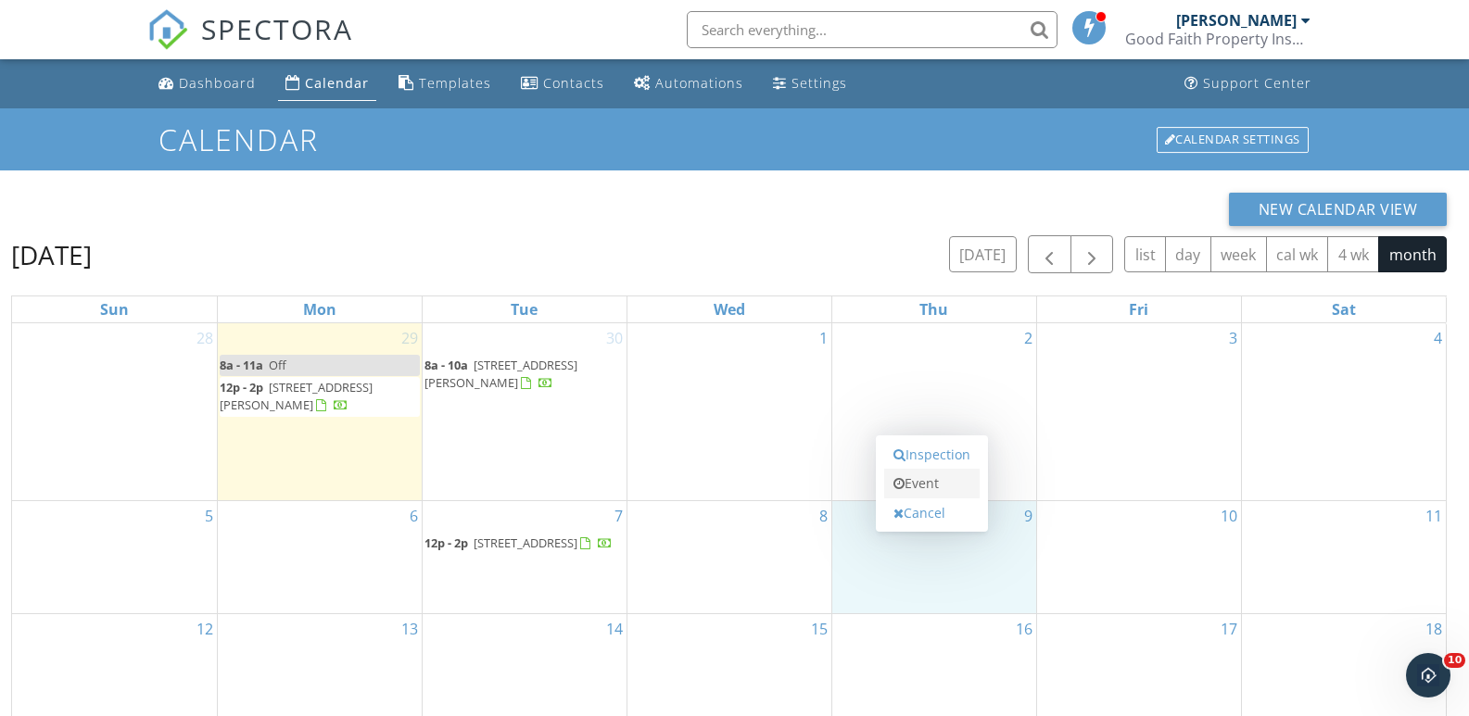
click at [939, 486] on link "Event" at bounding box center [931, 484] width 95 height 30
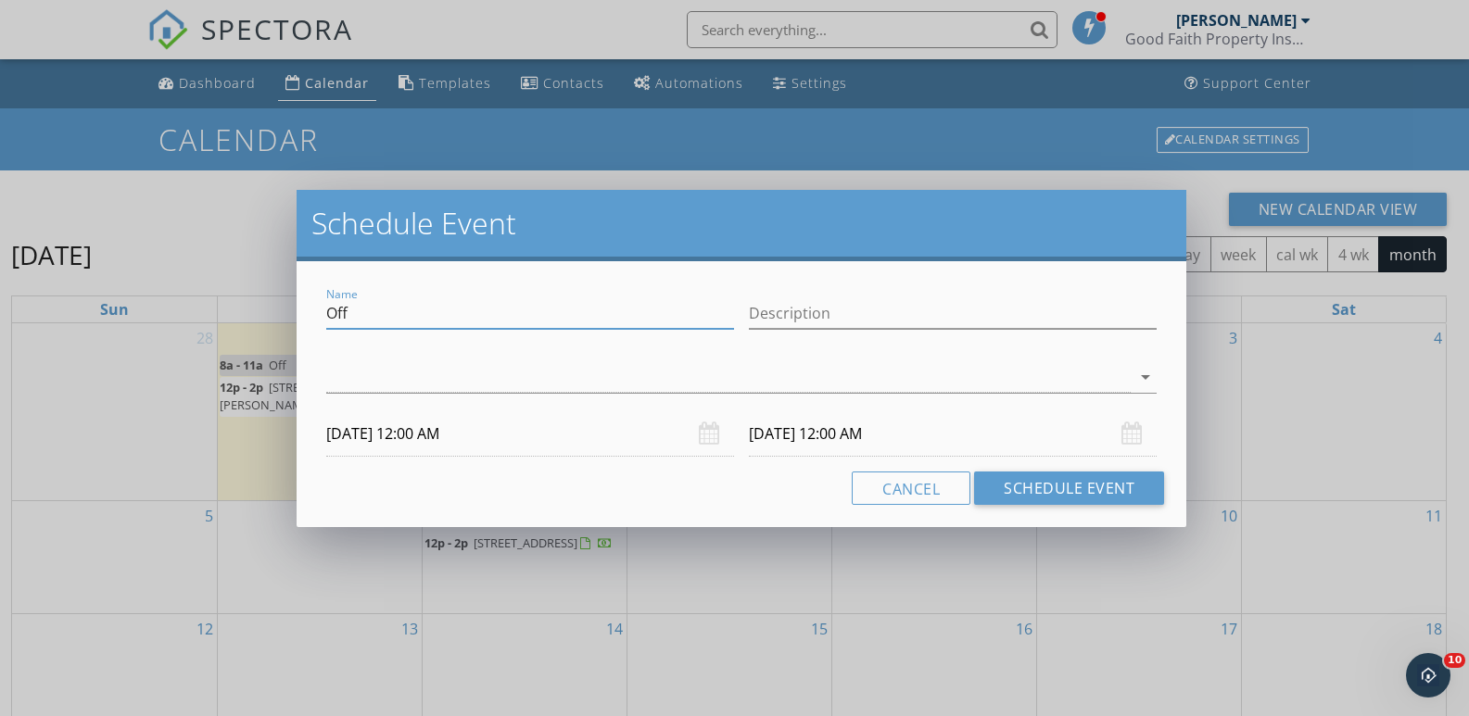
drag, startPoint x: 349, startPoint y: 308, endPoint x: 284, endPoint y: 308, distance: 65.8
click at [284, 308] on div "Schedule Event Name Off Description arrow_drop_down [DATE] 12:00 AM [DATE] 12:0…" at bounding box center [734, 358] width 1469 height 716
type input "La Vergne 11/mo"
click at [1145, 379] on icon "arrow_drop_down" at bounding box center [1145, 377] width 22 height 22
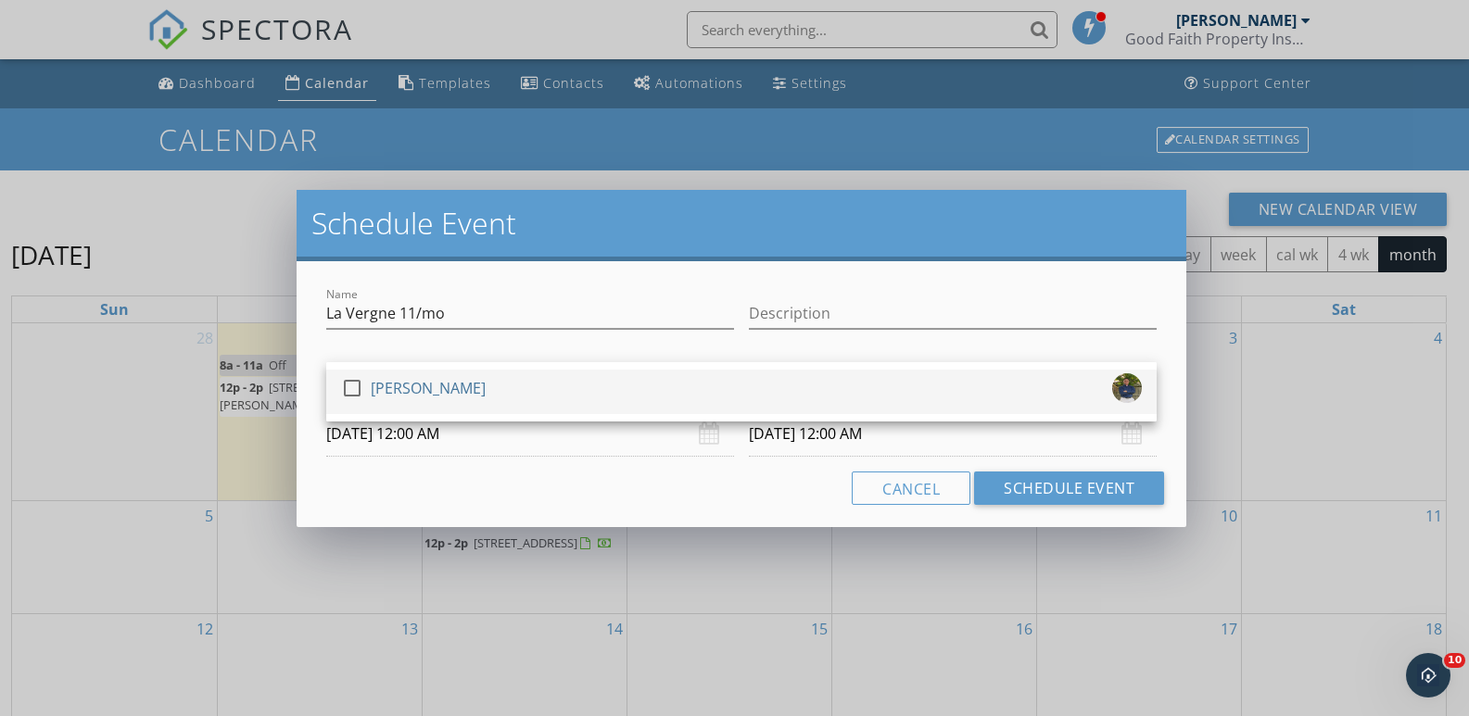
click at [350, 391] on div at bounding box center [352, 389] width 32 height 32
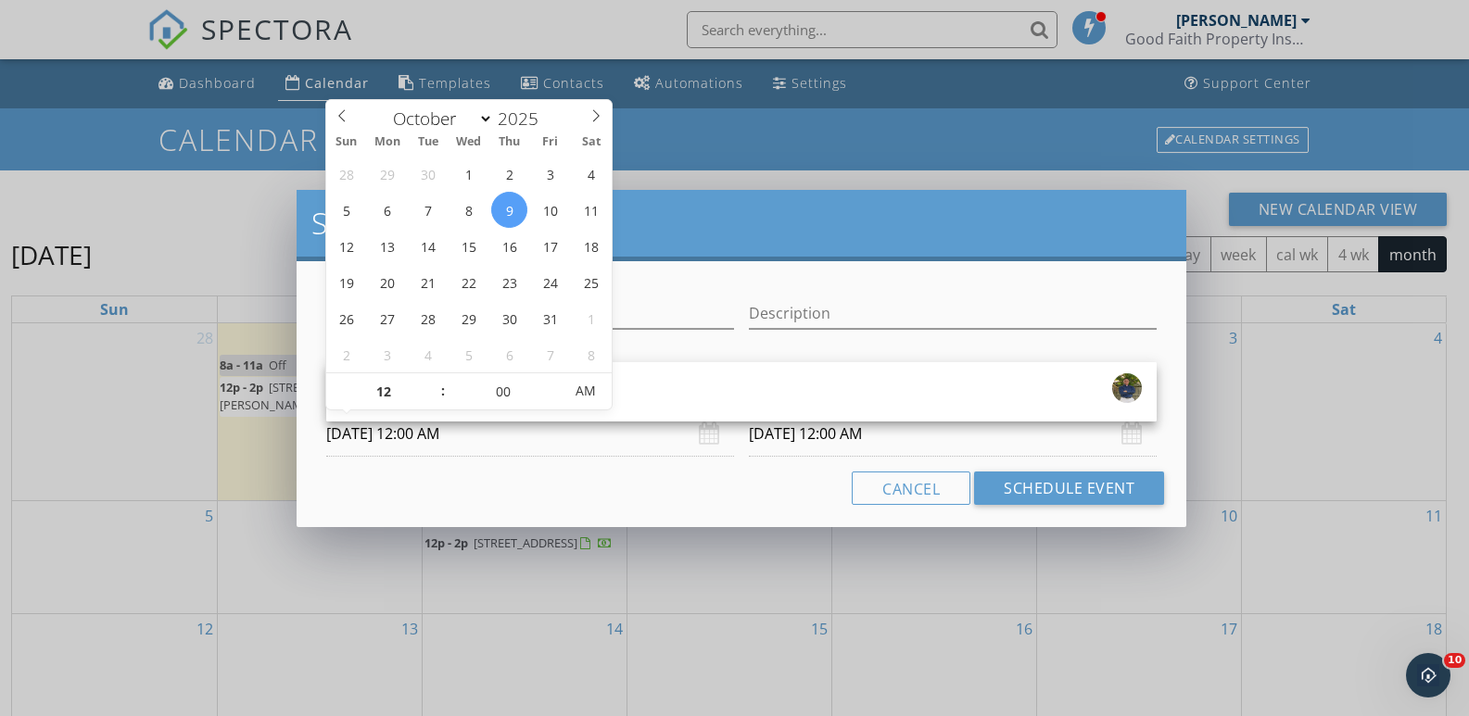
click at [385, 435] on input "10/09/2025 12:00 AM" at bounding box center [530, 433] width 408 height 45
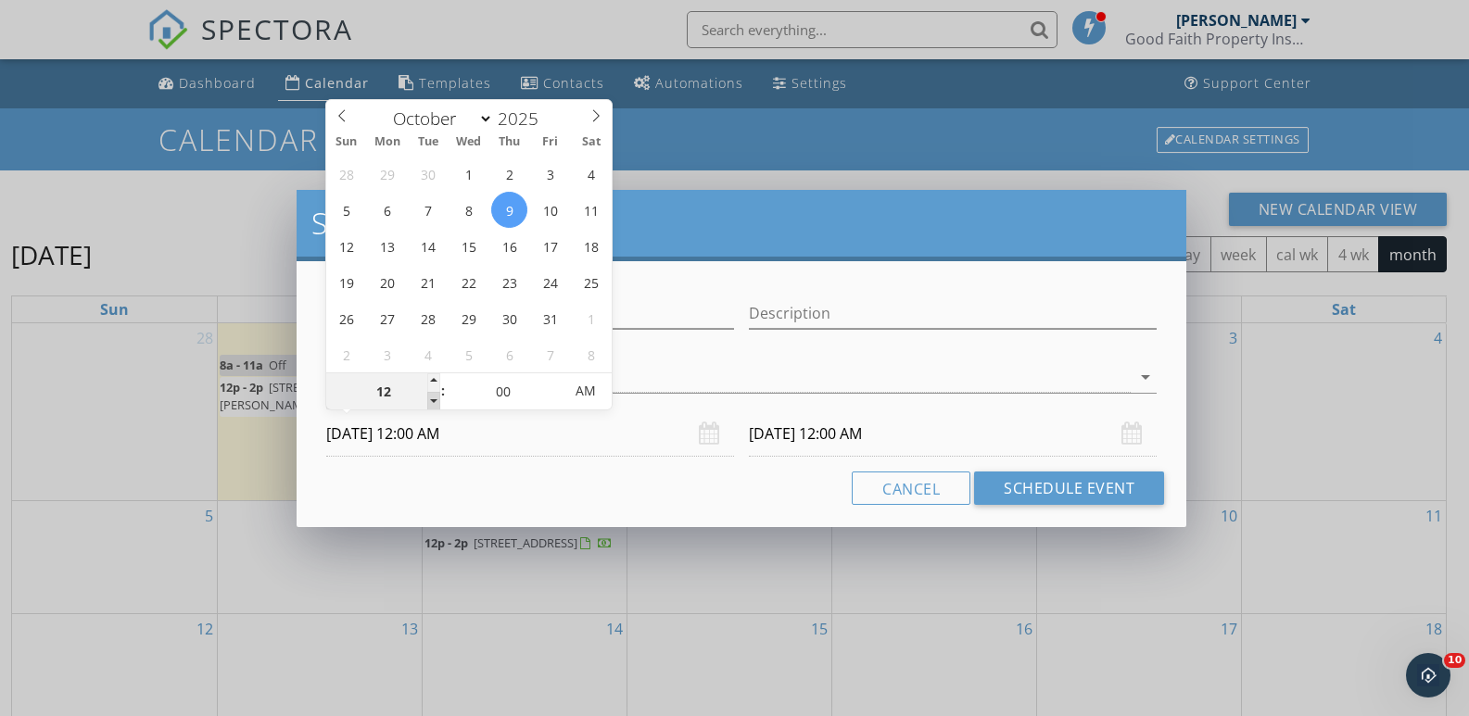
type input "11"
type input "10/09/2025 11:00 PM"
click at [430, 403] on span at bounding box center [433, 401] width 13 height 19
type input "10"
type input "10/09/2025 10:00 PM"
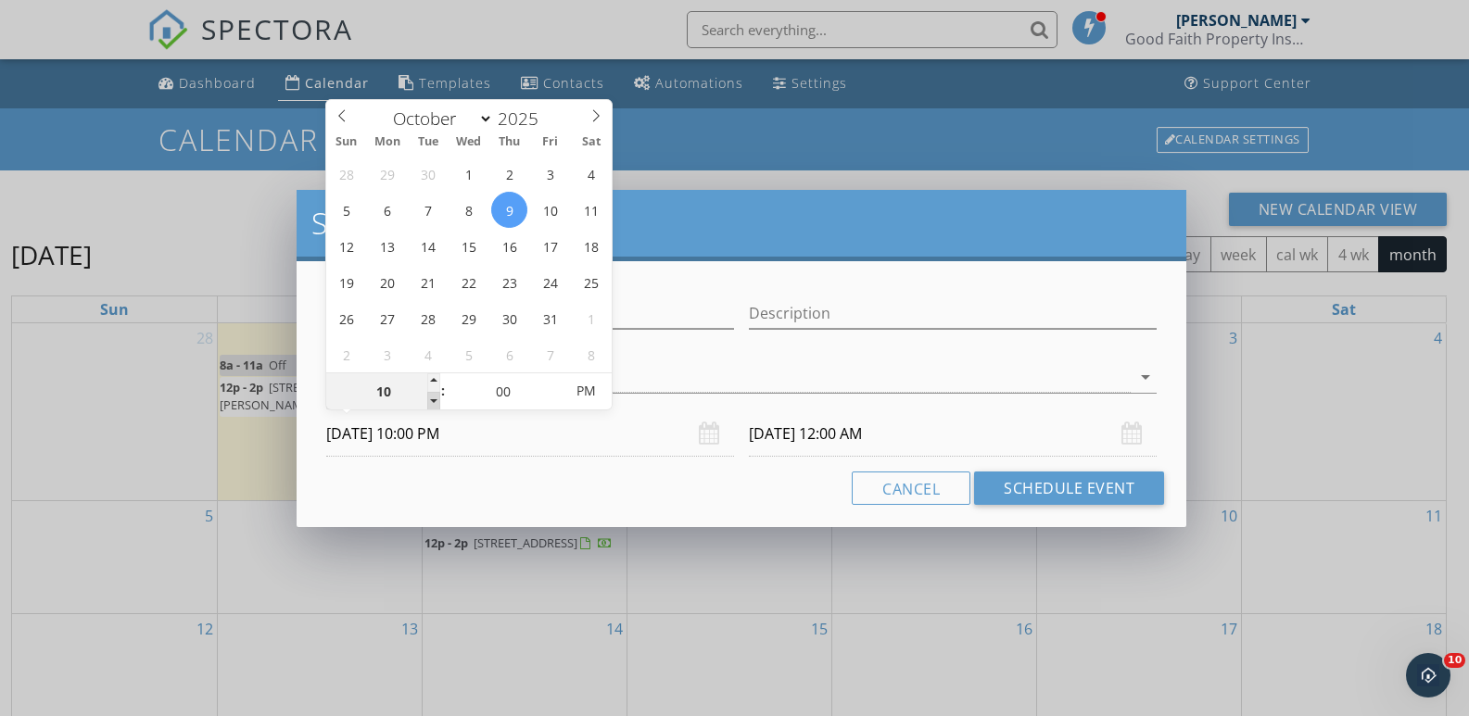
click at [430, 403] on span at bounding box center [433, 401] width 13 height 19
type input "10/10/2025 10:00 PM"
type input "10/09/2025 10:00 AM"
click at [582, 389] on span "PM" at bounding box center [585, 391] width 51 height 37
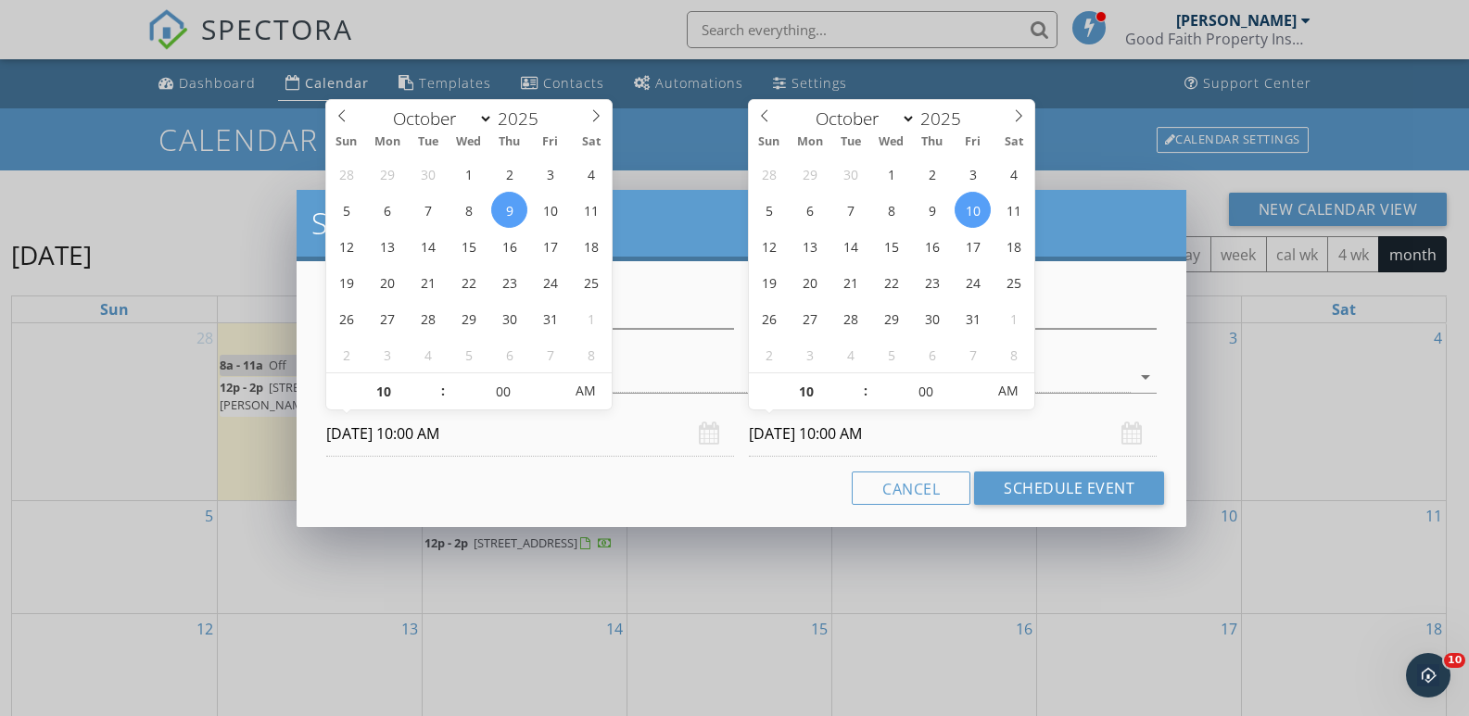
click at [782, 432] on input "10/10/2025 10:00 AM" at bounding box center [953, 433] width 408 height 45
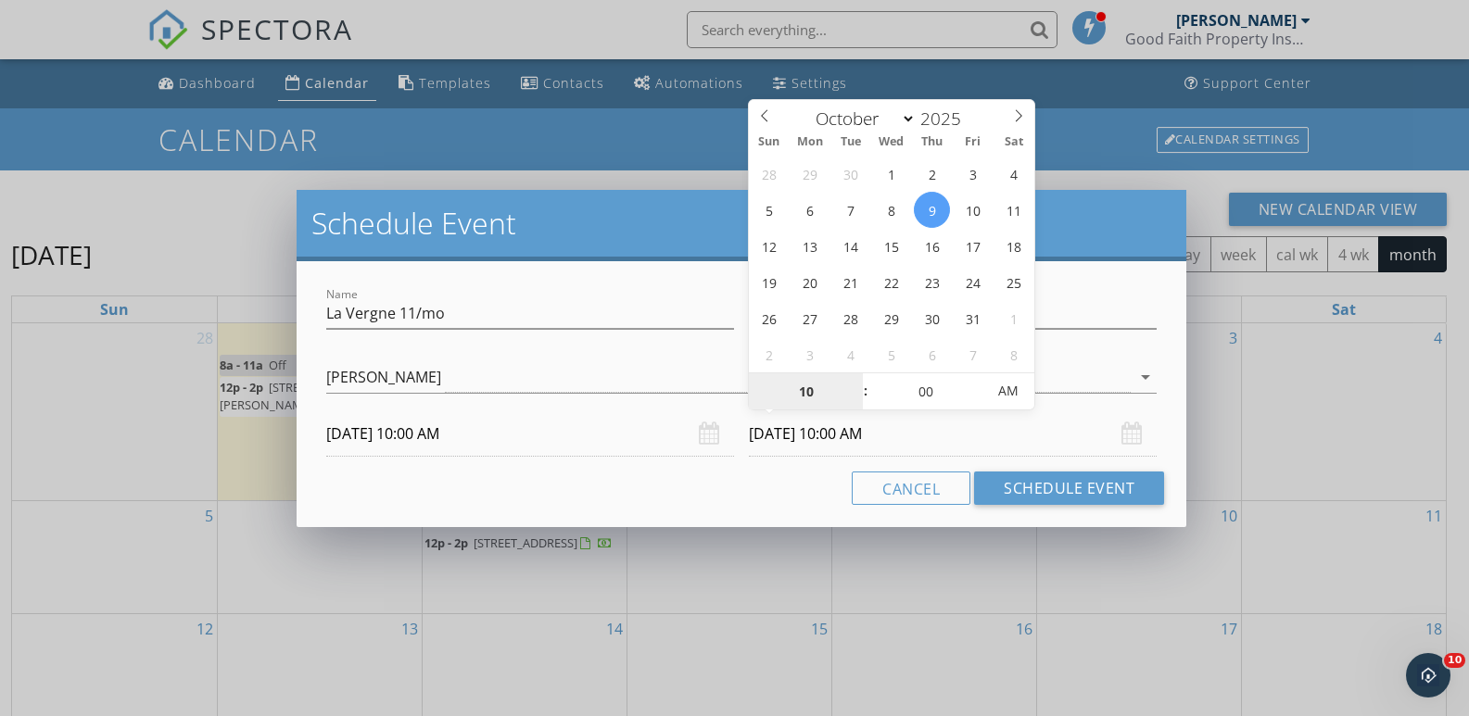
type input "10/09/2025 10:00 AM"
type input "11"
type input "10/09/2025 11:00 AM"
click at [854, 383] on span at bounding box center [856, 382] width 13 height 19
type input "12"
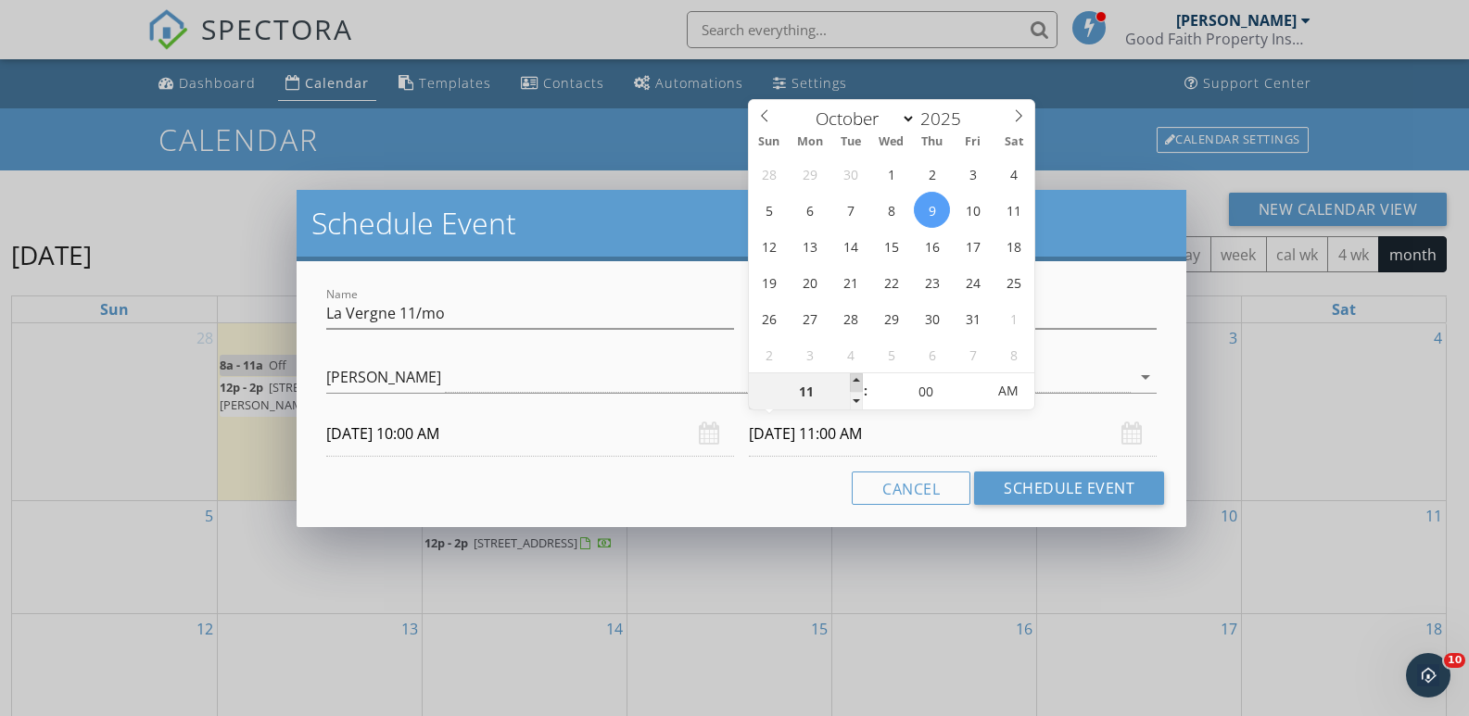
type input "10/09/2025 12:00 PM"
click at [854, 383] on span at bounding box center [856, 382] width 13 height 19
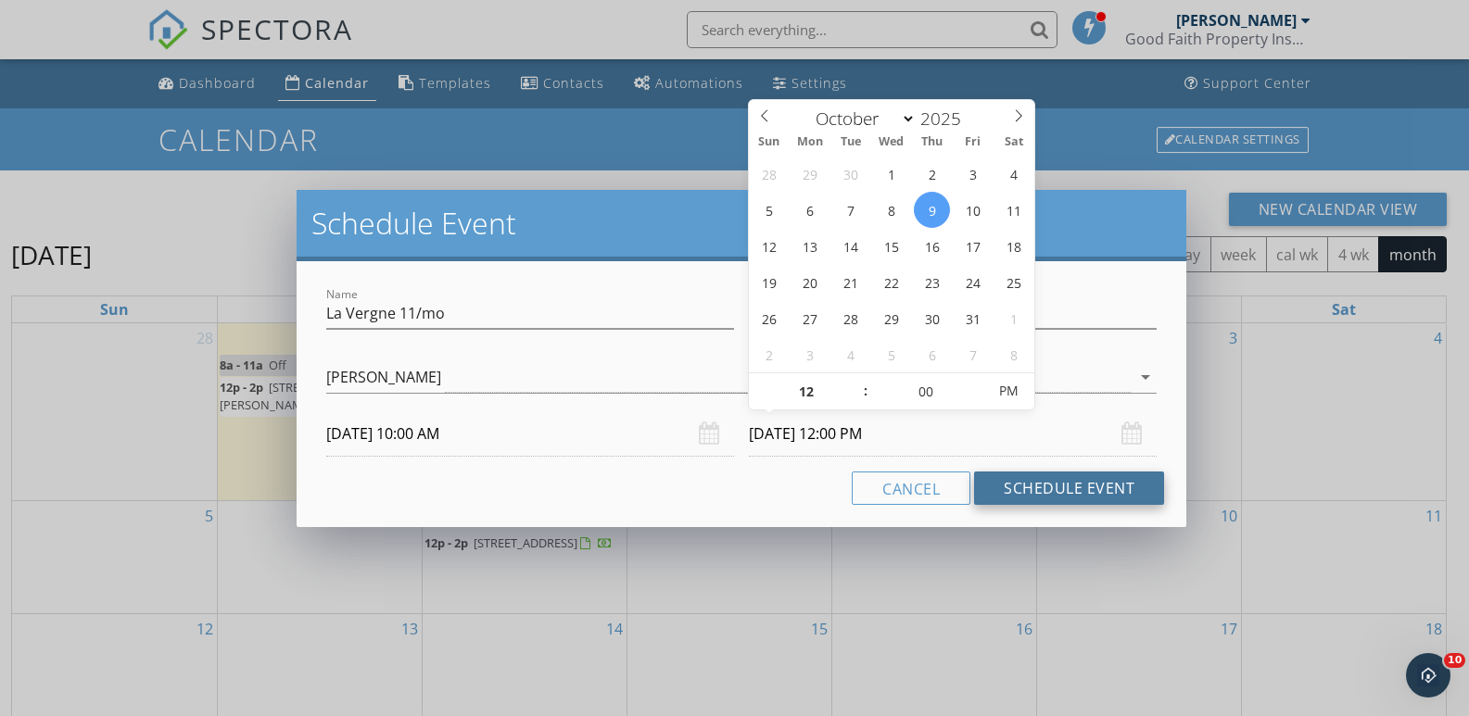
click at [1066, 485] on button "Schedule Event" at bounding box center [1069, 488] width 190 height 33
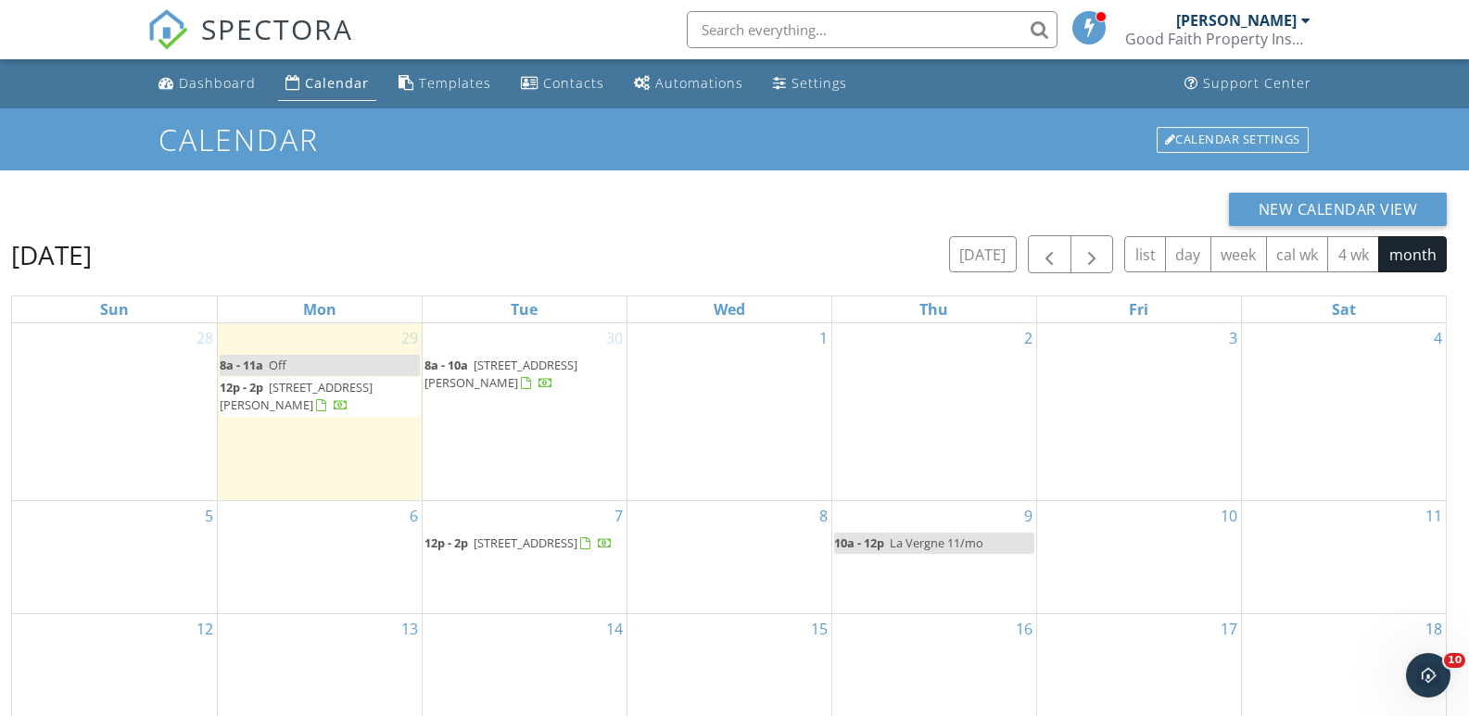
click at [928, 540] on span "La Vergne 11/mo" at bounding box center [937, 543] width 94 height 17
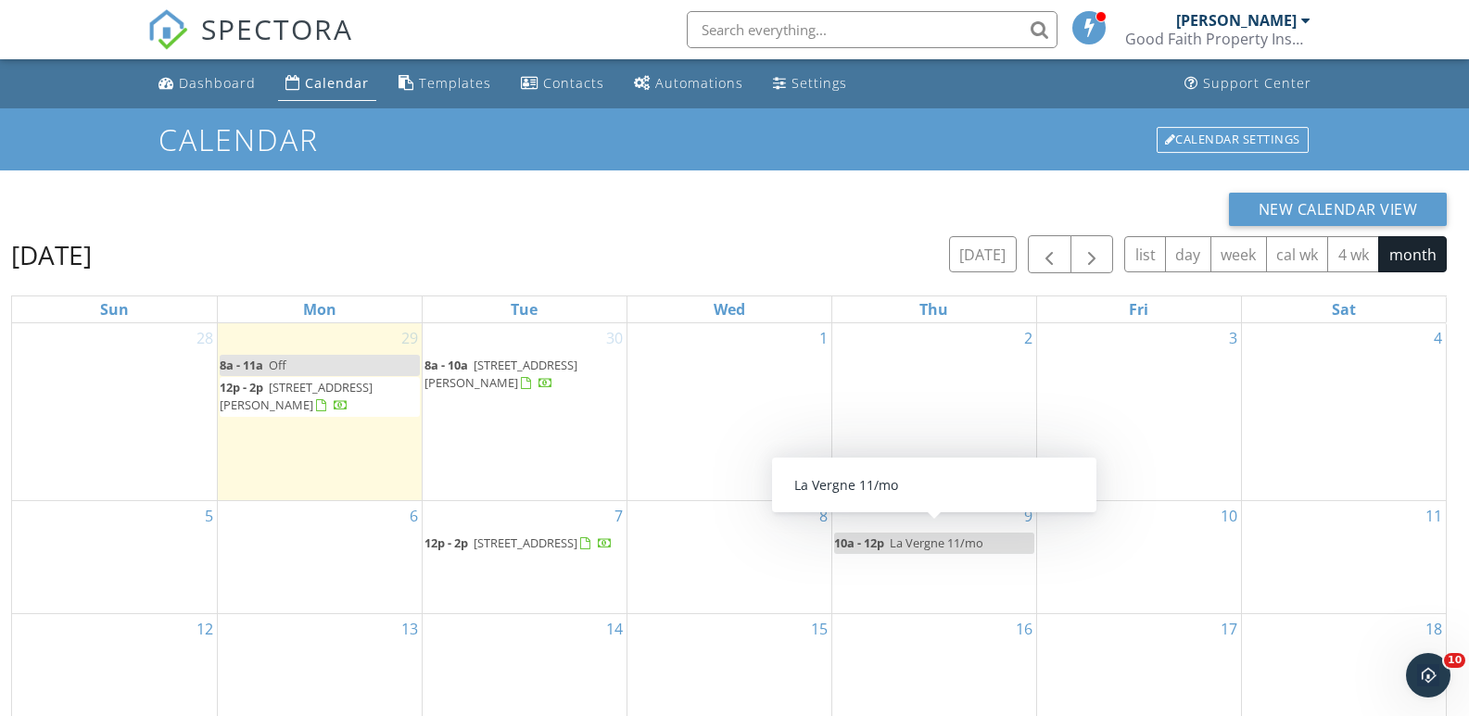
click at [924, 535] on span "La Vergne 11/mo" at bounding box center [937, 543] width 94 height 17
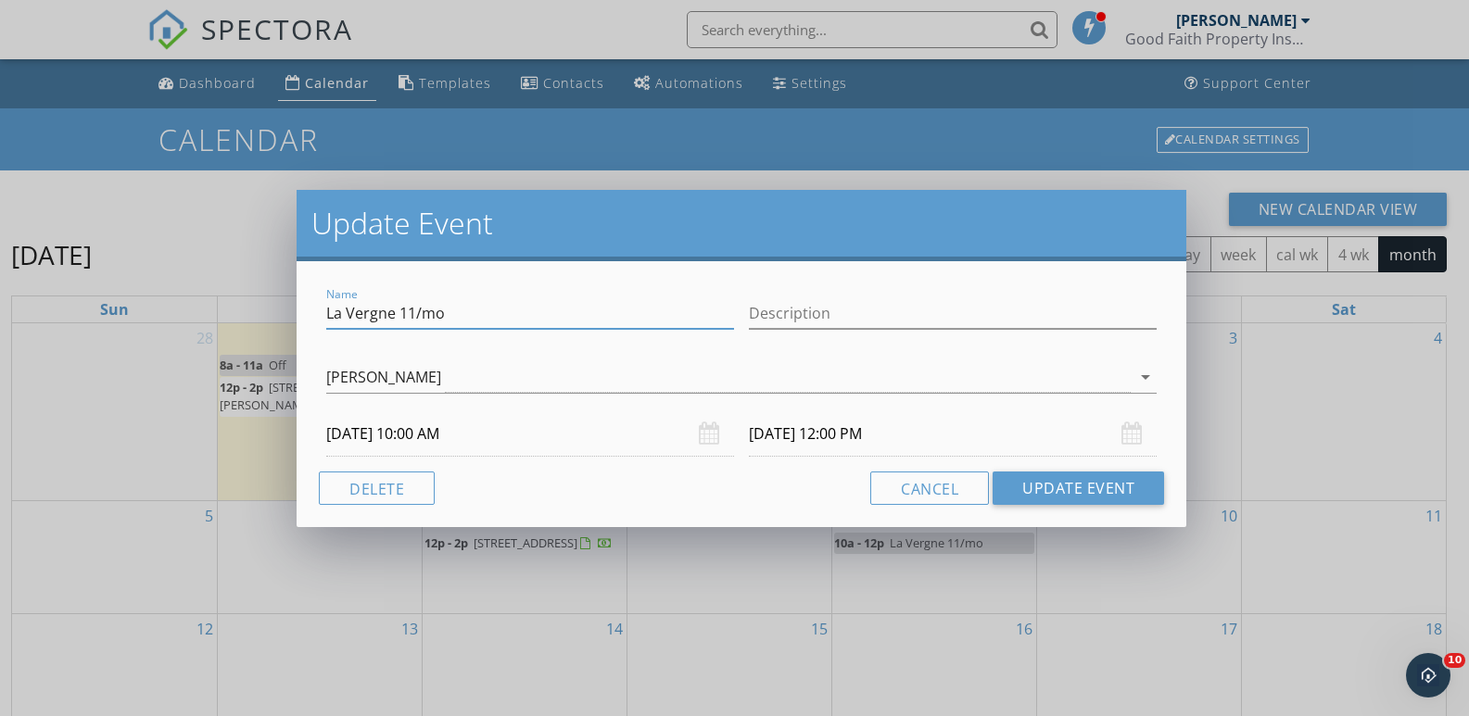
click at [549, 318] on input "La Vergne 11/mo" at bounding box center [530, 313] width 408 height 31
type input "La Vergne 11/mo (wants it at 10am)"
click at [1062, 479] on button "Update Event" at bounding box center [1077, 488] width 171 height 33
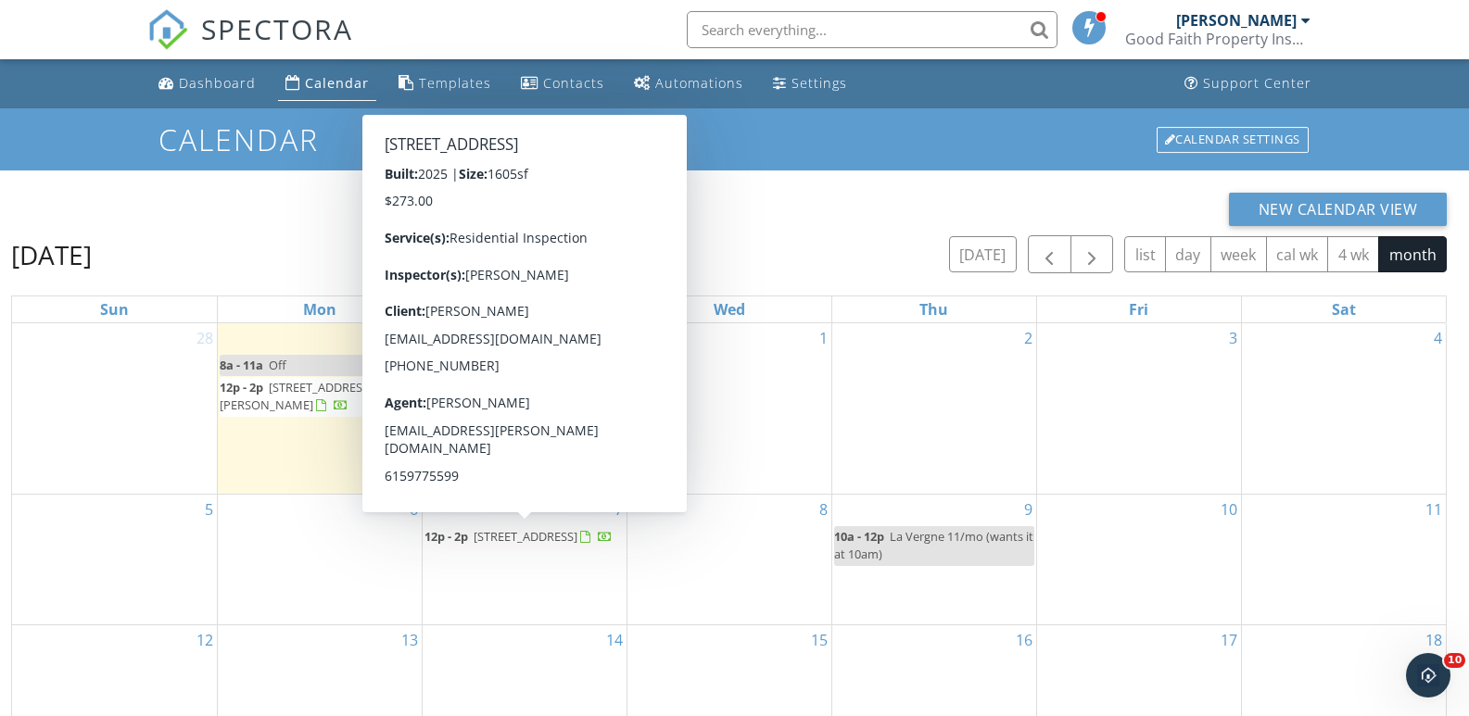
click at [839, 31] on input "text" at bounding box center [872, 29] width 371 height 37
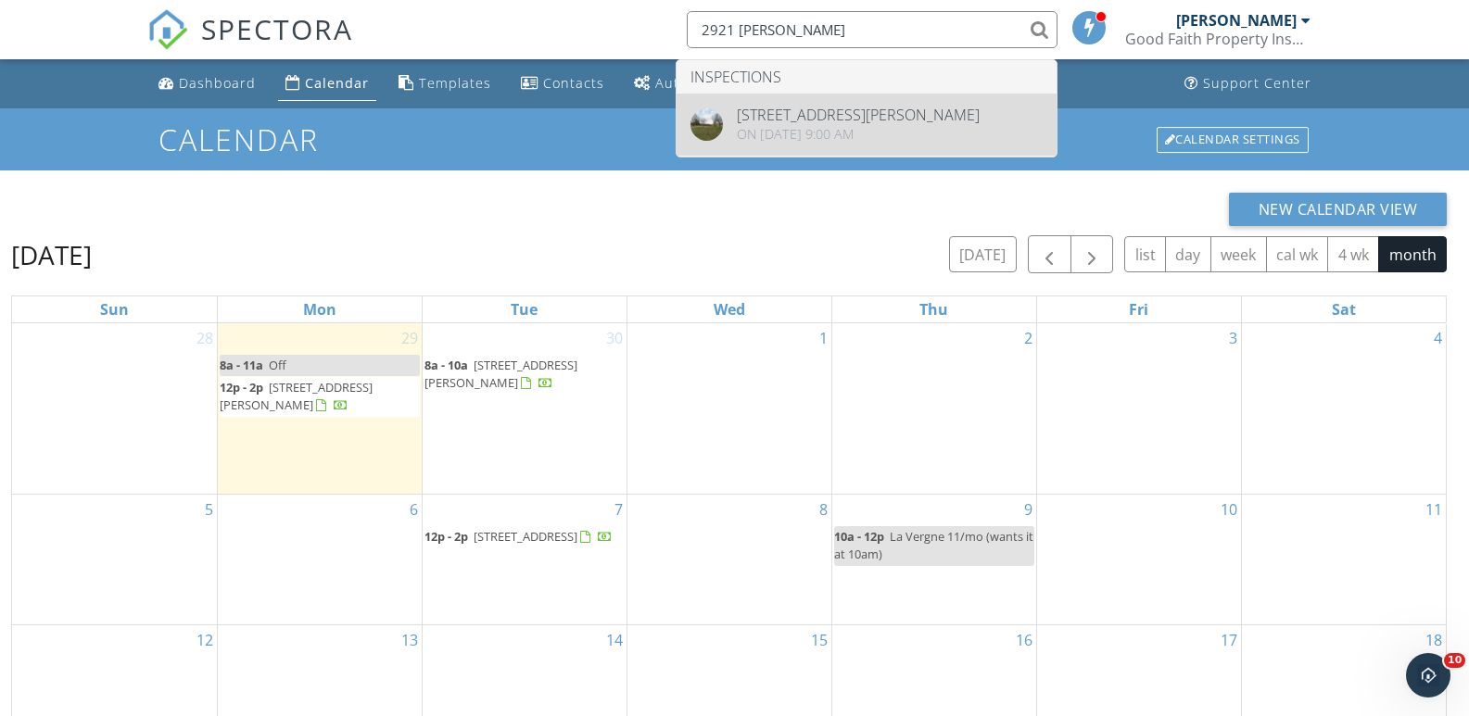
type input "2921 Blanton"
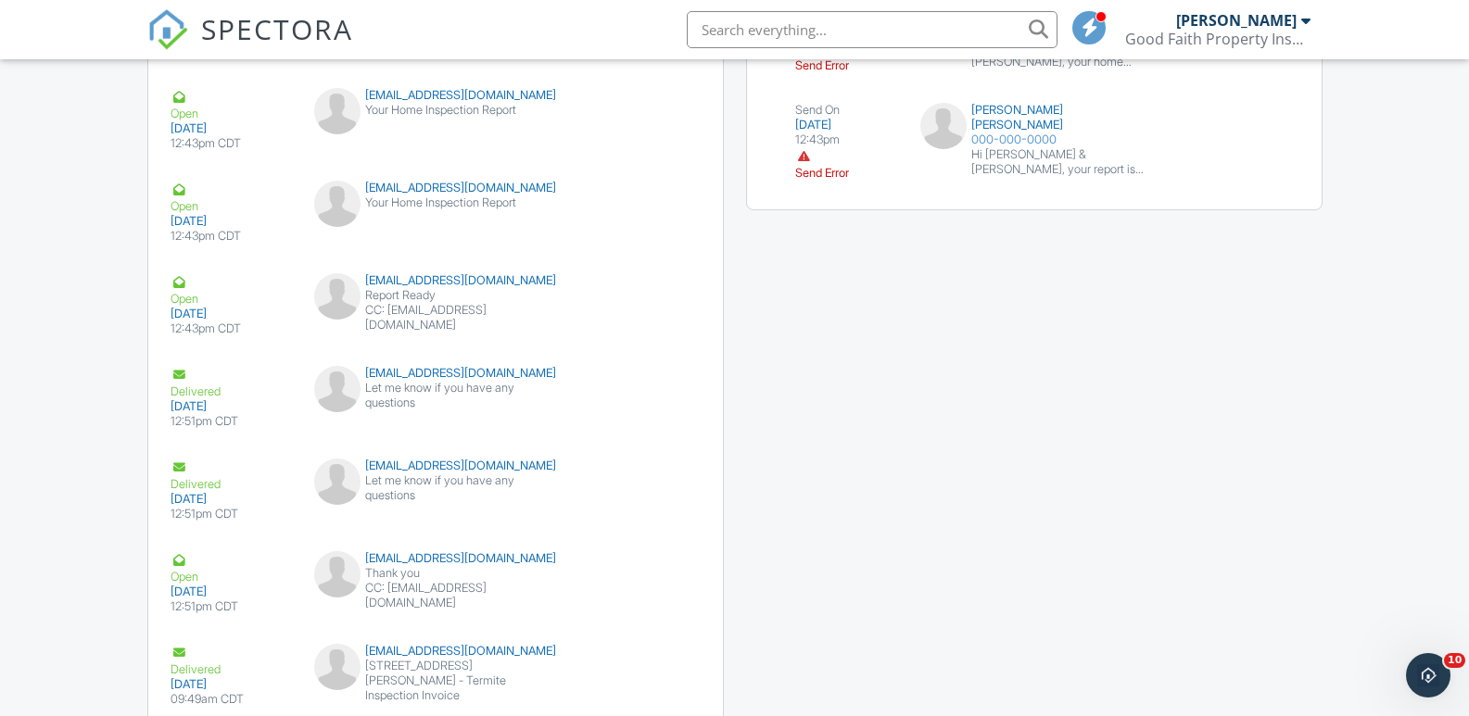
scroll to position [2624, 0]
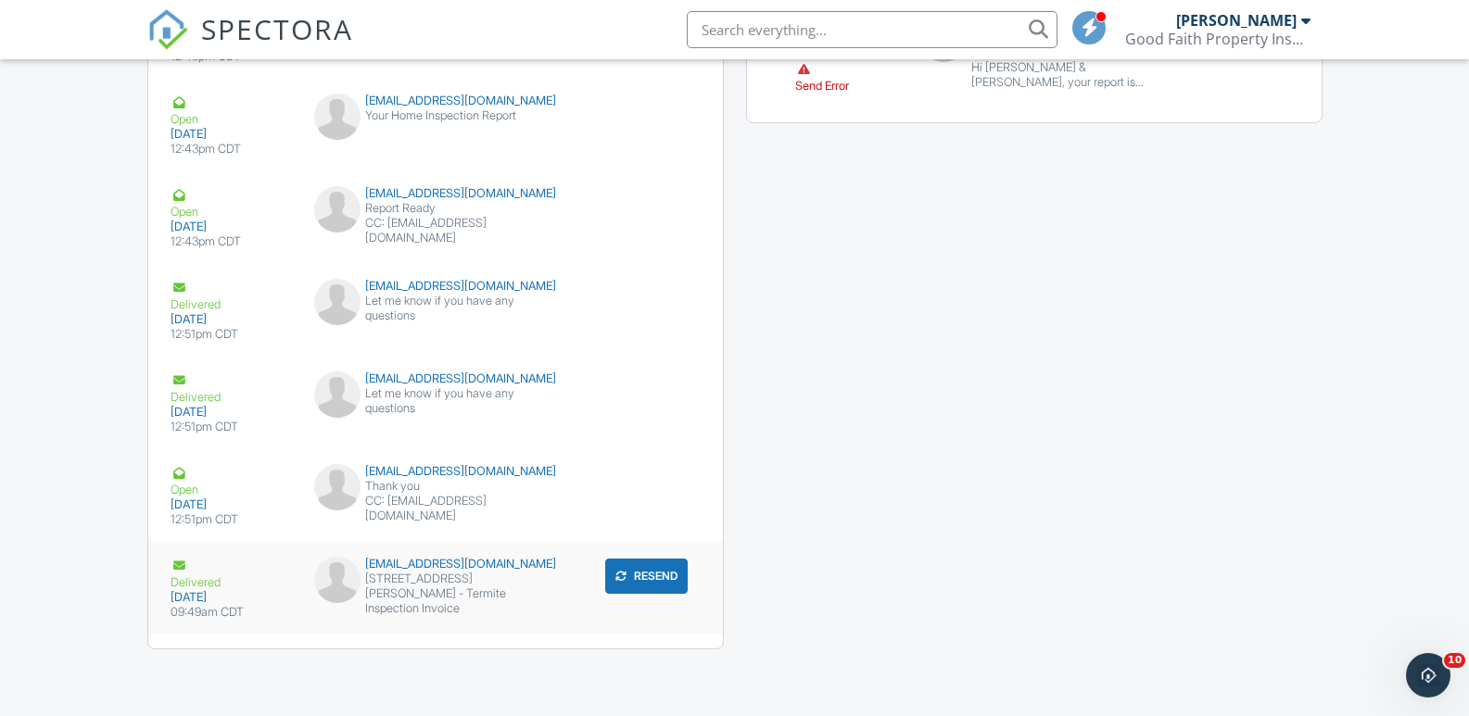
click at [421, 562] on div "[EMAIL_ADDRESS][DOMAIN_NAME]" at bounding box center [435, 564] width 243 height 15
click at [649, 577] on button "Resend" at bounding box center [646, 576] width 82 height 35
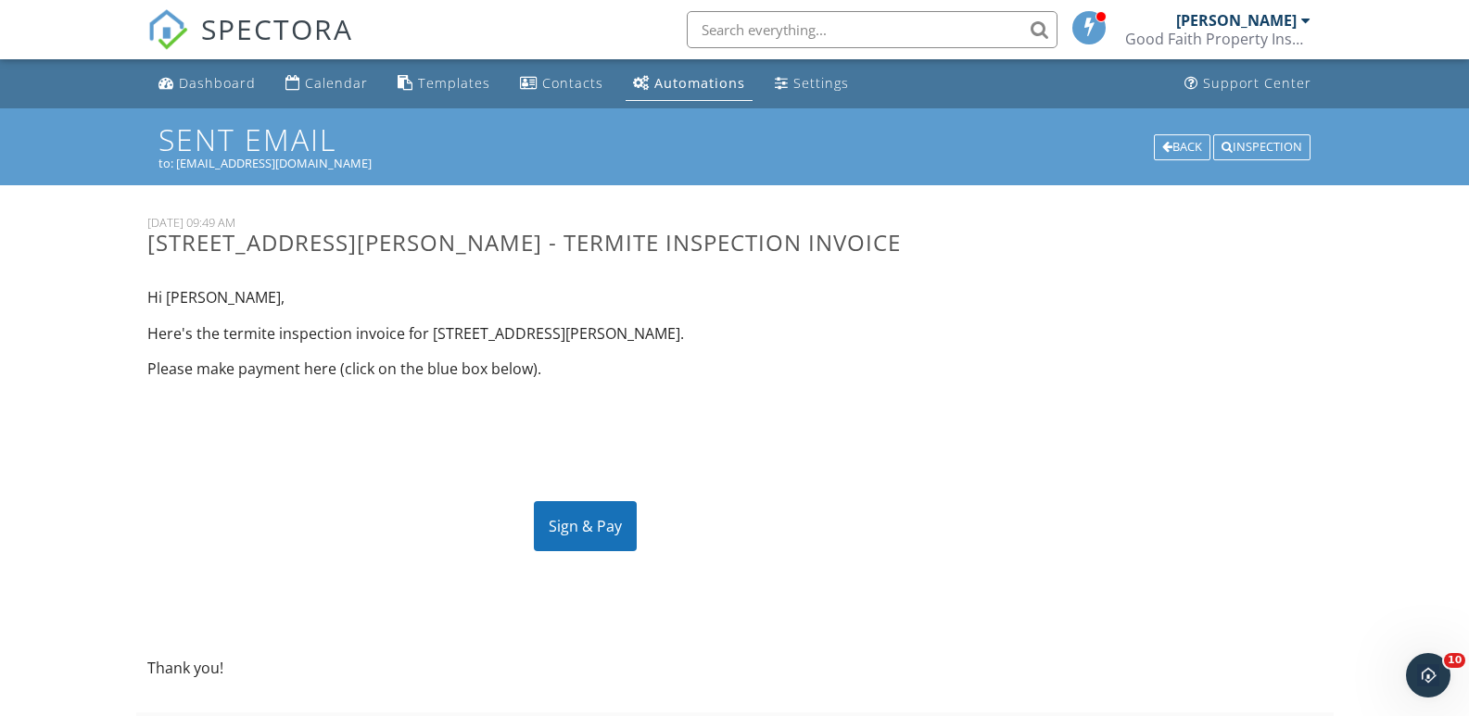
click at [820, 386] on div "Hi [PERSON_NAME], Here's the termite inspection invoice for [STREET_ADDRESS][PE…" at bounding box center [585, 482] width 898 height 421
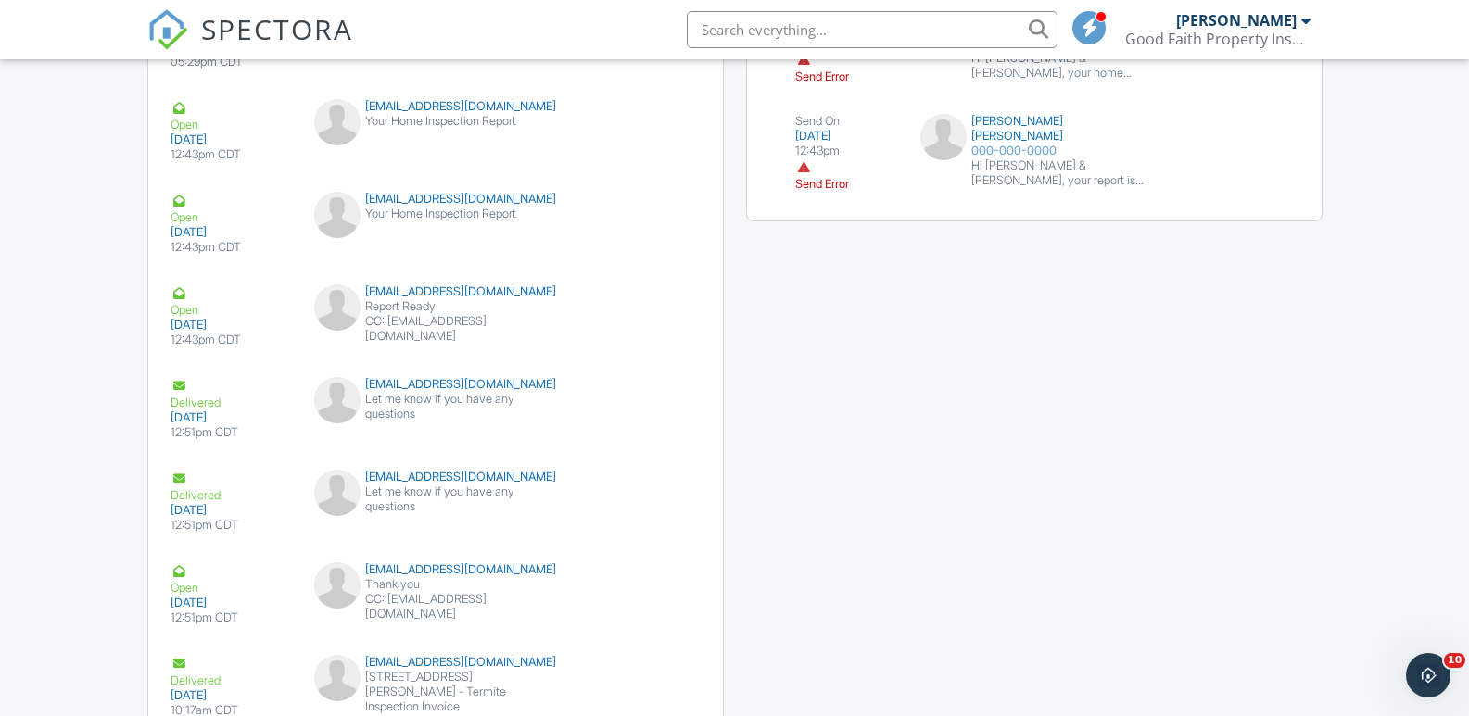
scroll to position [2624, 0]
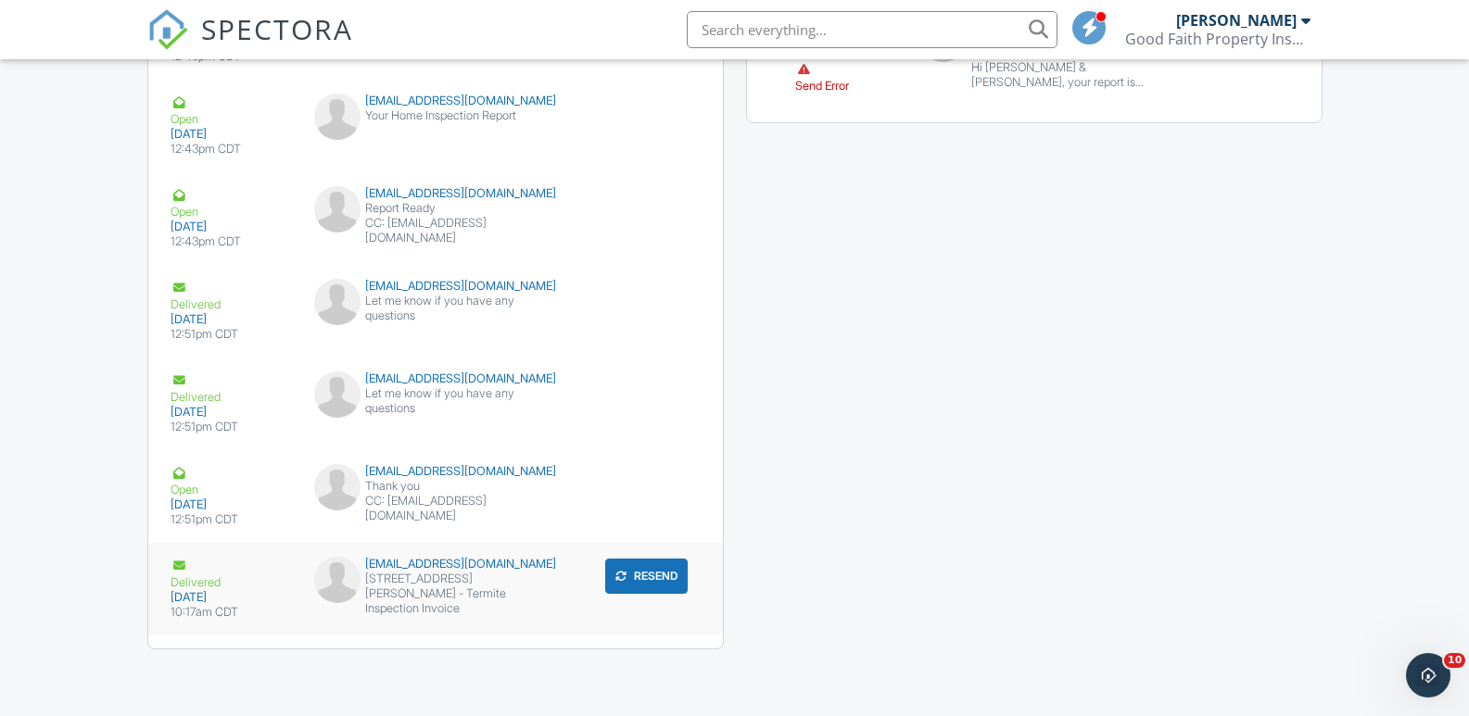
click at [460, 582] on div "2921 Blanton Chapel Rd - Termite Inspection Invoice" at bounding box center [435, 594] width 243 height 44
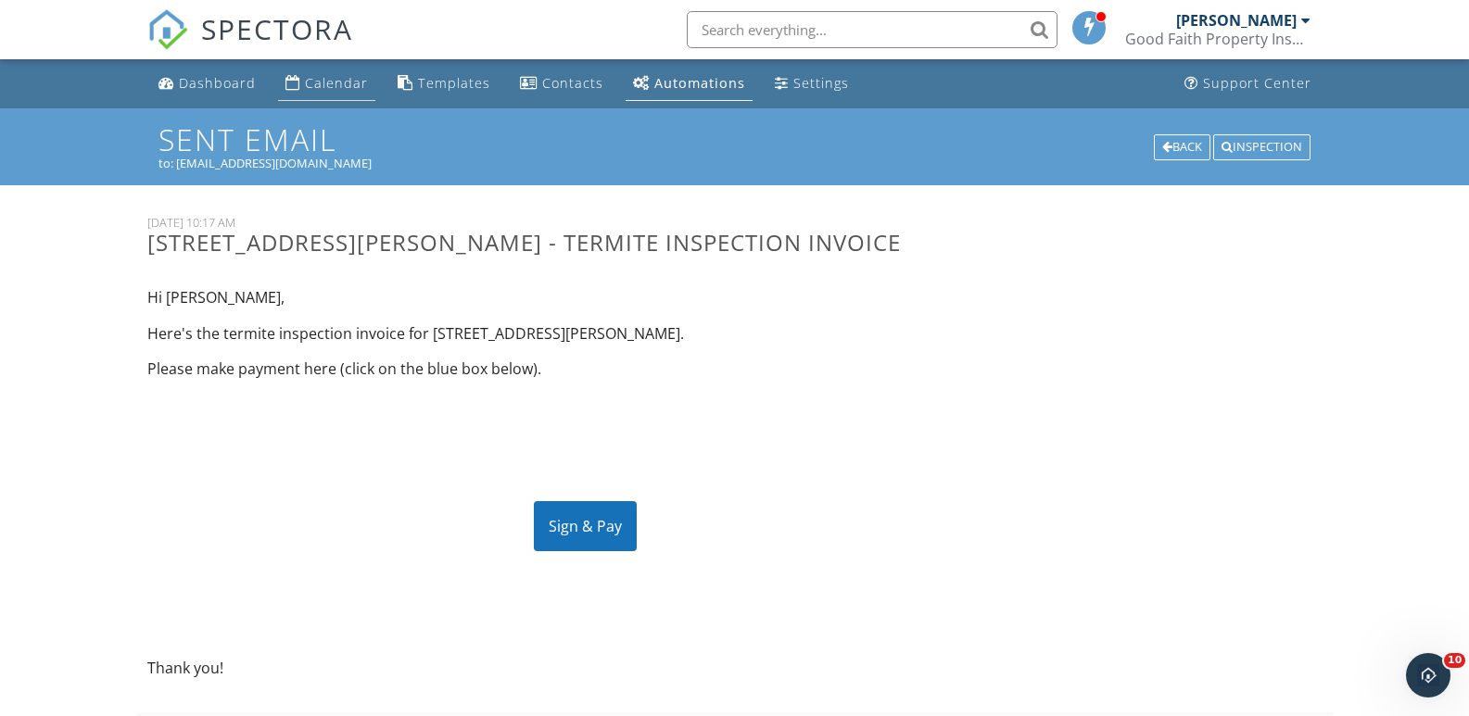
click at [343, 81] on div "Calendar" at bounding box center [336, 83] width 63 height 18
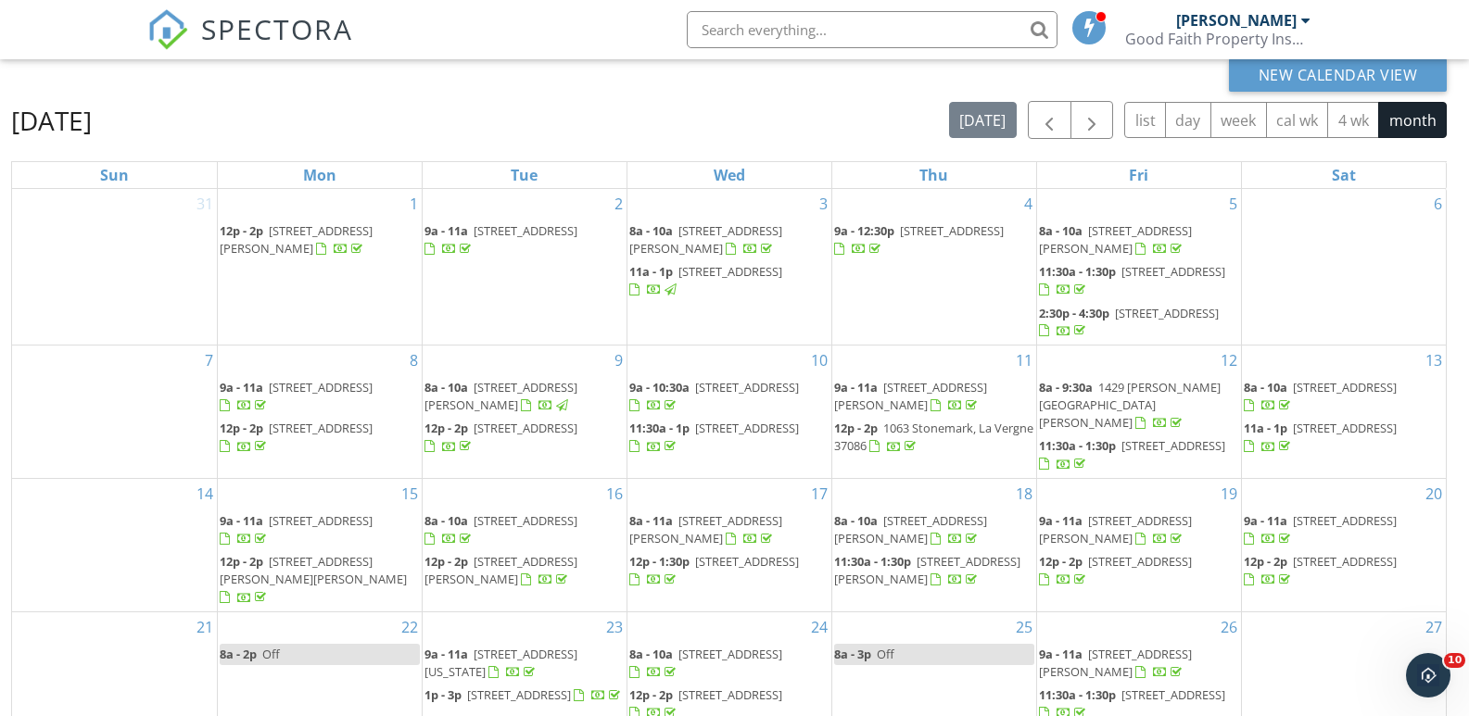
scroll to position [246, 0]
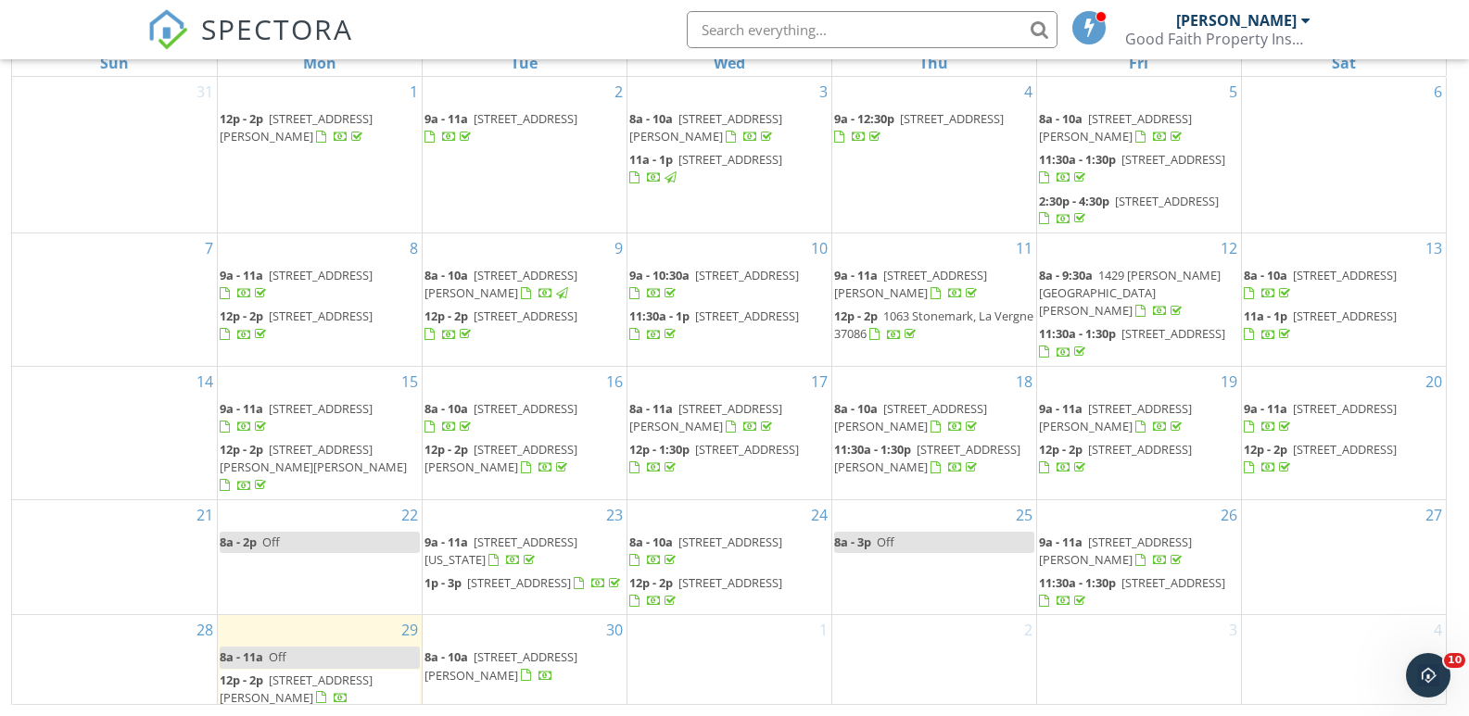
click at [789, 35] on input "text" at bounding box center [872, 29] width 371 height 37
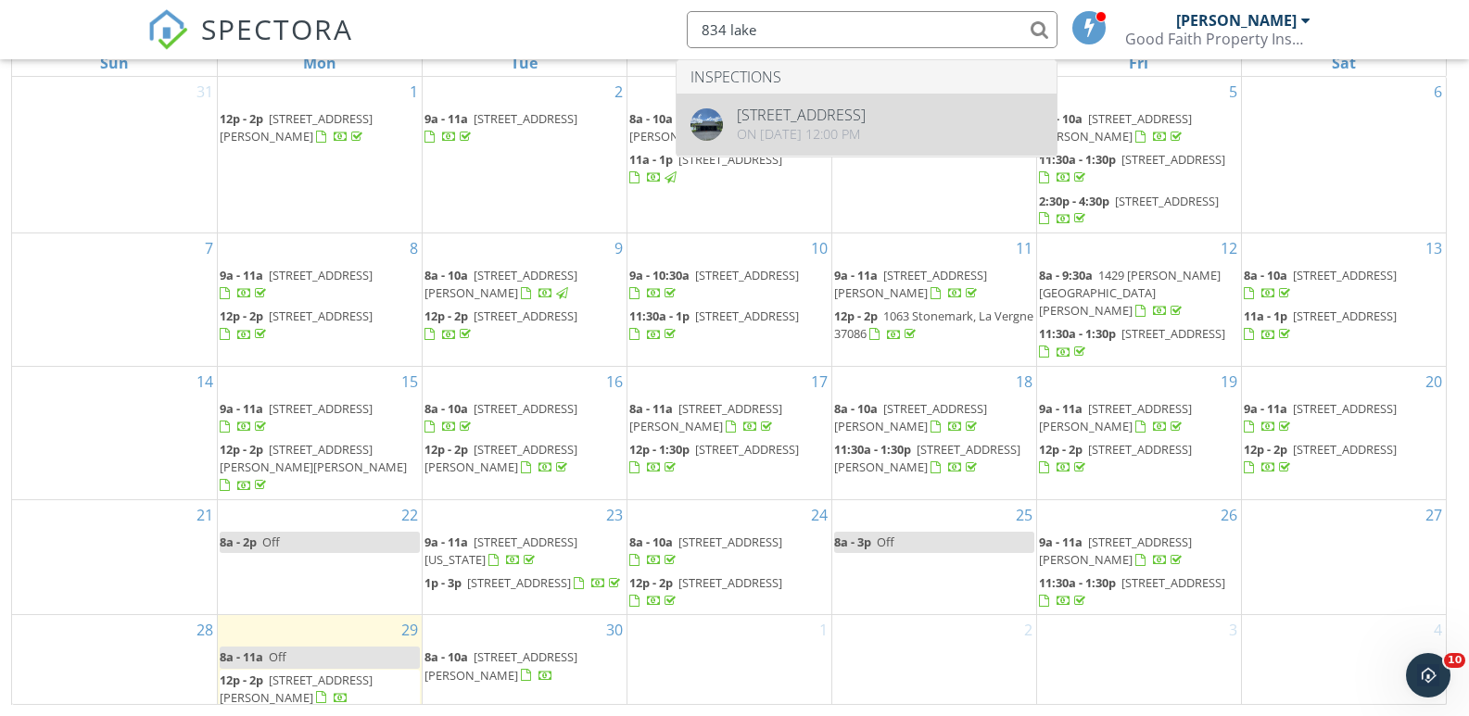
type input "834 lake"
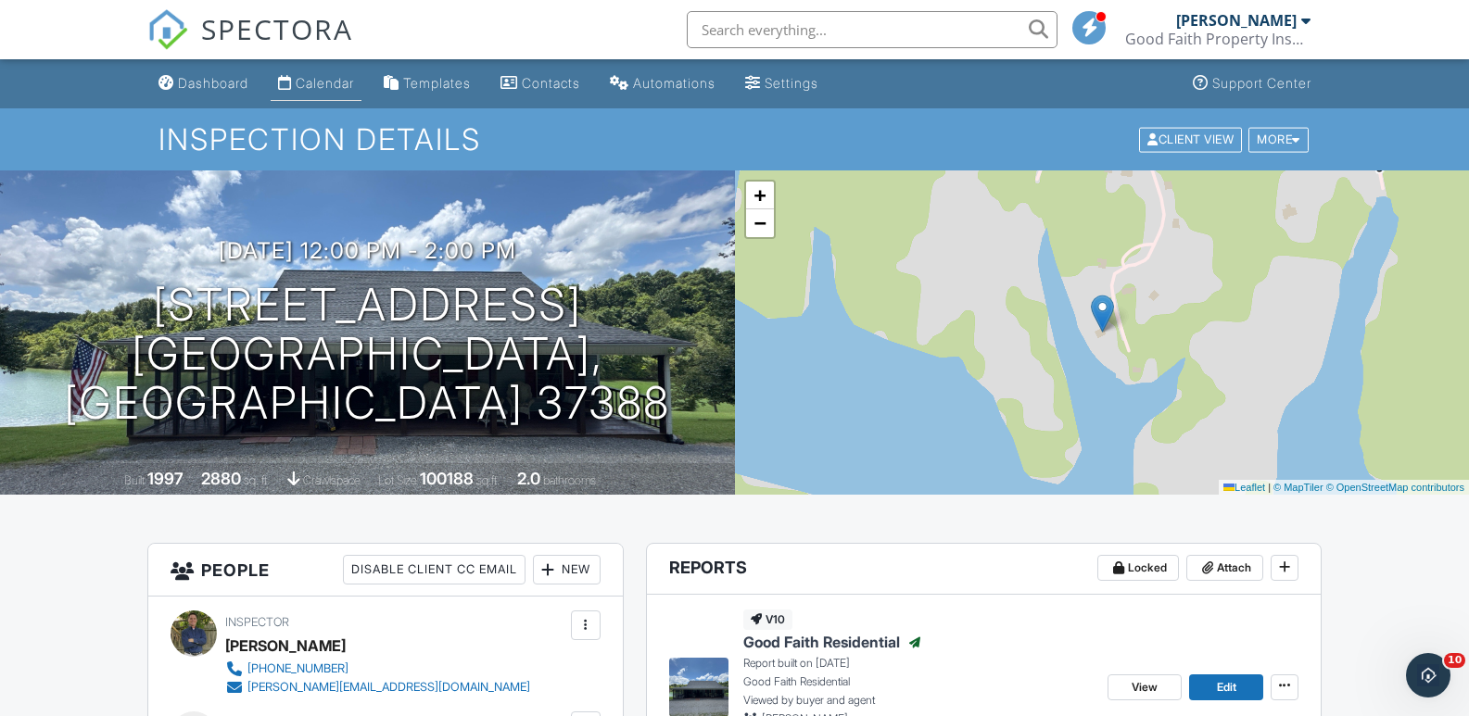
click at [298, 82] on link "Calendar" at bounding box center [316, 84] width 91 height 34
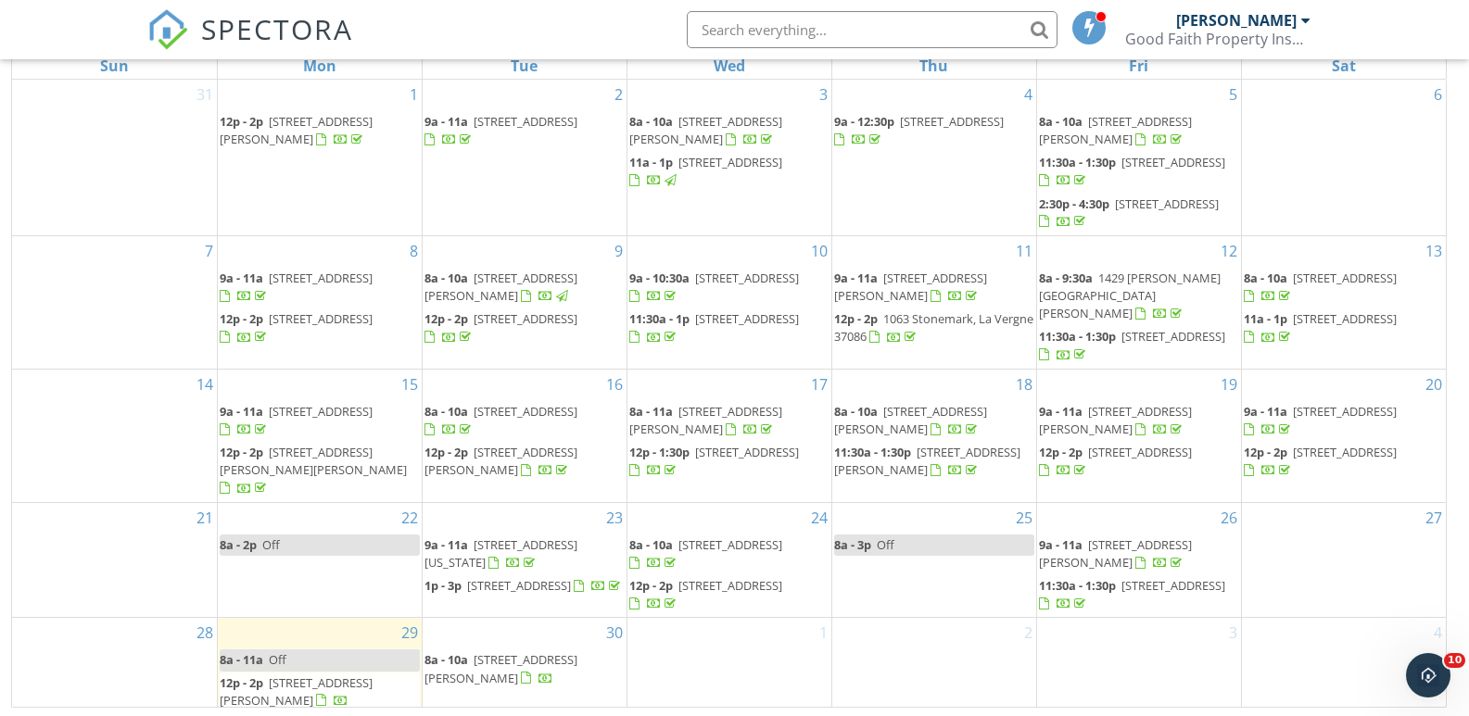
scroll to position [246, 0]
click at [802, 31] on input "text" at bounding box center [872, 29] width 371 height 37
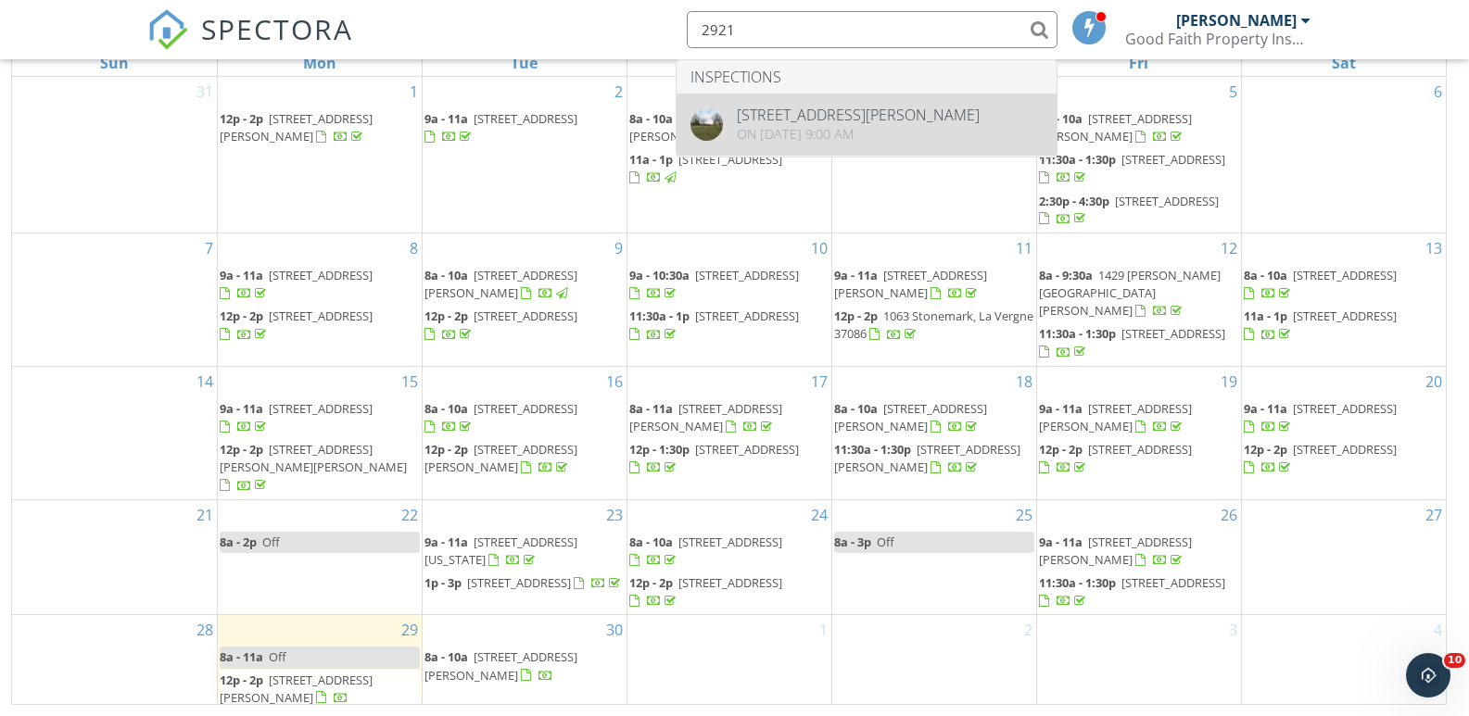
type input "2921"
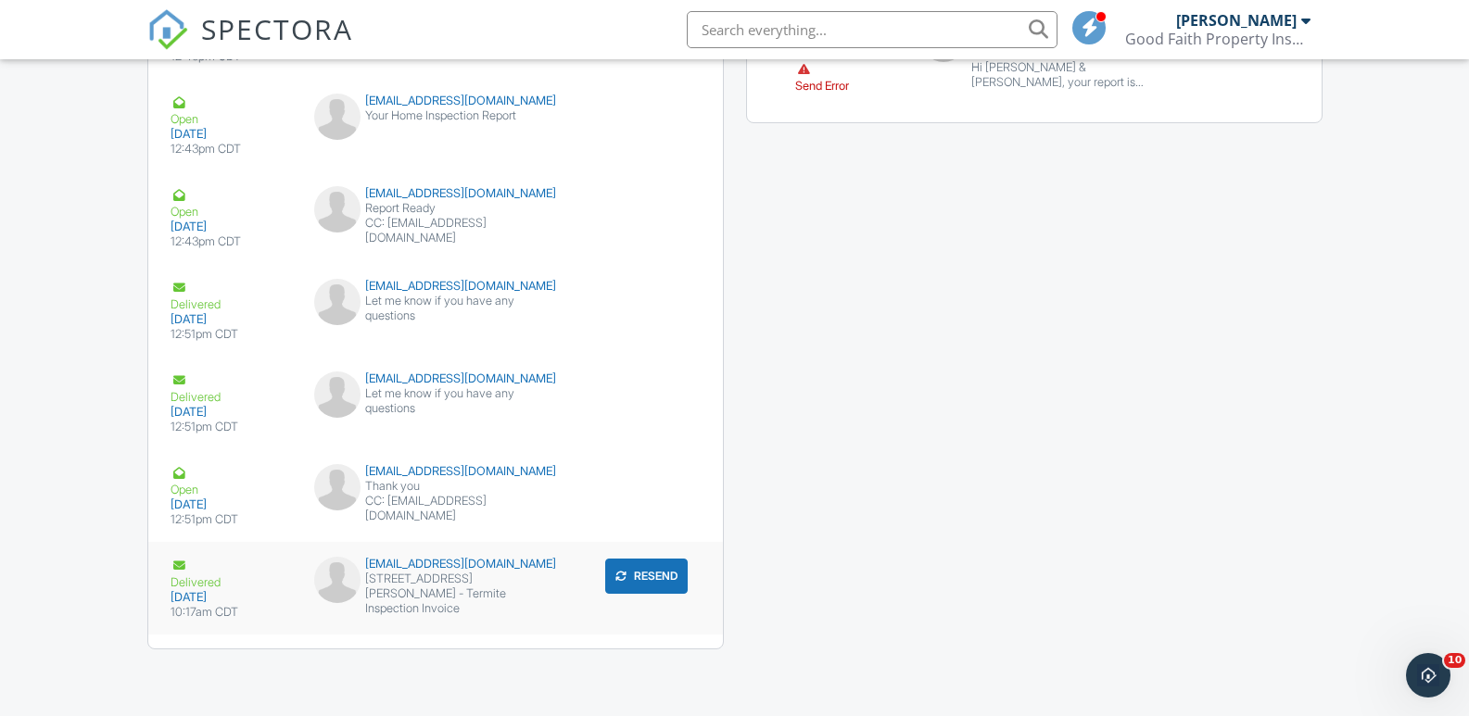
click at [465, 573] on div "2921 Blanton Chapel Rd - Termite Inspection Invoice" at bounding box center [435, 594] width 243 height 44
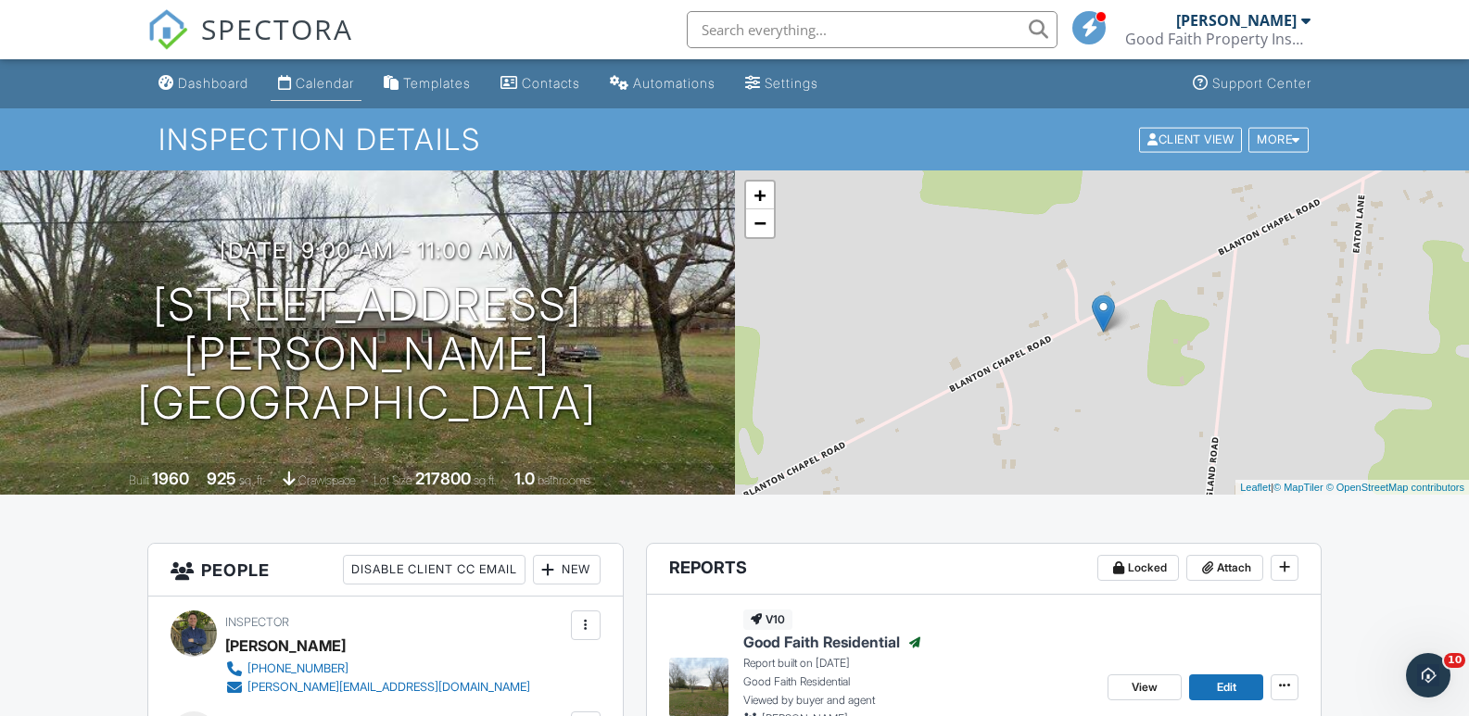
click at [319, 83] on div "Calendar" at bounding box center [325, 83] width 58 height 16
